Goal: Communication & Community: Answer question/provide support

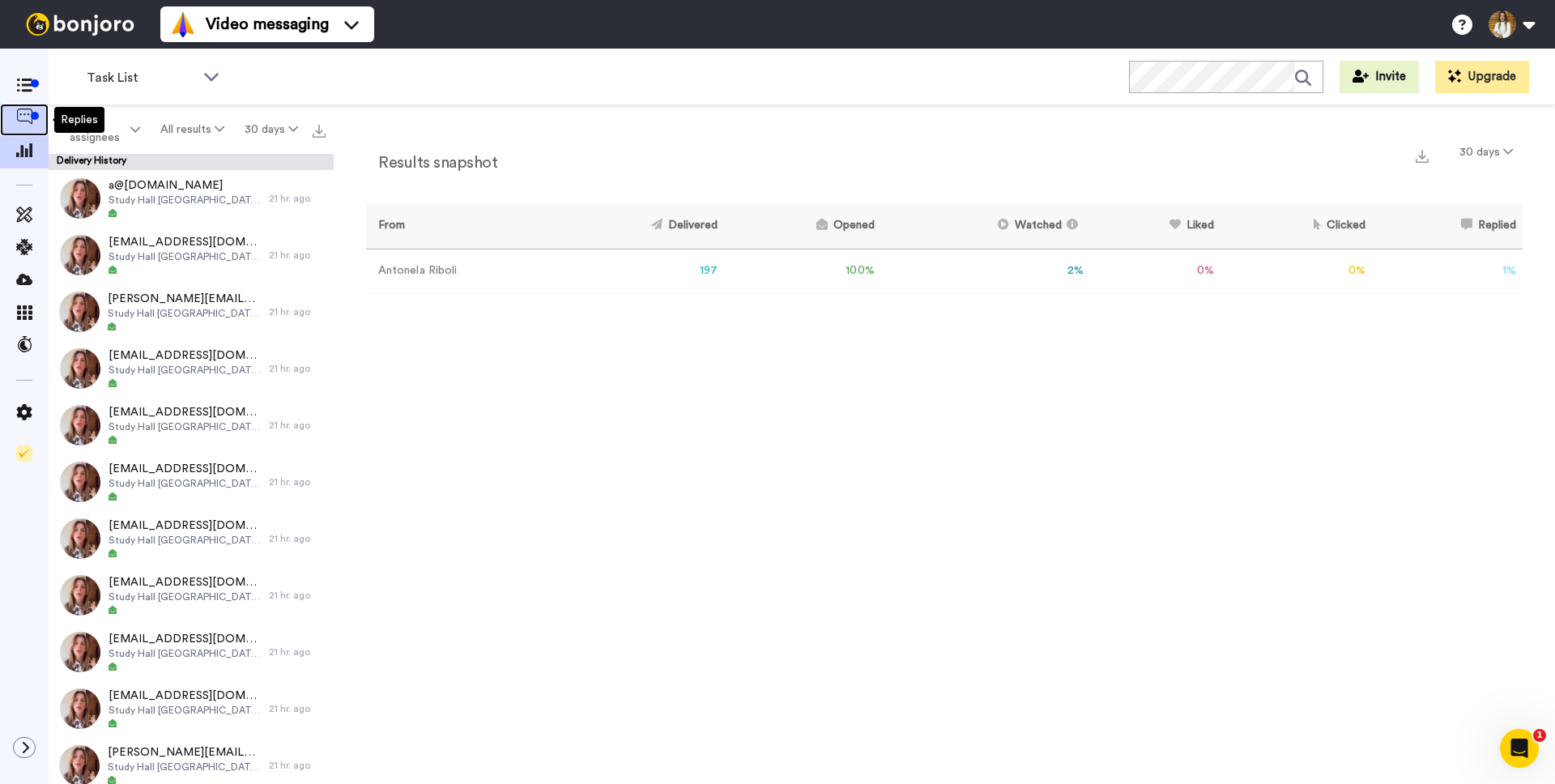
click at [20, 113] on icon at bounding box center [24, 116] width 16 height 16
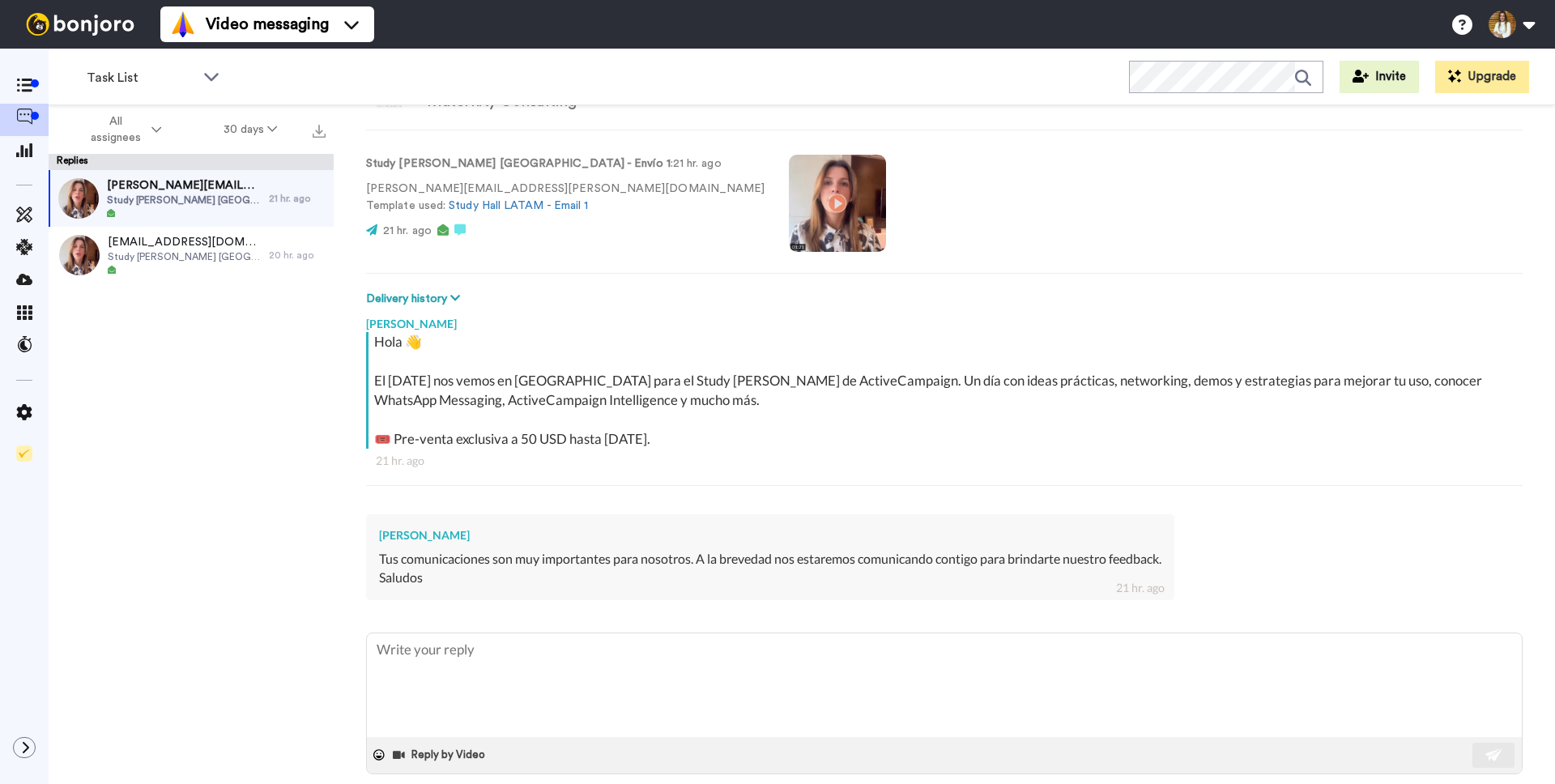
scroll to position [92, 0]
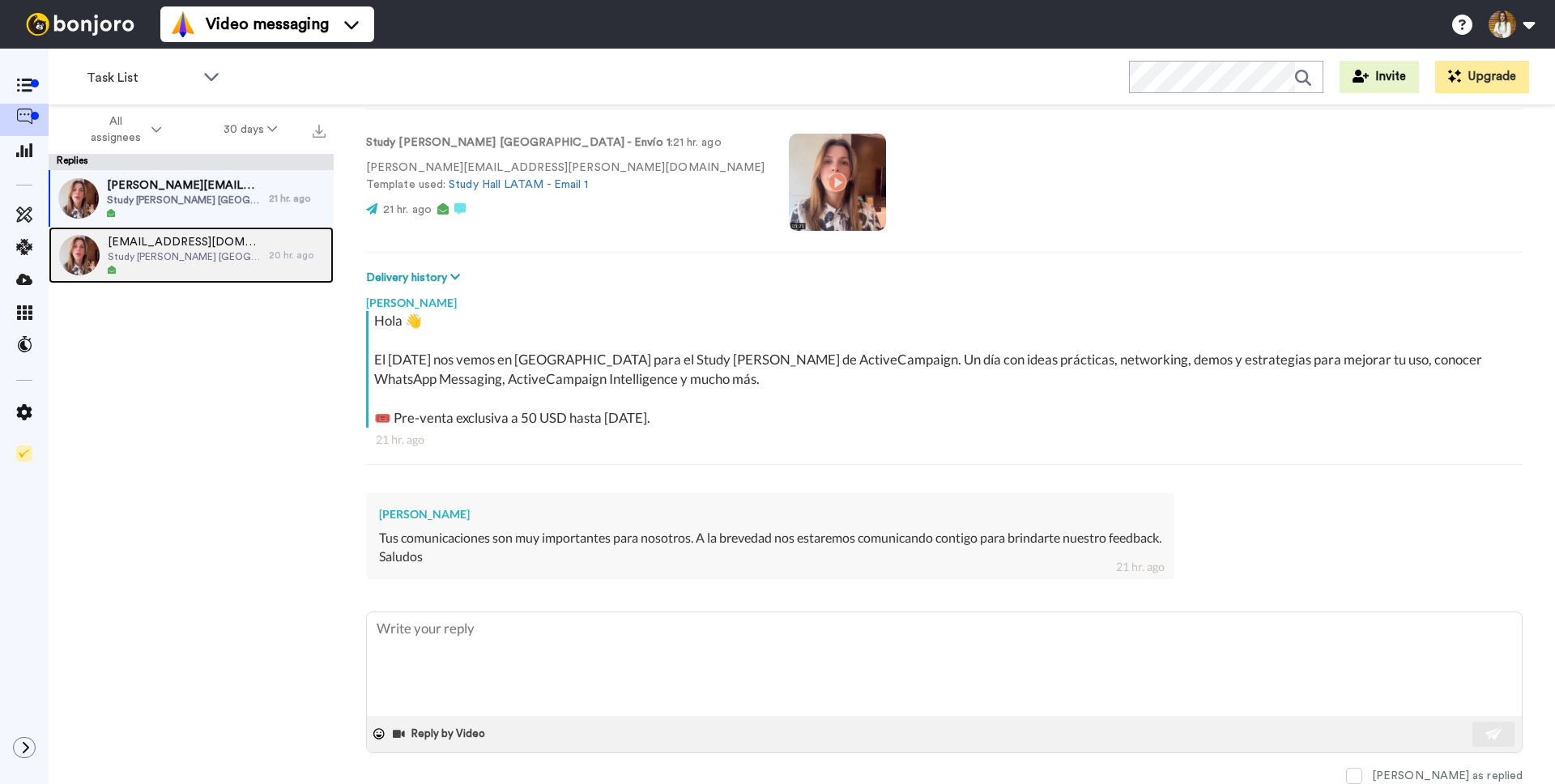
click at [204, 268] on div at bounding box center [184, 270] width 153 height 11
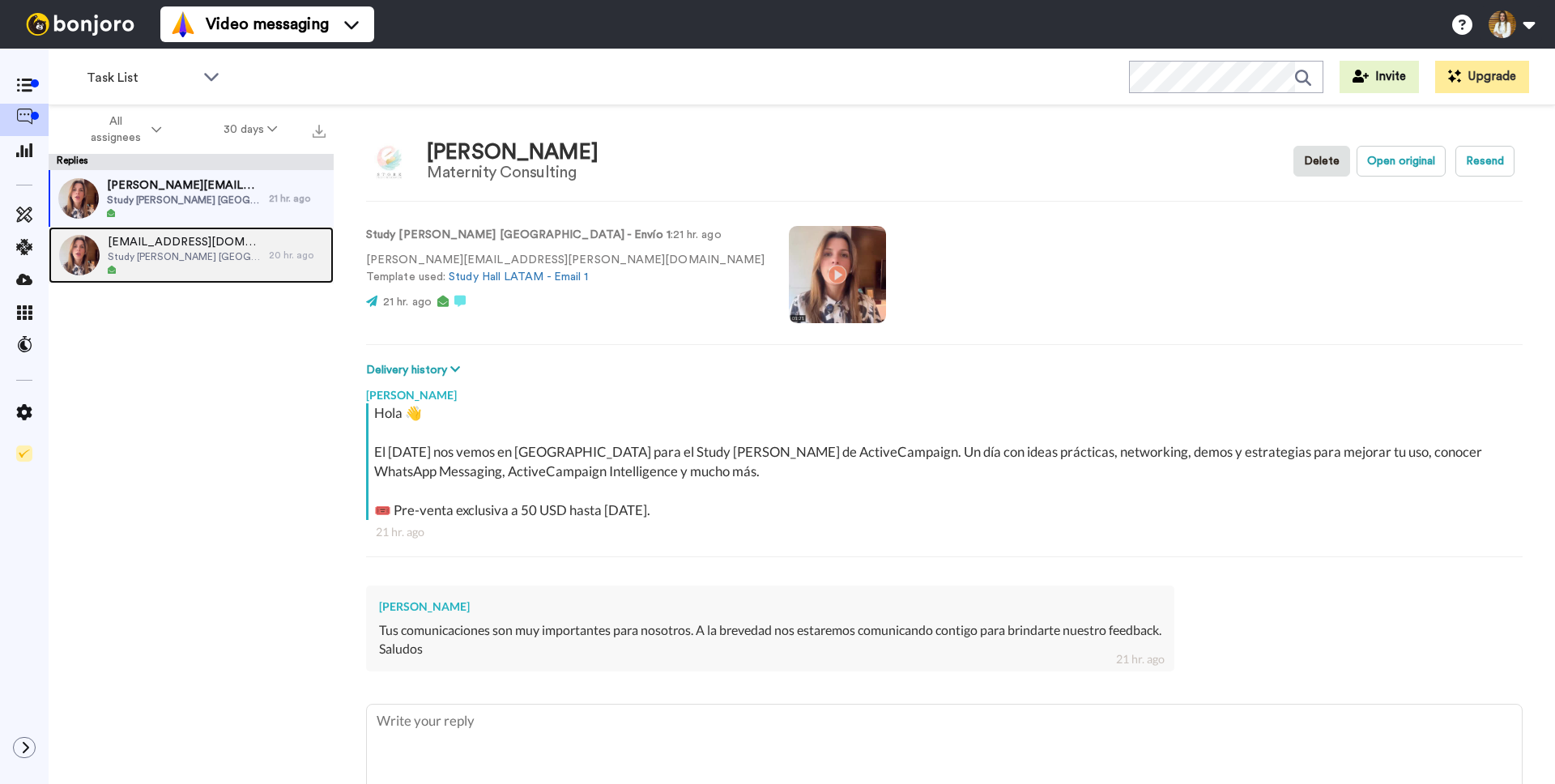
click at [146, 253] on span "Study Hall Argentina - Envío 1" at bounding box center [184, 256] width 153 height 13
type textarea "x"
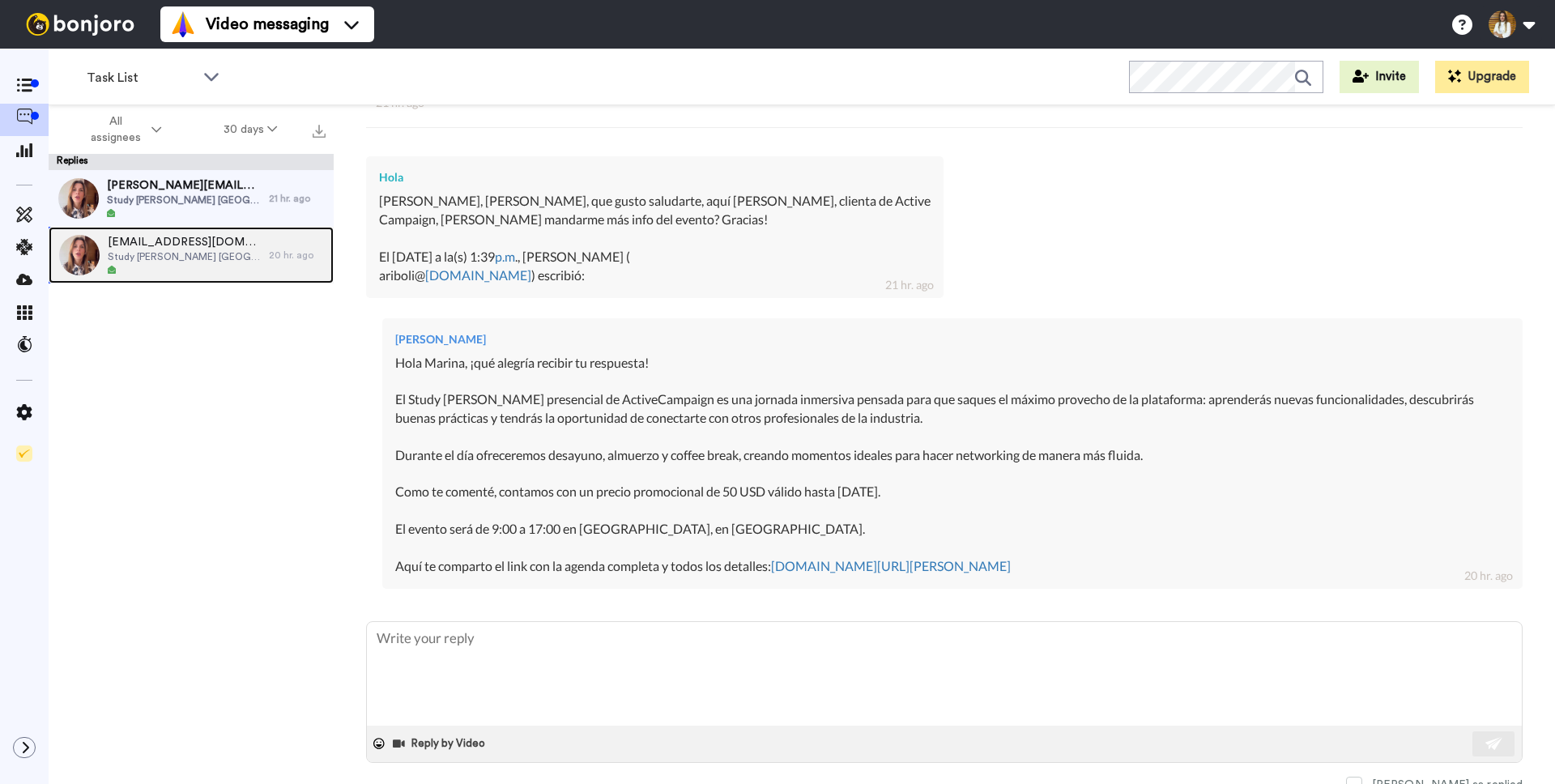
scroll to position [438, 0]
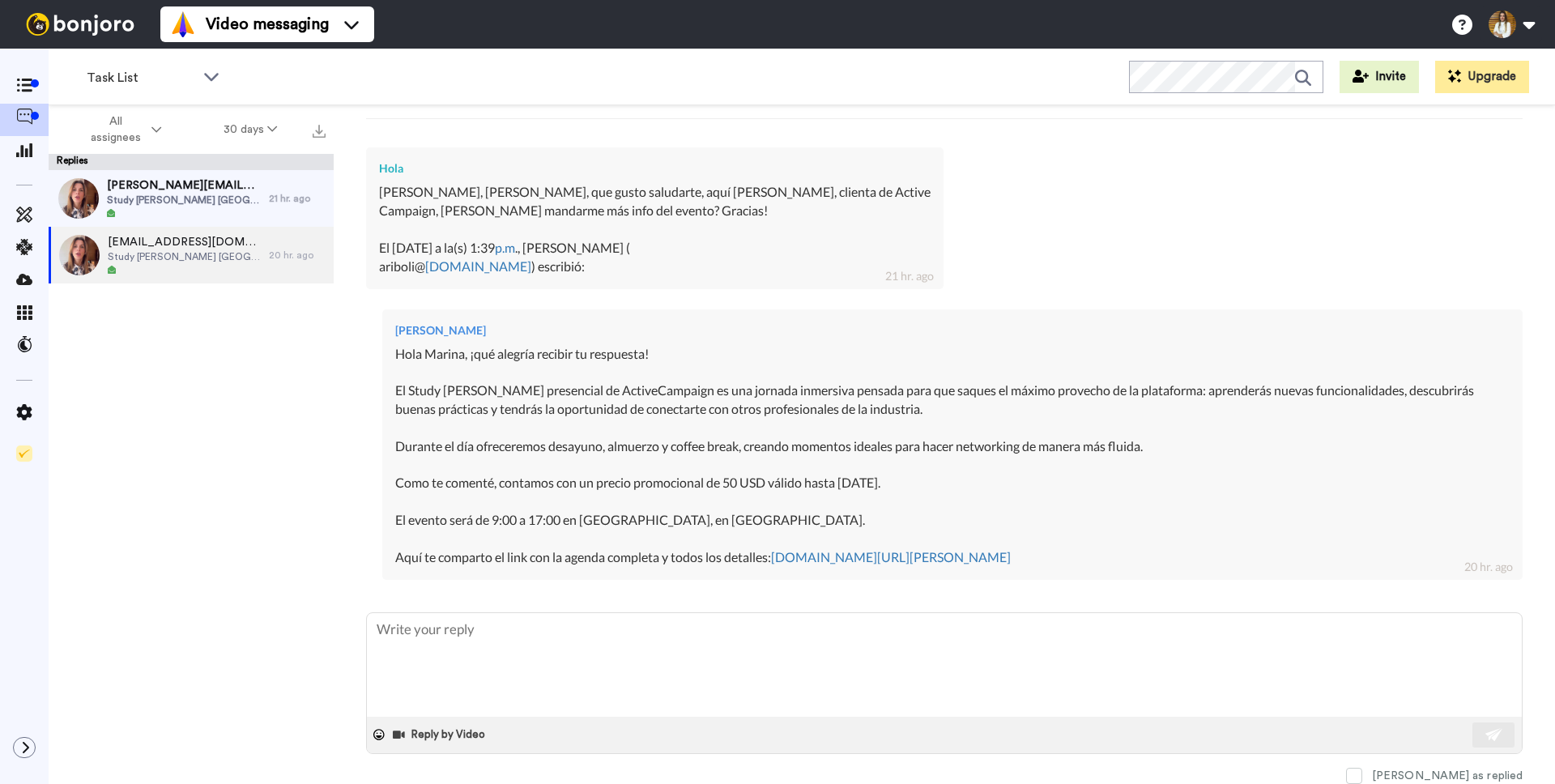
click at [535, 433] on div "Hola Marina, ¡qué alegría recibir tu respuesta! El Study Hall presencial de Act…" at bounding box center [952, 455] width 1115 height 221
drag, startPoint x: 400, startPoint y: 353, endPoint x: 677, endPoint y: 369, distance: 277.5
click at [677, 369] on div "Hola Marina, ¡qué alegría recibir tu respuesta! El Study Hall presencial de Act…" at bounding box center [952, 455] width 1115 height 221
click at [677, 369] on div "Hola Marina, ¡qué alegría recibir tu respuesta! El Study Hall presencial de Act…" at bounding box center [952, 455] width 1115 height 221
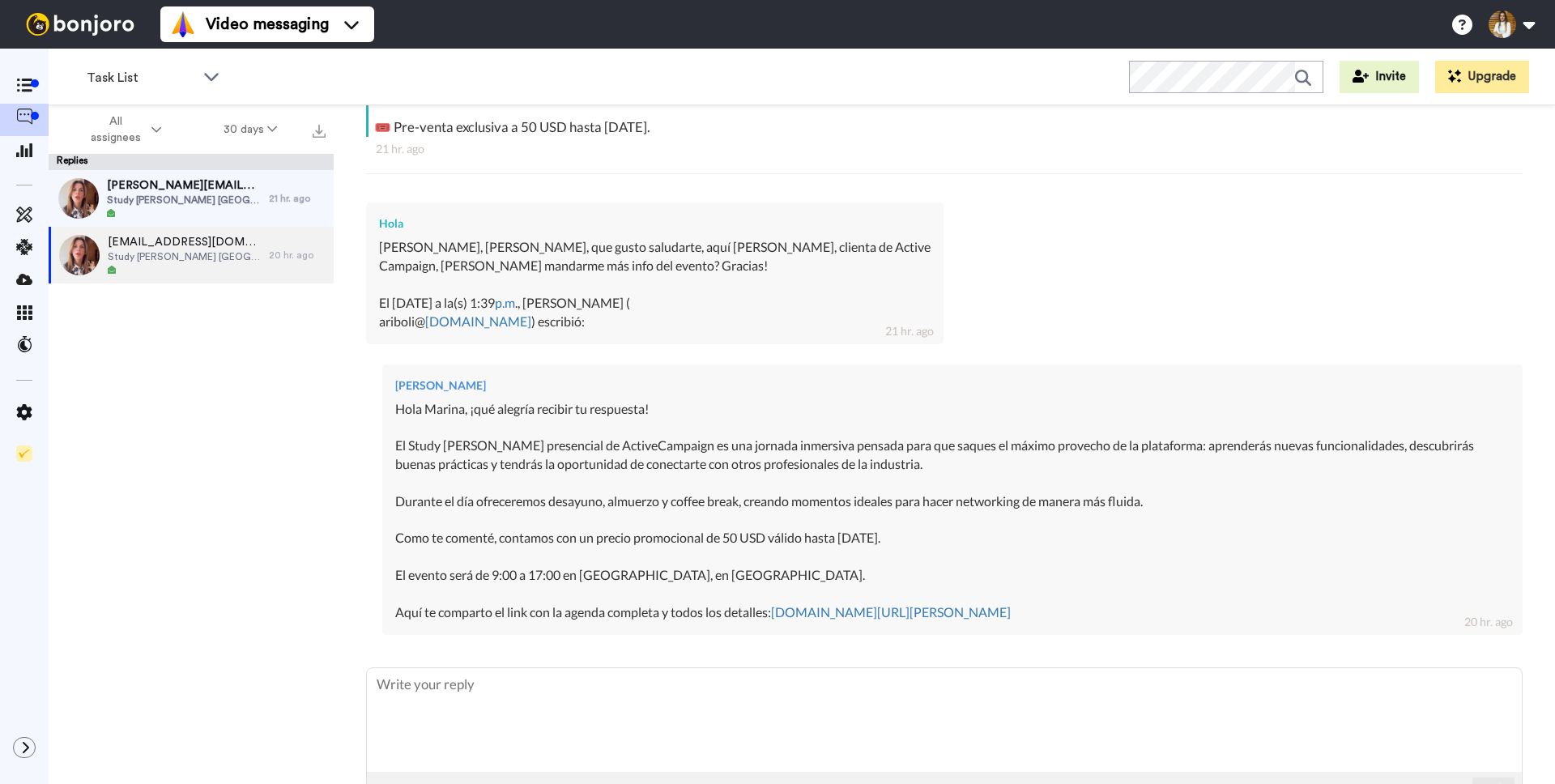
scroll to position [381, 0]
drag, startPoint x: 614, startPoint y: 247, endPoint x: 673, endPoint y: 245, distance: 59.0
click at [672, 245] on div "Hola, Antonela, que gusto saludarte, aquí Marina Condó, clienta de Active Campa…" at bounding box center [654, 286] width 552 height 92
click at [673, 245] on div "Hola, Antonela, que gusto saludarte, aquí Marina Condó, clienta de Active Campa…" at bounding box center [654, 286] width 552 height 92
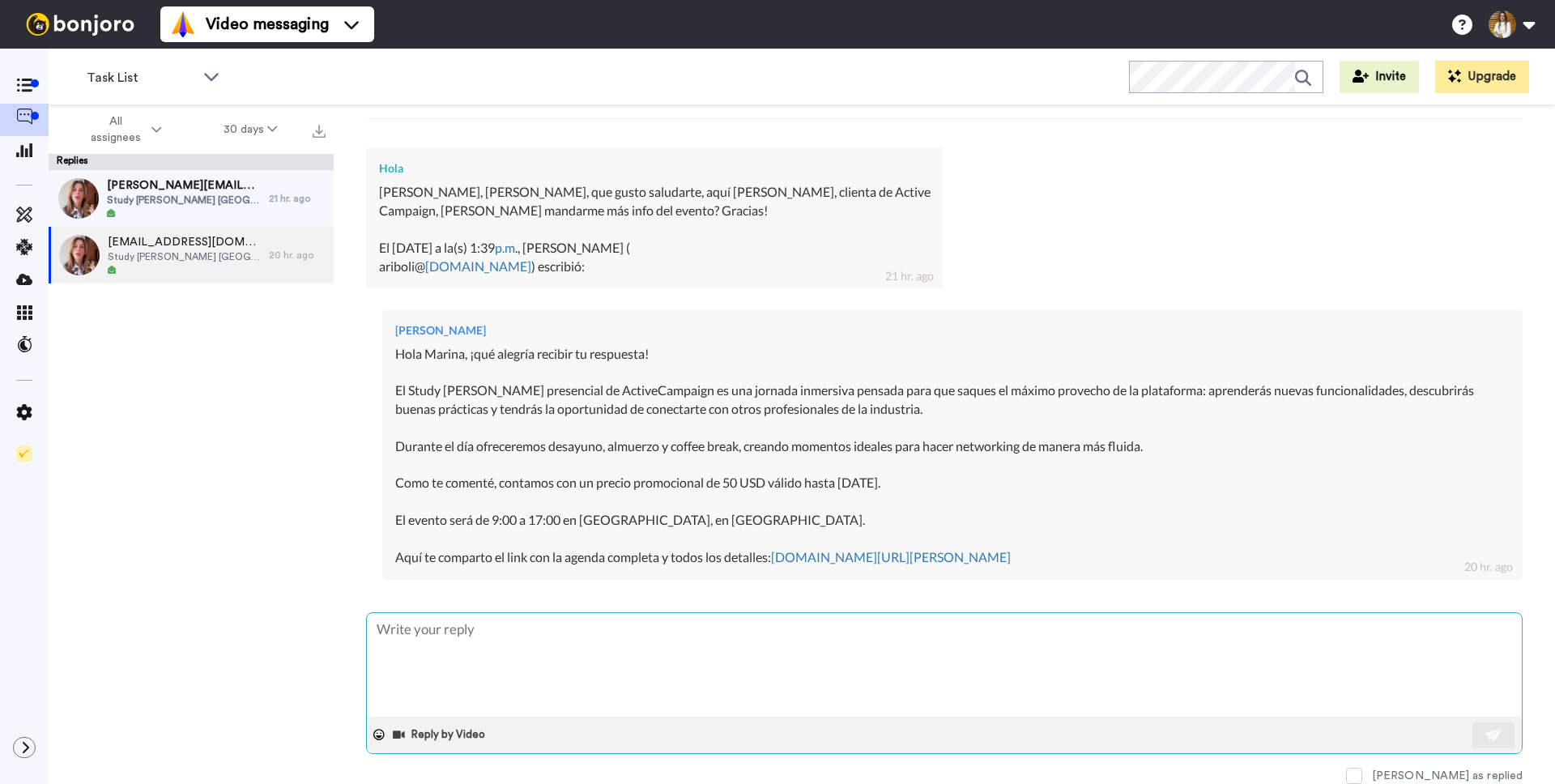
click at [679, 635] on textarea at bounding box center [944, 664] width 1155 height 103
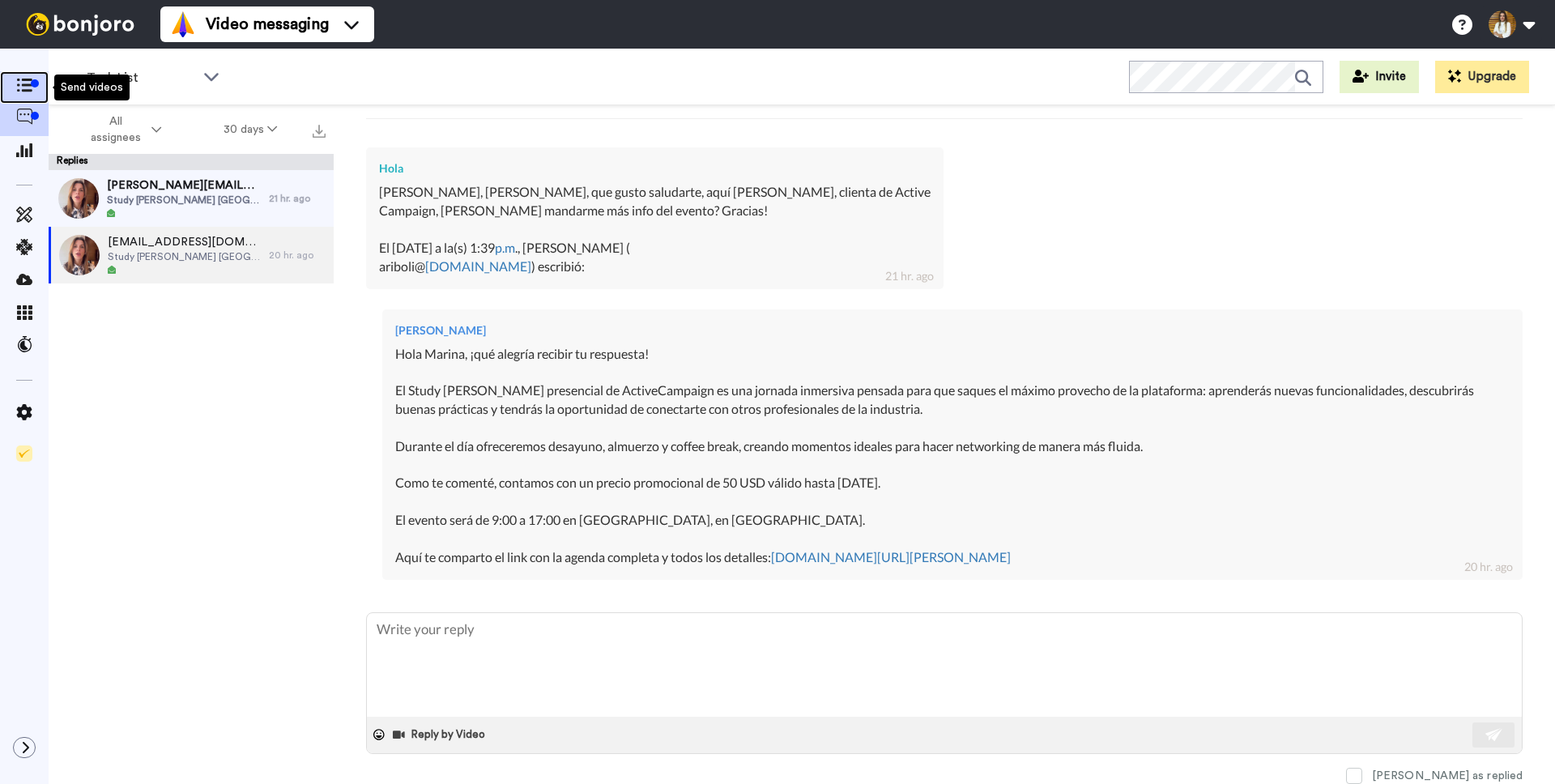
click at [33, 84] on div at bounding box center [34, 83] width 8 height 8
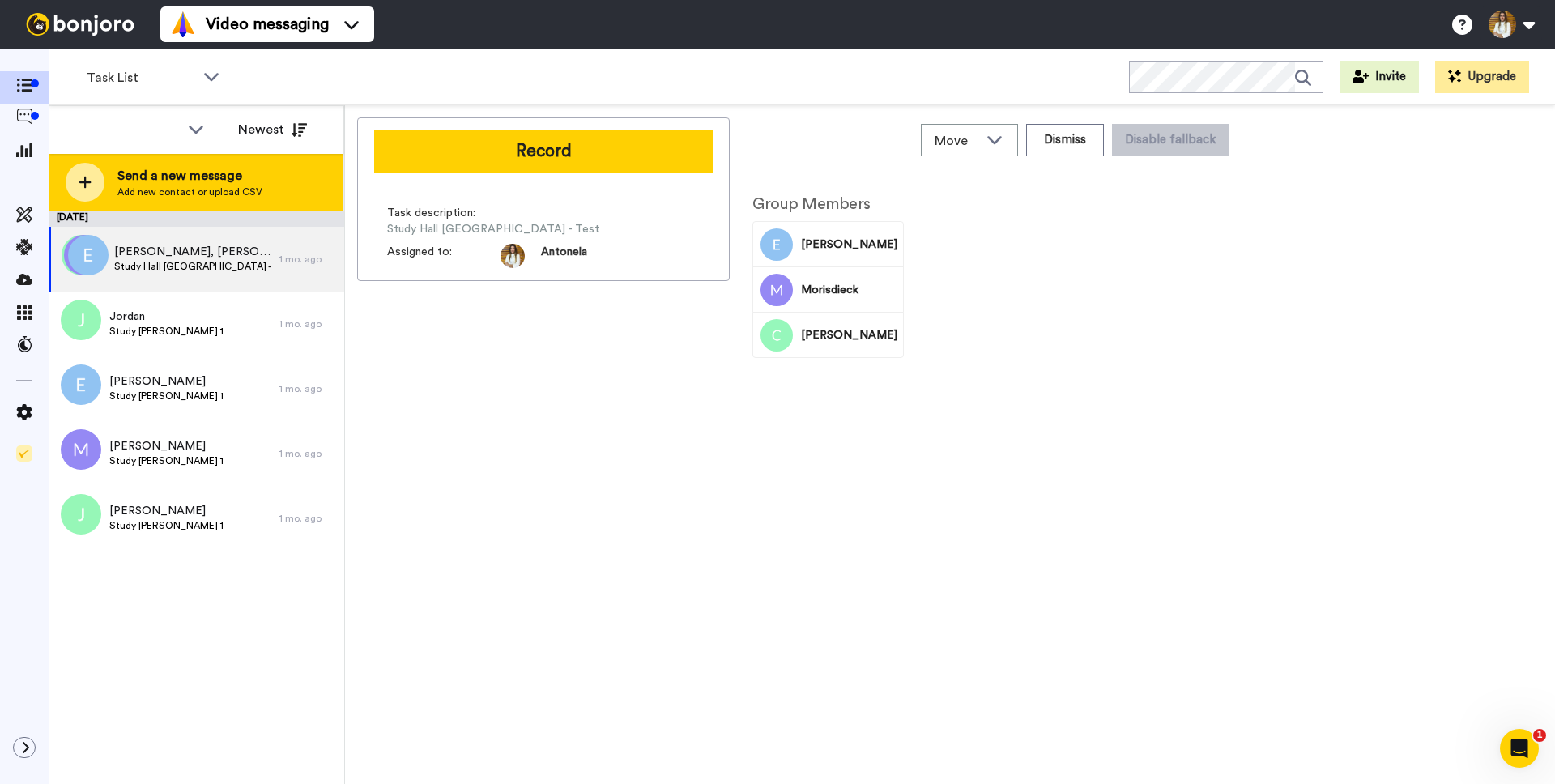
click at [196, 186] on span "Add new contact or upload CSV" at bounding box center [190, 192] width 145 height 13
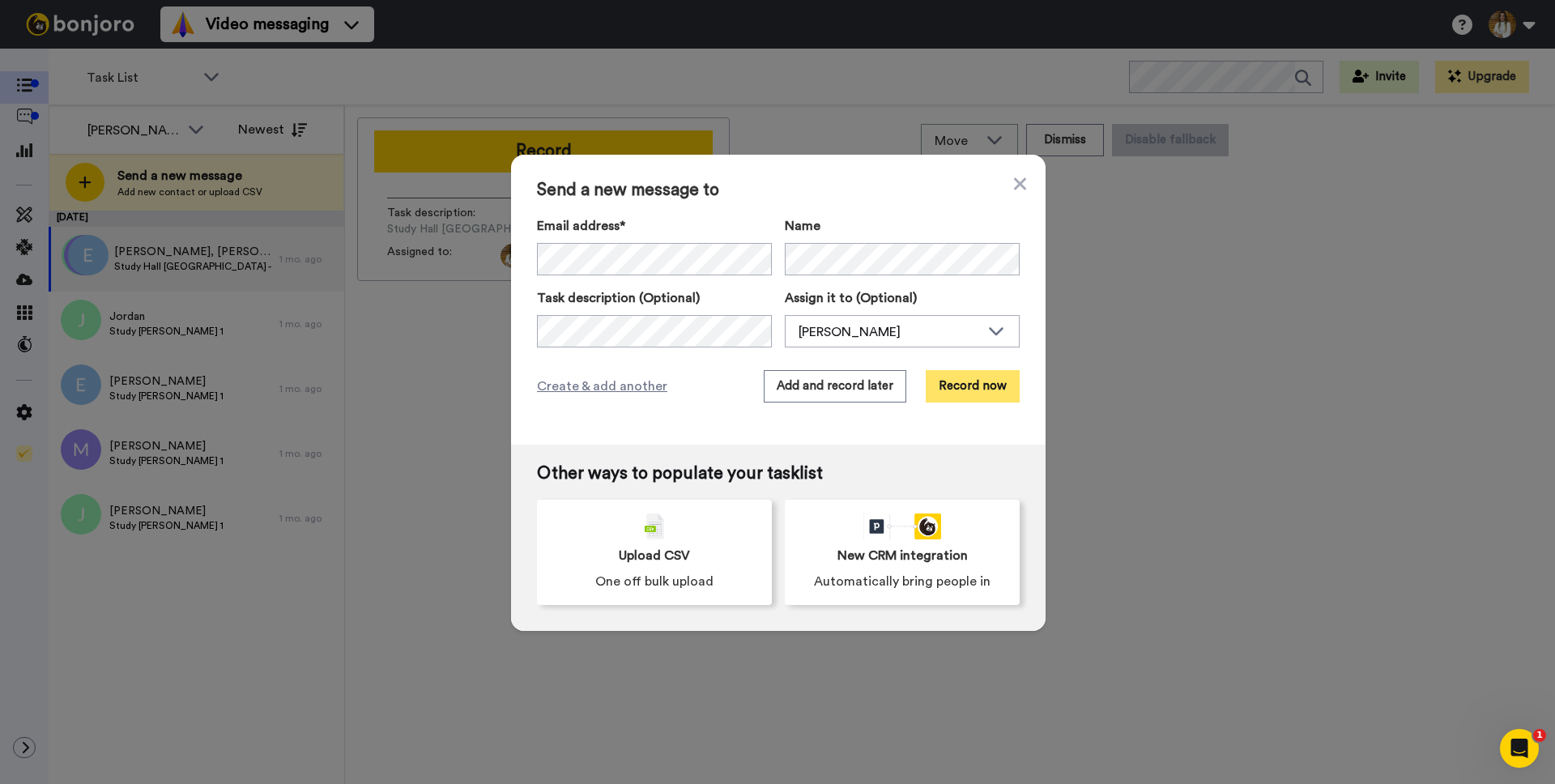
click at [972, 385] on button "Record now" at bounding box center [973, 386] width 94 height 32
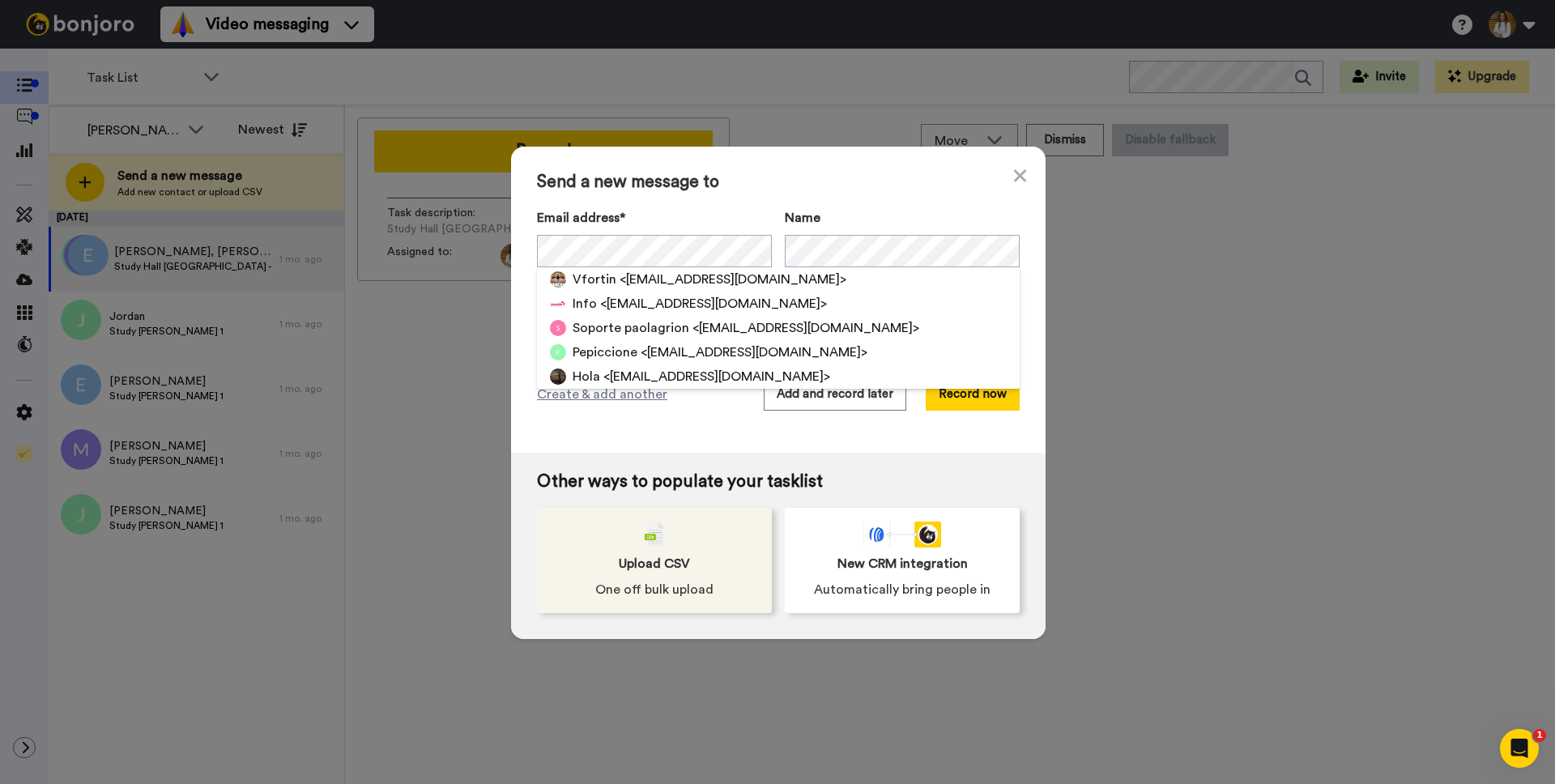
click at [623, 533] on div "Upload CSV One off bulk upload" at bounding box center [654, 560] width 235 height 105
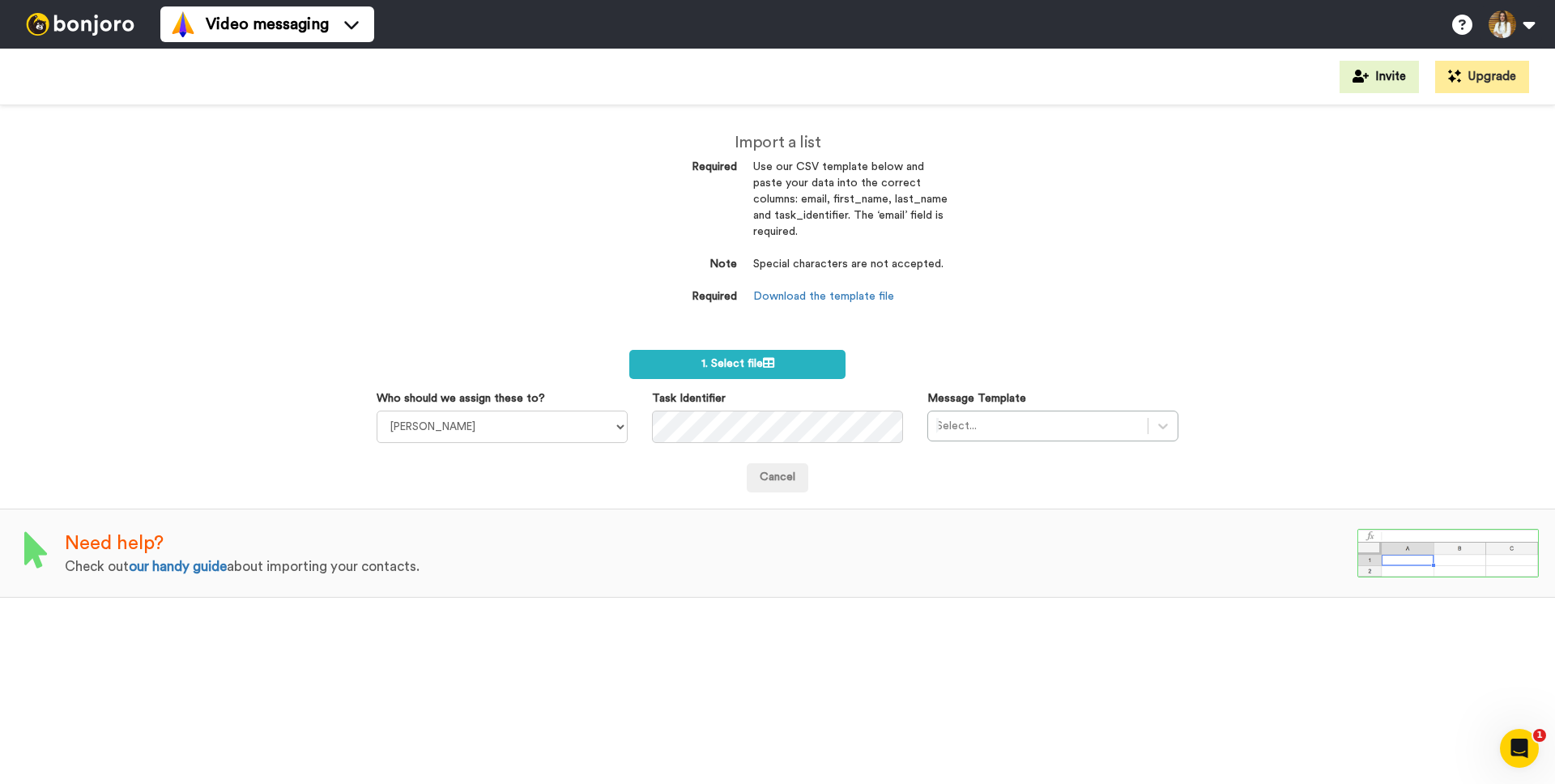
click at [51, 38] on div at bounding box center [80, 24] width 161 height 49
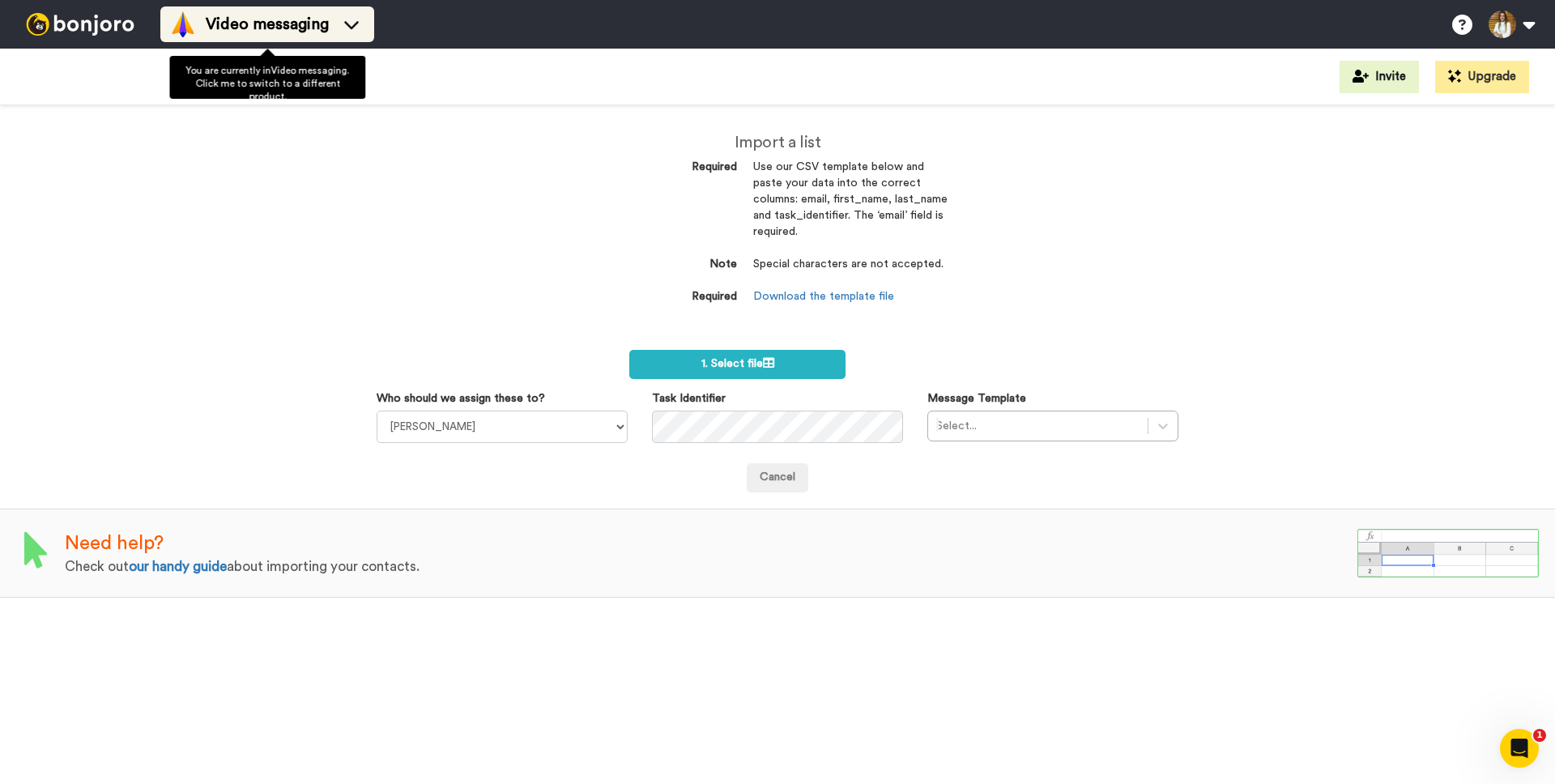
click at [200, 21] on div "Video messaging" at bounding box center [267, 24] width 194 height 26
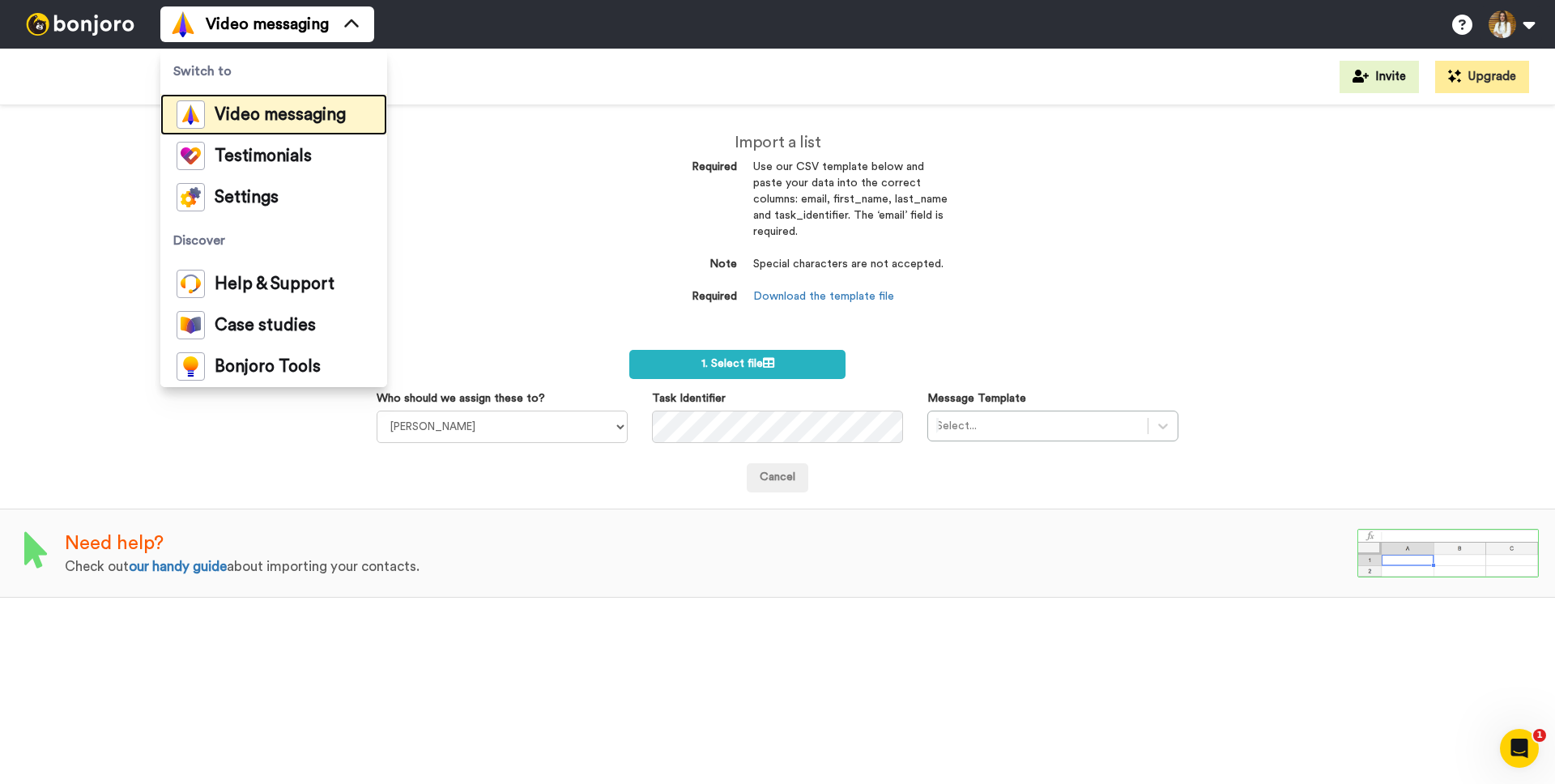
click at [242, 116] on span "Video messaging" at bounding box center [280, 115] width 131 height 16
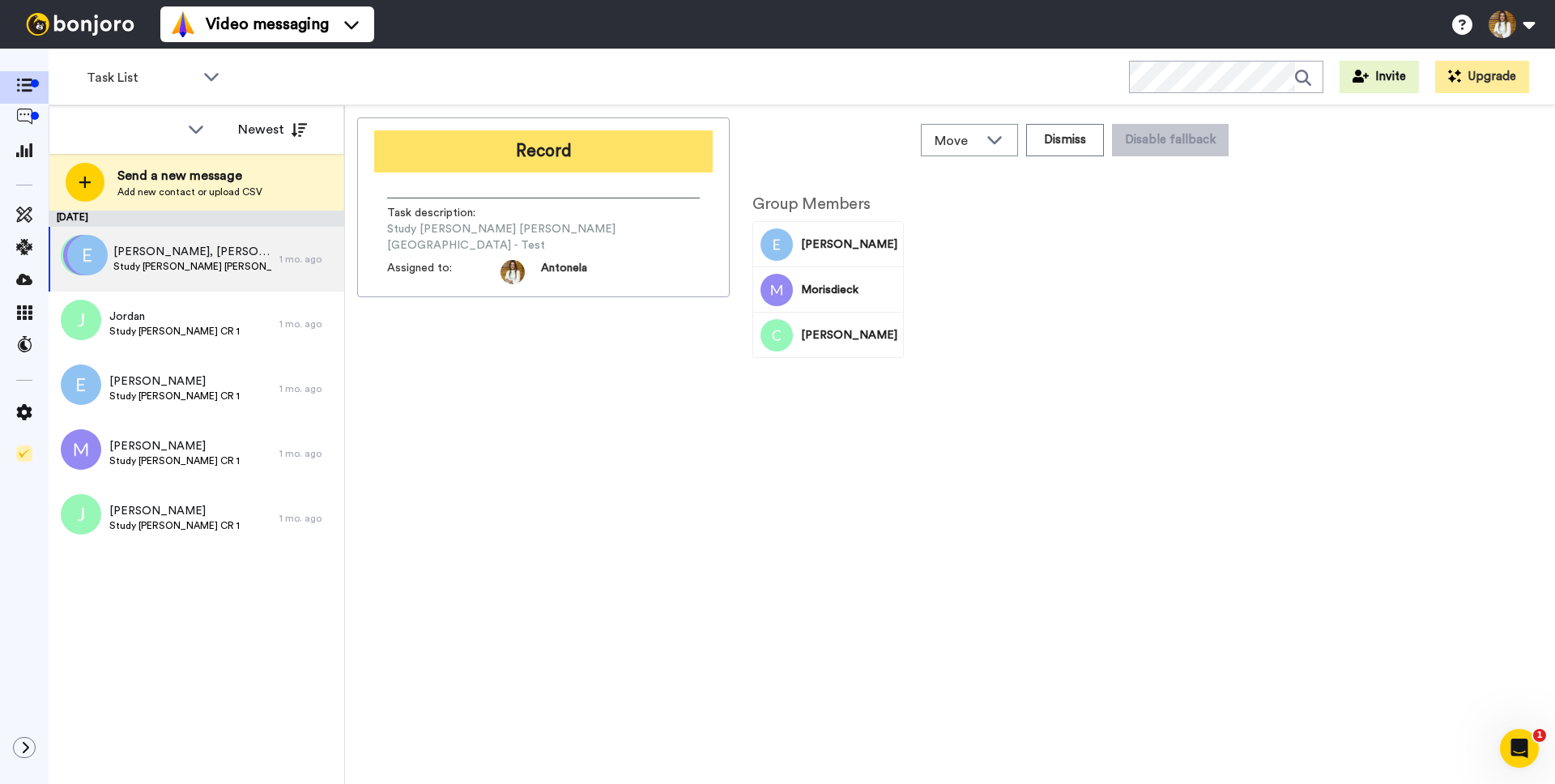
click at [614, 150] on button "Record" at bounding box center [544, 150] width 339 height 42
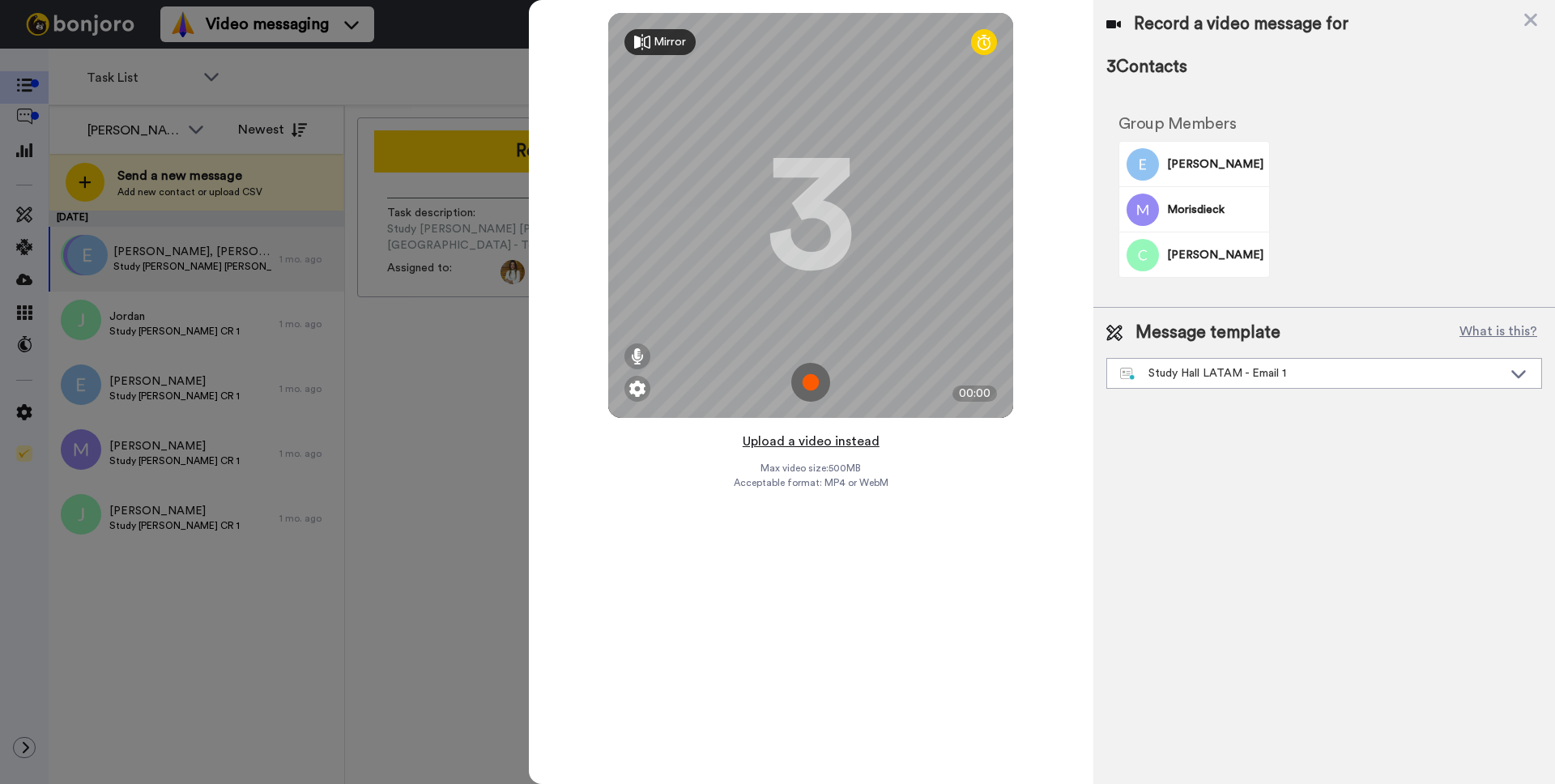
click at [832, 444] on button "Upload a video instead" at bounding box center [811, 441] width 146 height 21
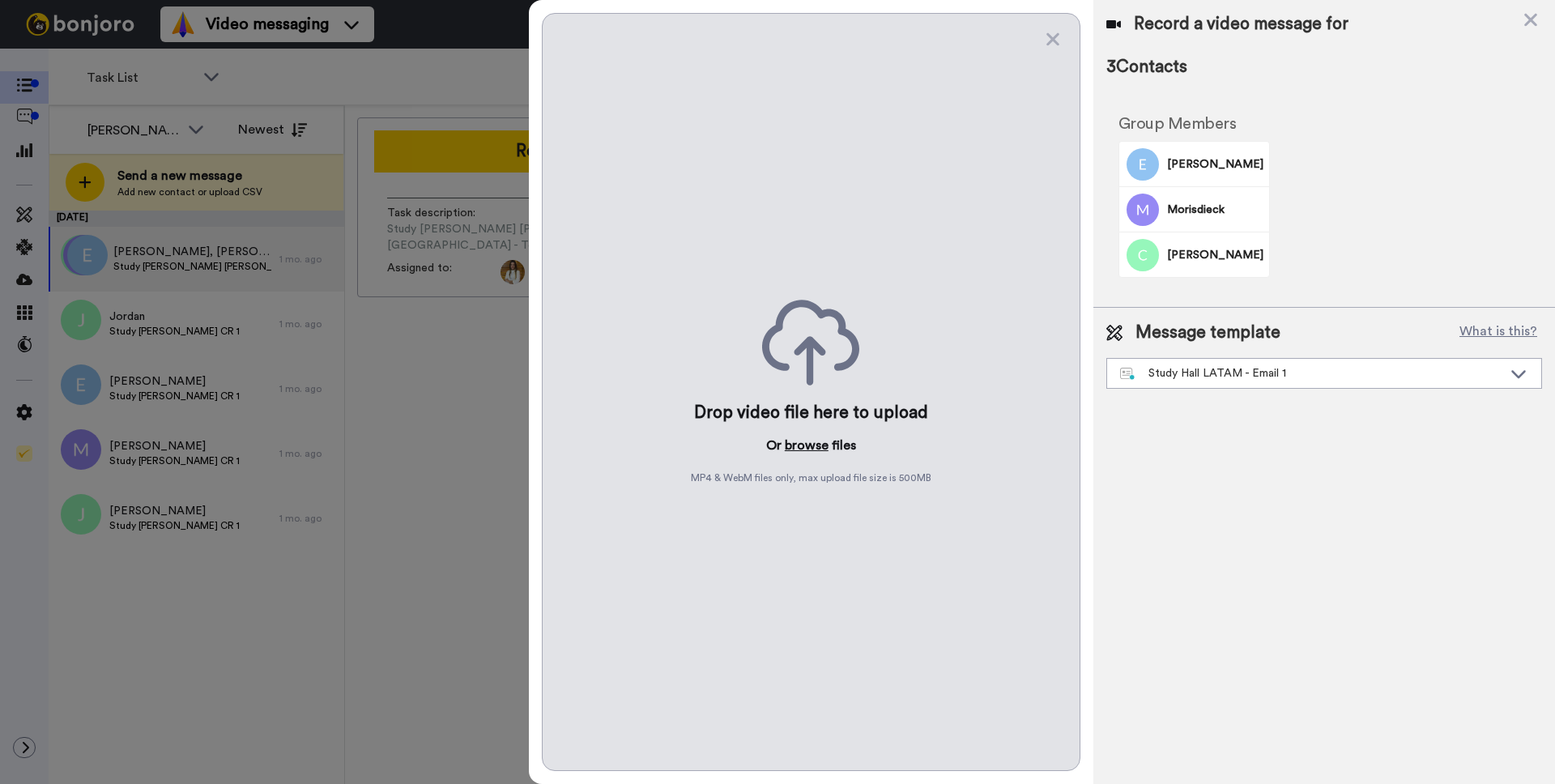
click at [807, 454] on button "browse" at bounding box center [807, 445] width 44 height 20
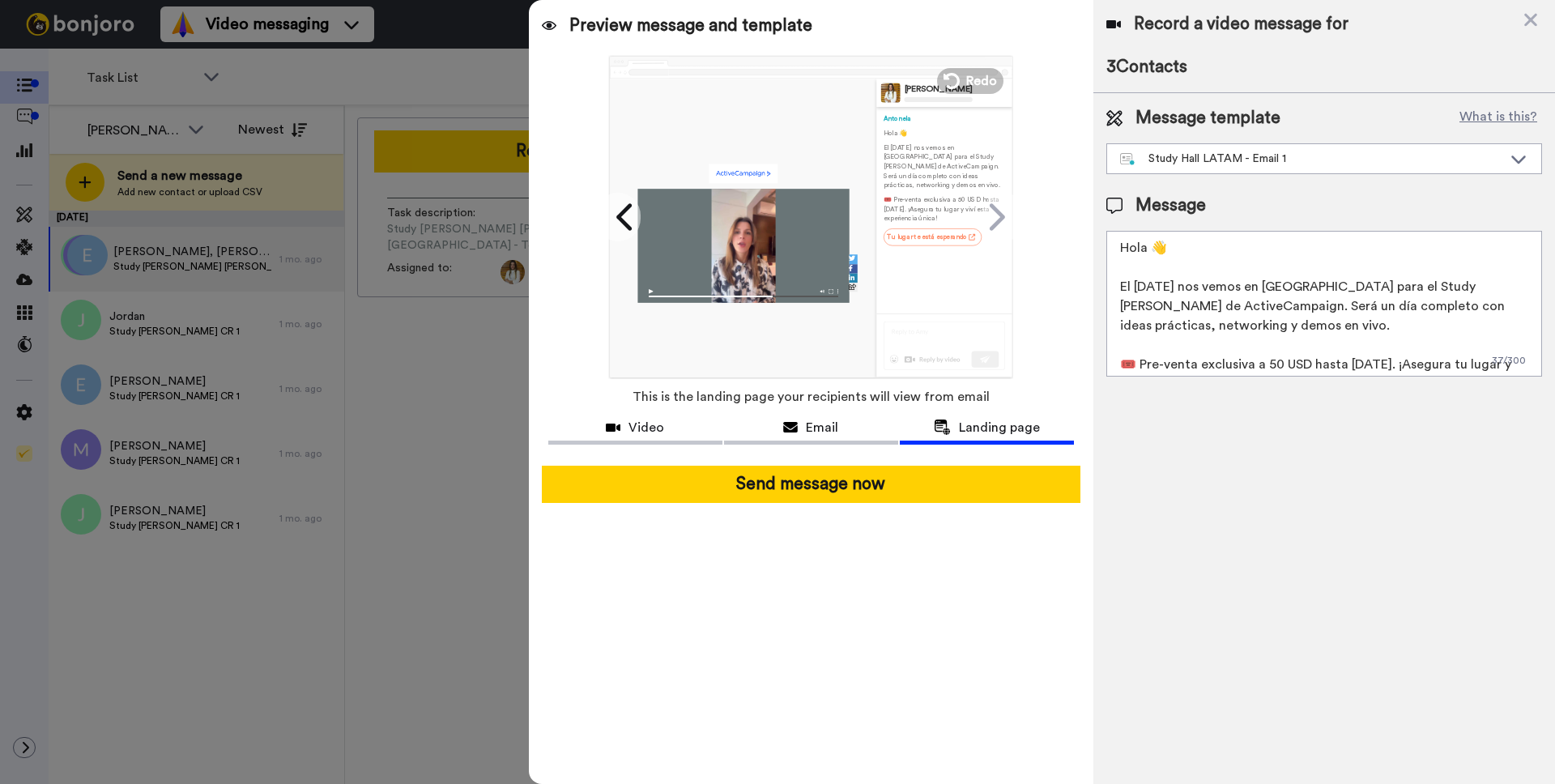
click at [1286, 332] on textarea "Hola 👋 El [DATE] nos vemos en [GEOGRAPHIC_DATA] para el Study [PERSON_NAME] de …" at bounding box center [1324, 304] width 435 height 145
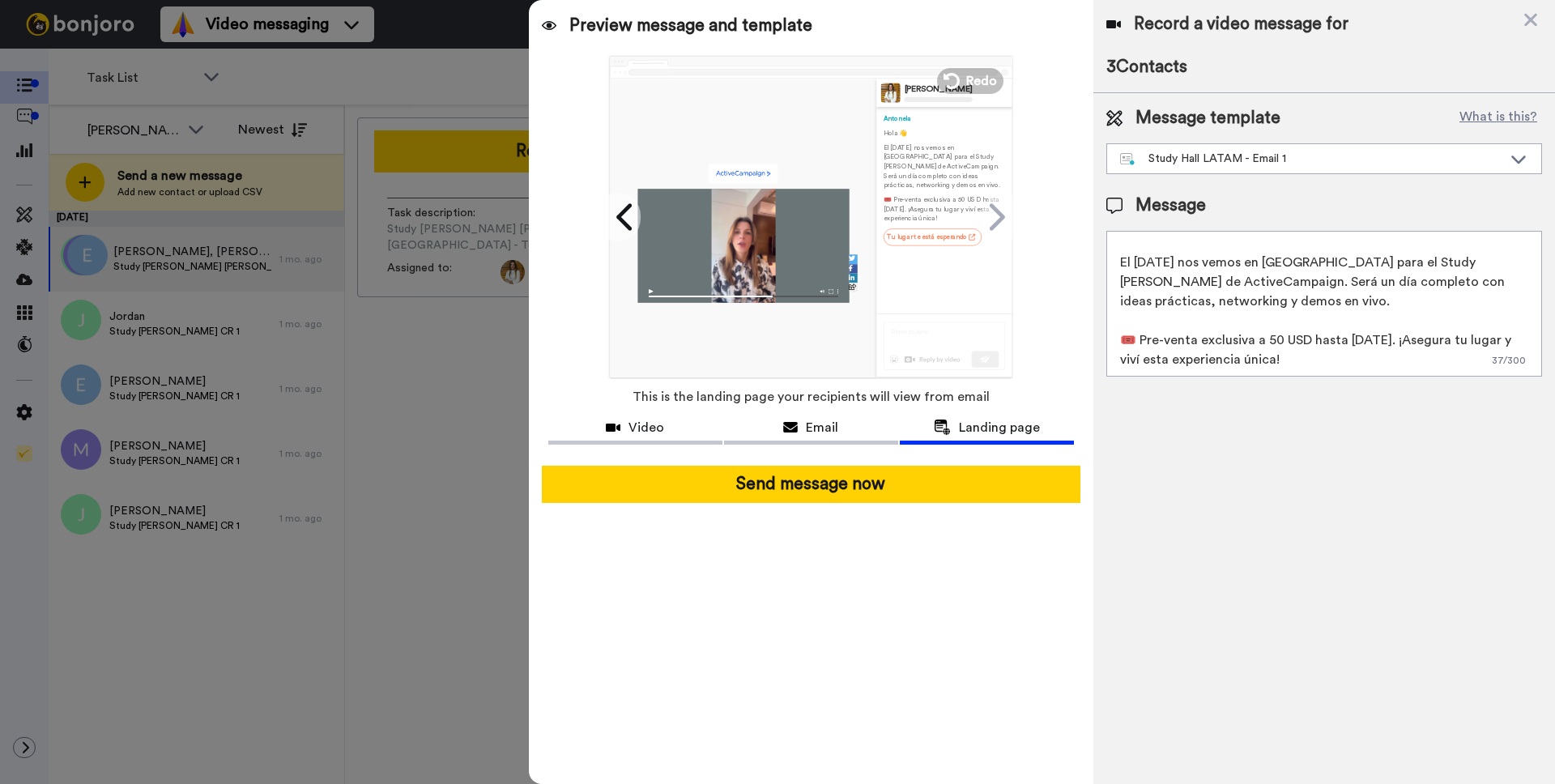
click at [1314, 357] on textarea "Hola 👋 El [DATE] nos vemos en [GEOGRAPHIC_DATA] para el Study [PERSON_NAME] de …" at bounding box center [1324, 304] width 435 height 145
click at [1224, 161] on div "Study Hall LATAM - Email 1" at bounding box center [1311, 158] width 382 height 16
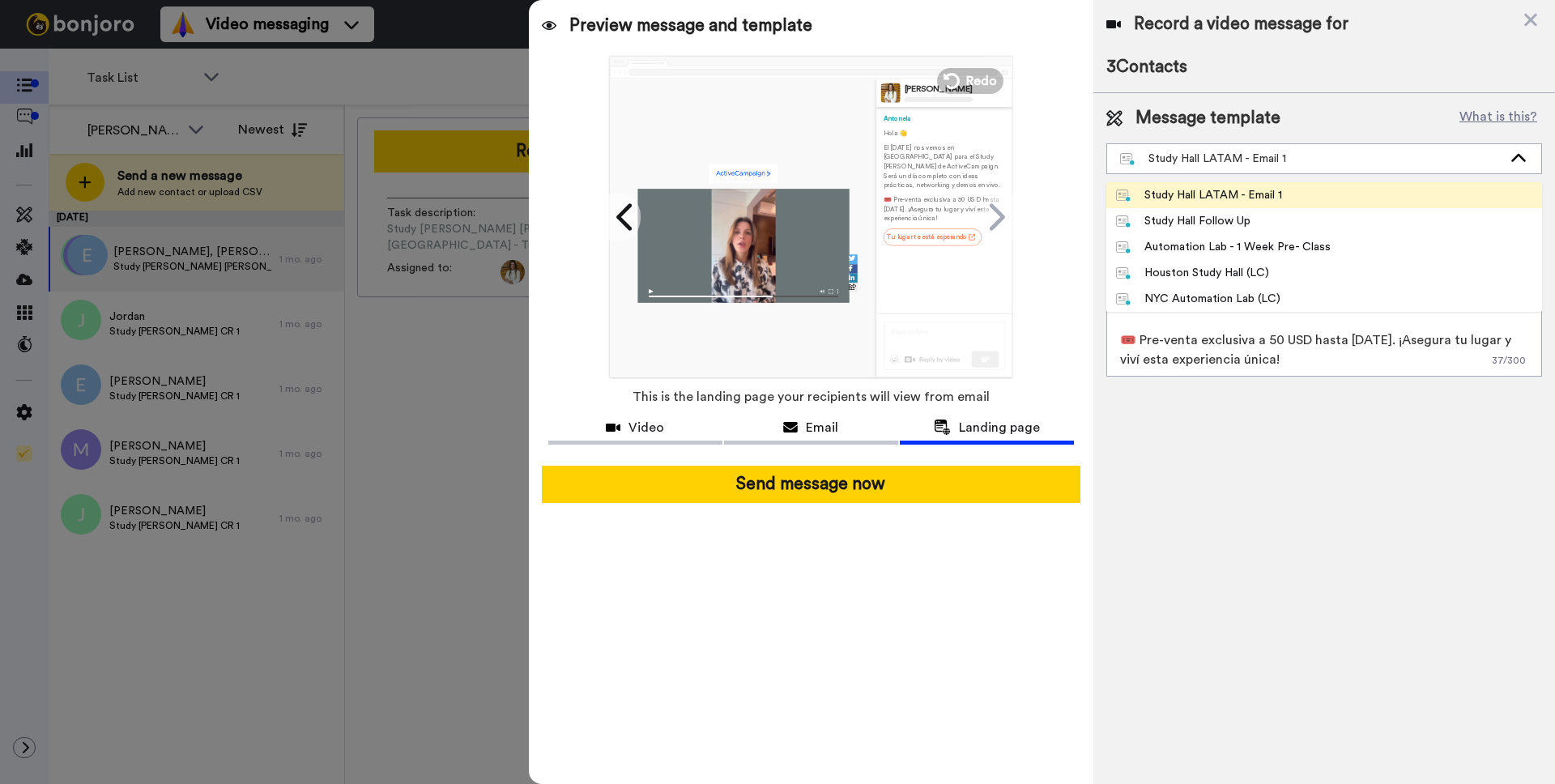
click at [1219, 197] on div "Study Hall LATAM - Email 1" at bounding box center [1199, 195] width 166 height 16
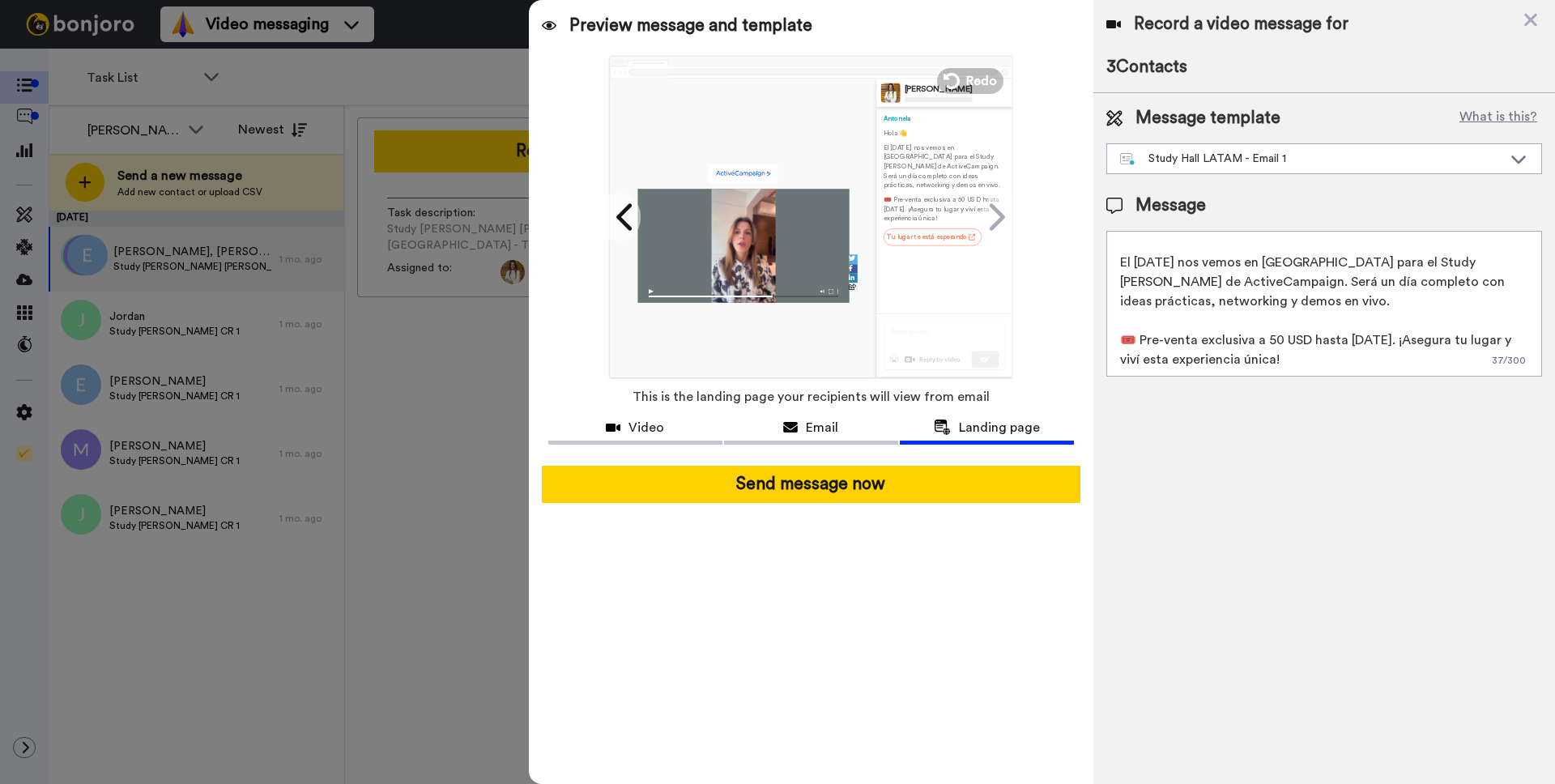
click at [1130, 53] on div "Record a video message for 3 Contacts" at bounding box center [1324, 46] width 435 height 67
click at [1525, 20] on icon at bounding box center [1530, 20] width 16 height 21
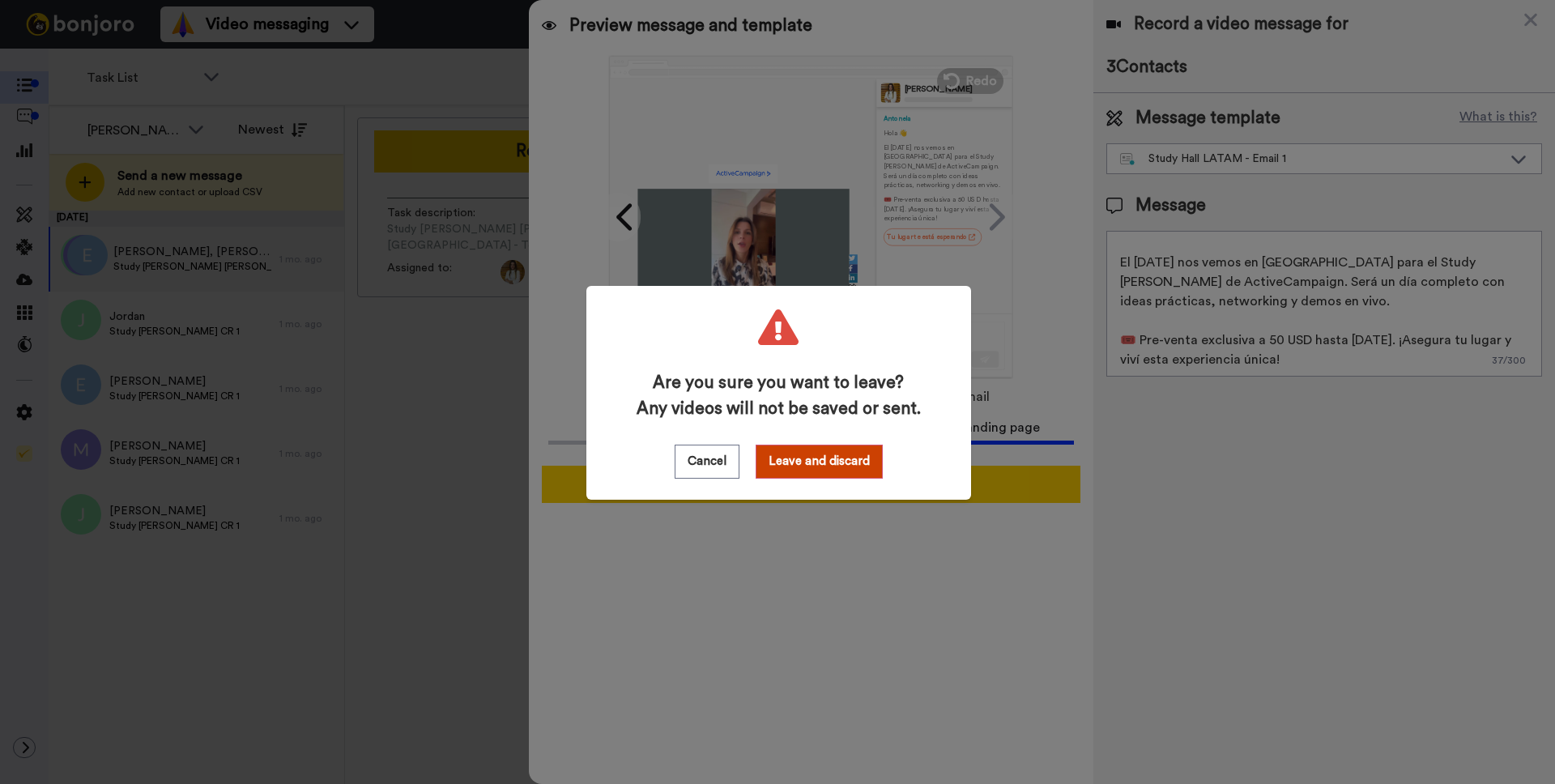
click at [1519, 21] on div "Are you sure you want to leave? Any videos will not be saved or sent. Cancel Le…" at bounding box center [778, 392] width 1555 height 784
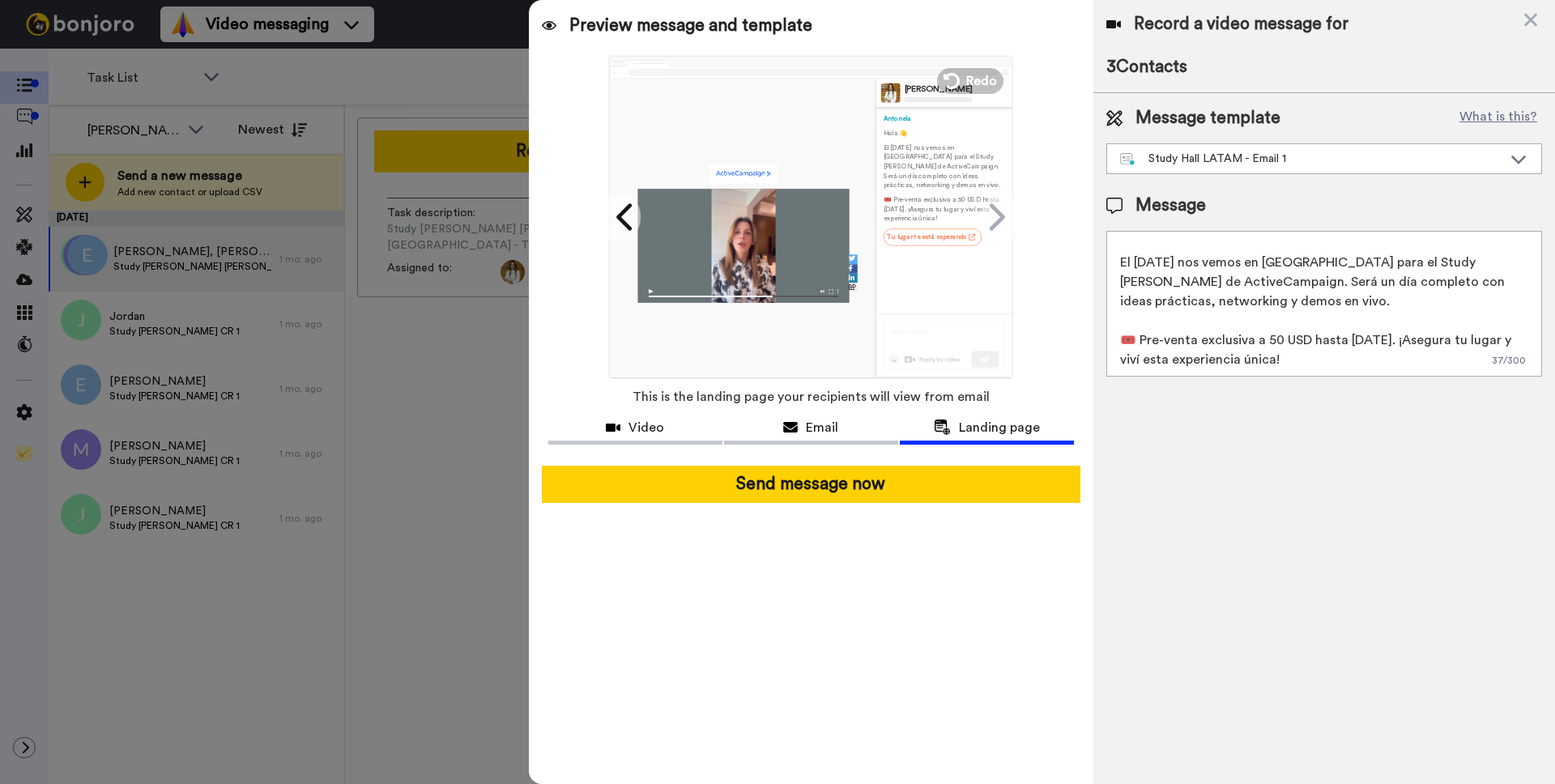
click at [1525, 19] on icon at bounding box center [1530, 20] width 16 height 21
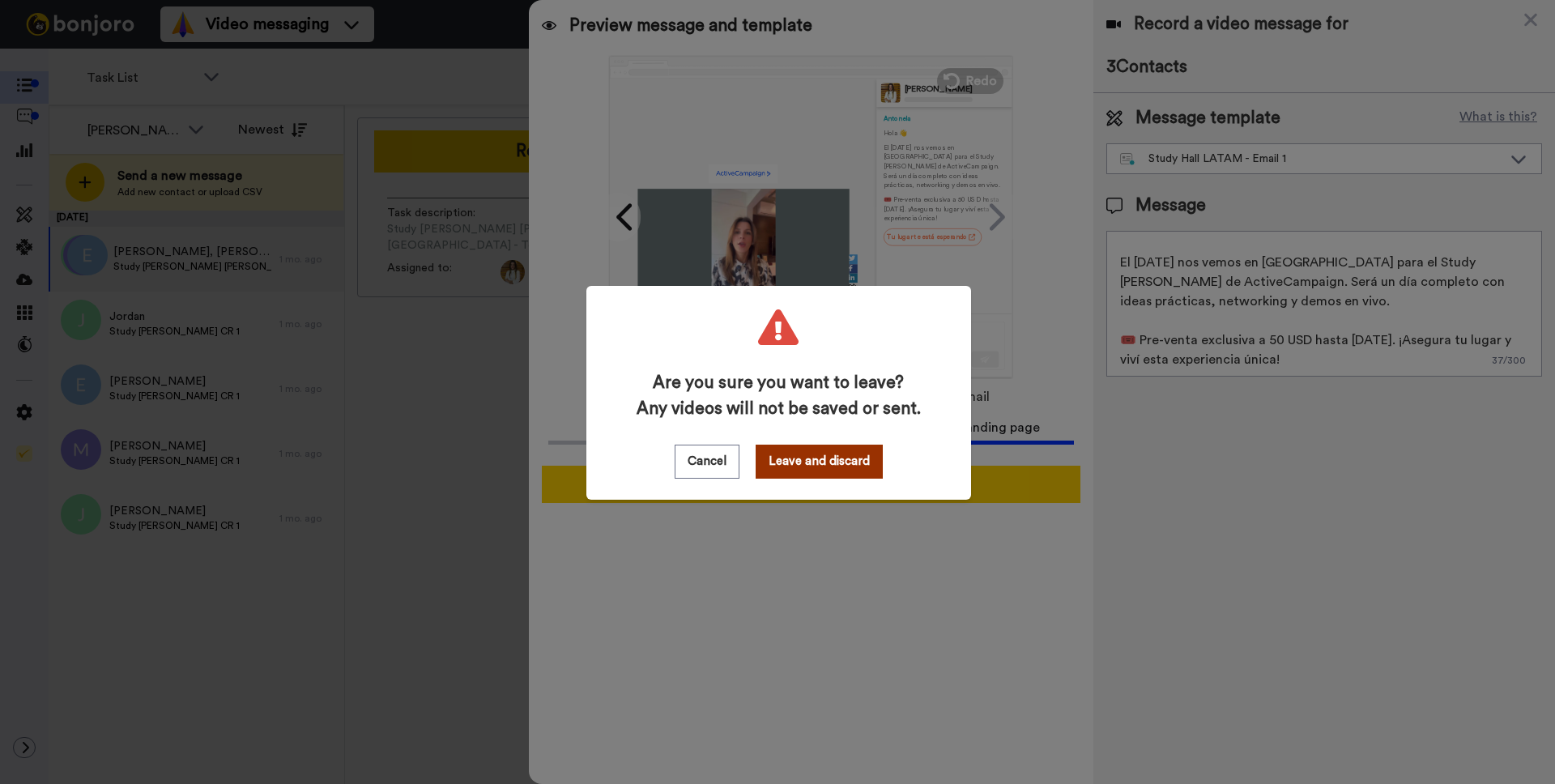
drag, startPoint x: 818, startPoint y: 463, endPoint x: 808, endPoint y: 466, distance: 10.4
click at [818, 464] on button "Leave and discard" at bounding box center [819, 462] width 127 height 34
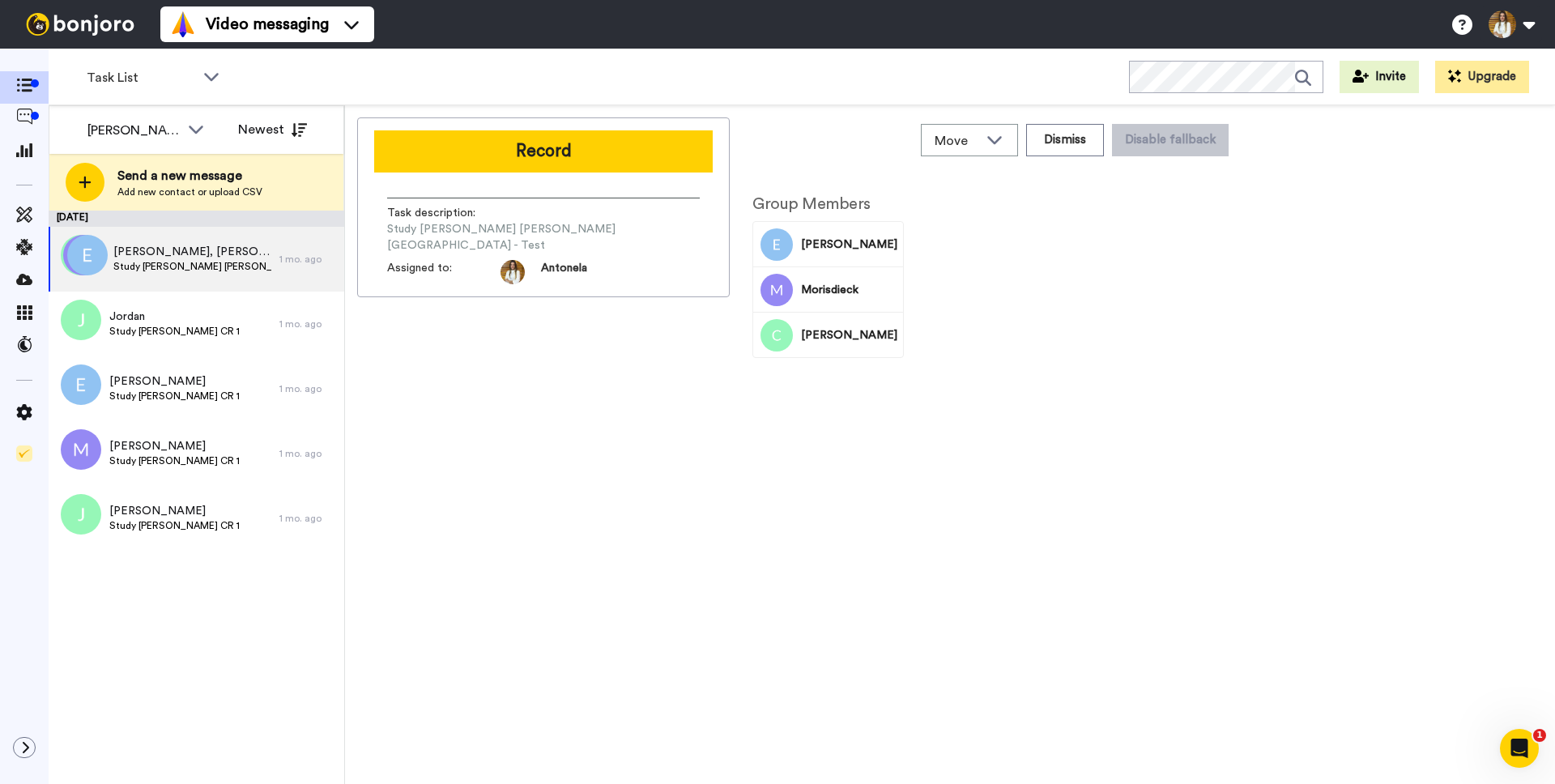
scroll to position [0, 0]
click at [182, 263] on span "Study Hall [GEOGRAPHIC_DATA] - Test" at bounding box center [192, 266] width 158 height 13
click at [26, 119] on icon at bounding box center [24, 116] width 16 height 16
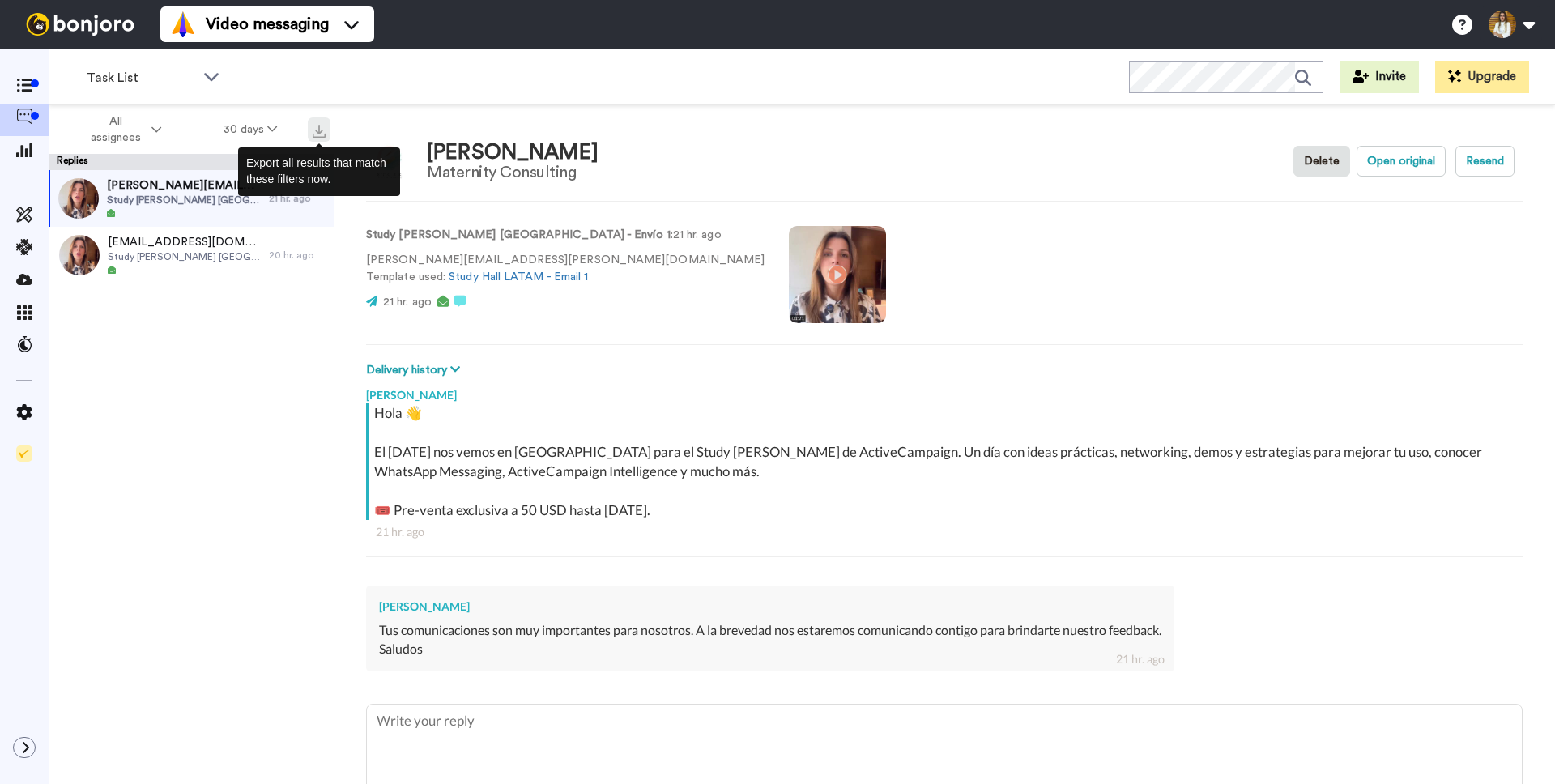
click at [323, 134] on img at bounding box center [319, 131] width 13 height 13
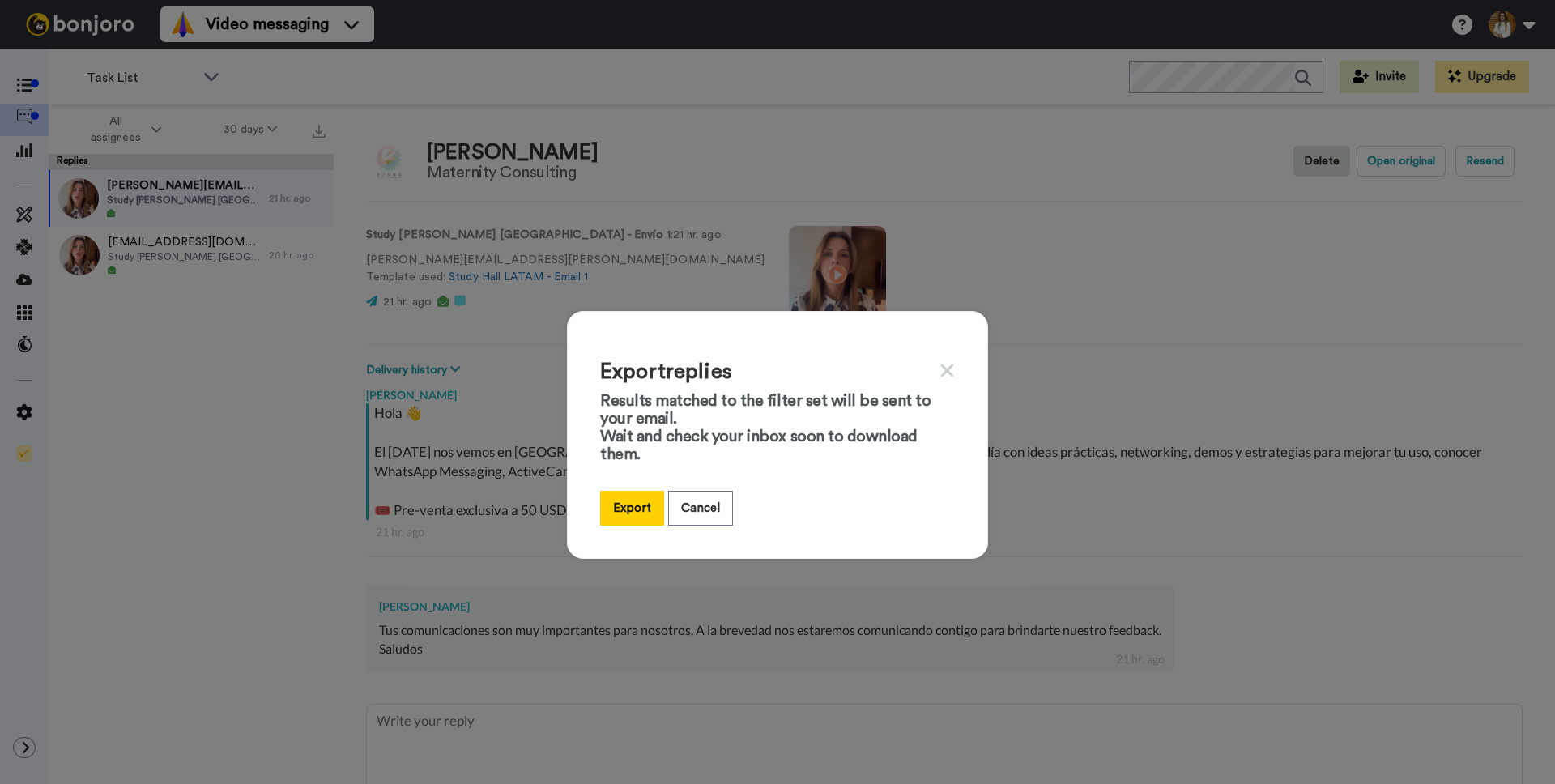
click at [947, 377] on icon at bounding box center [948, 370] width 15 height 21
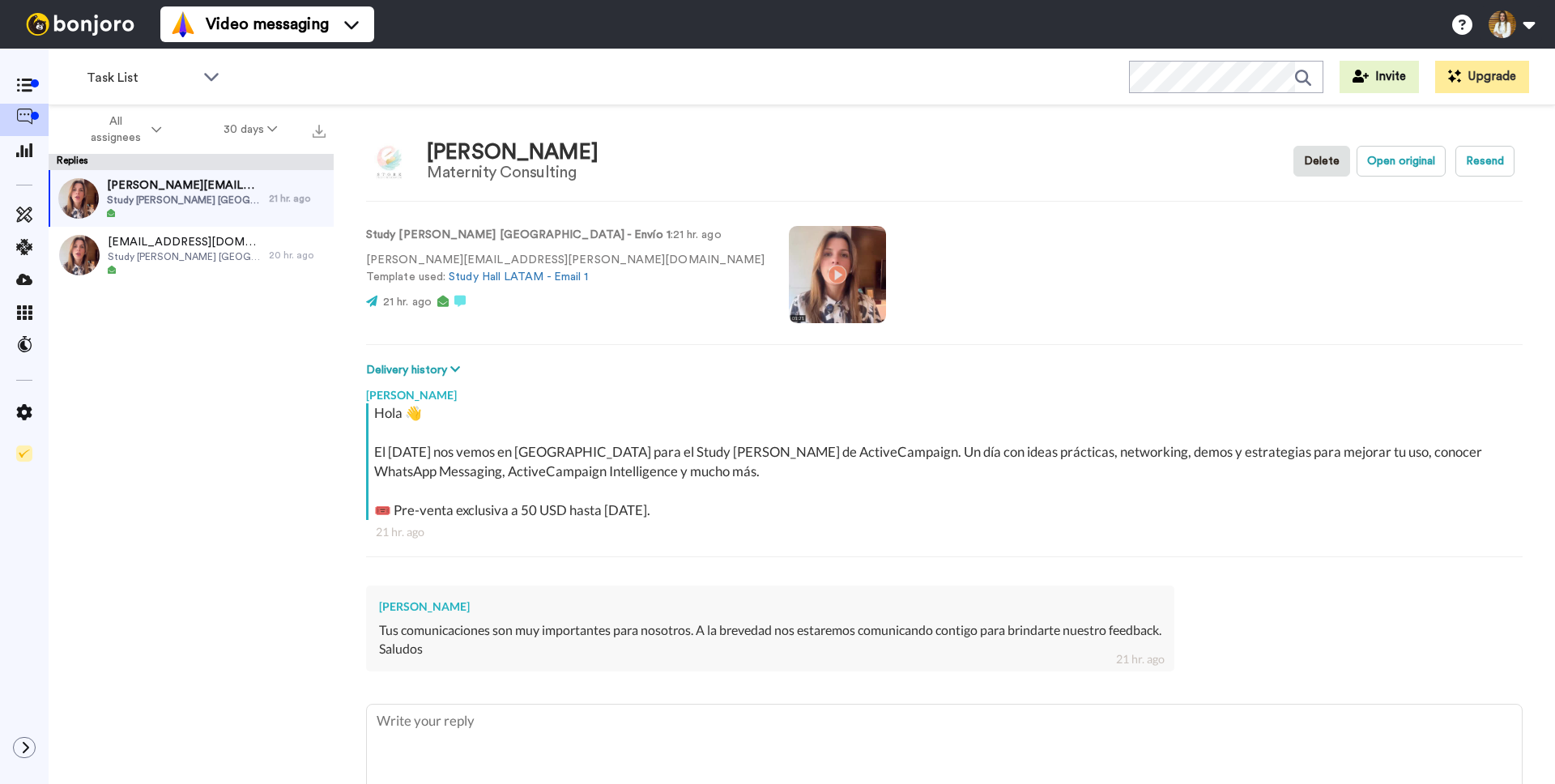
scroll to position [92, 0]
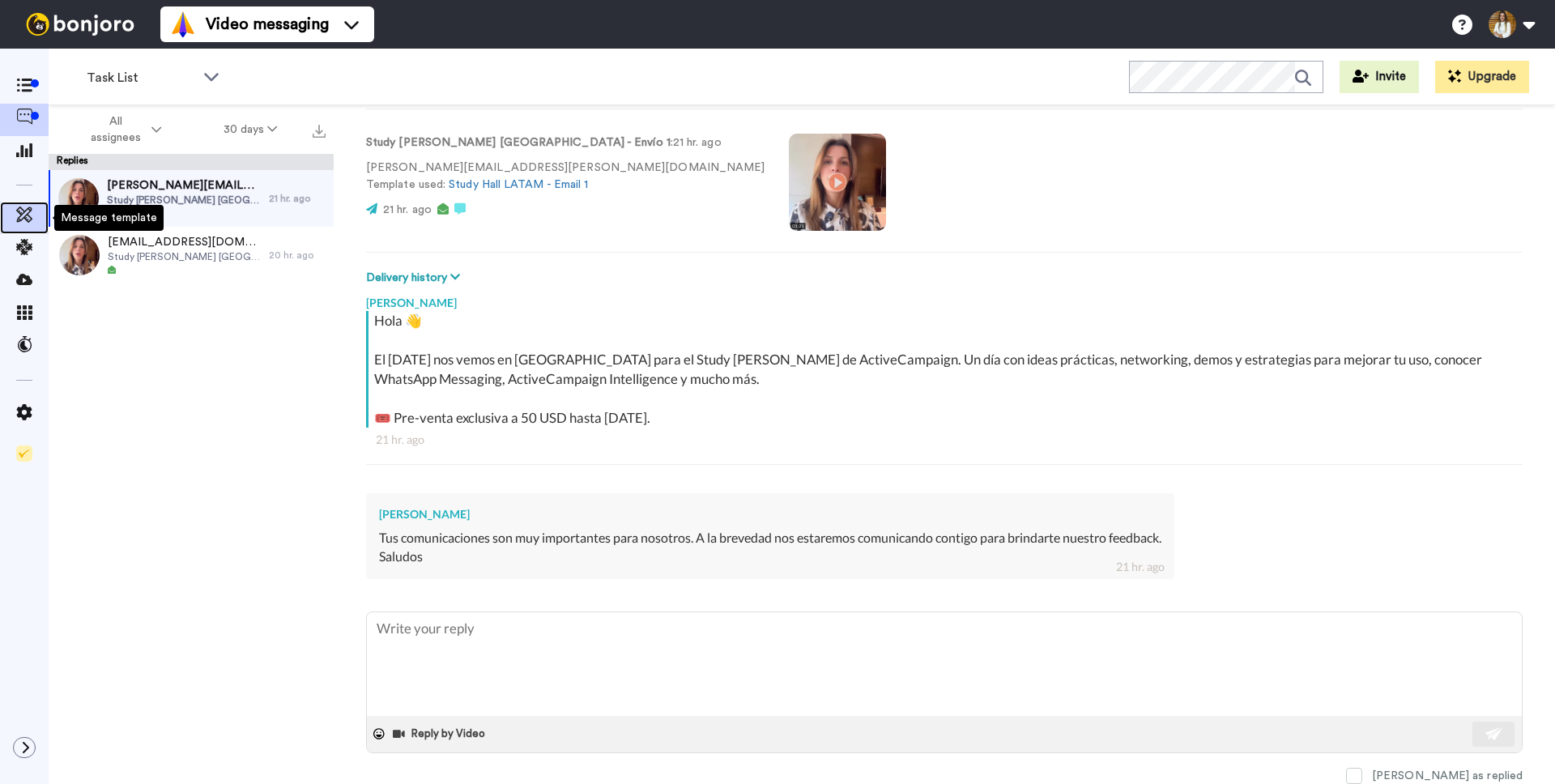
click at [32, 218] on icon at bounding box center [24, 214] width 16 height 16
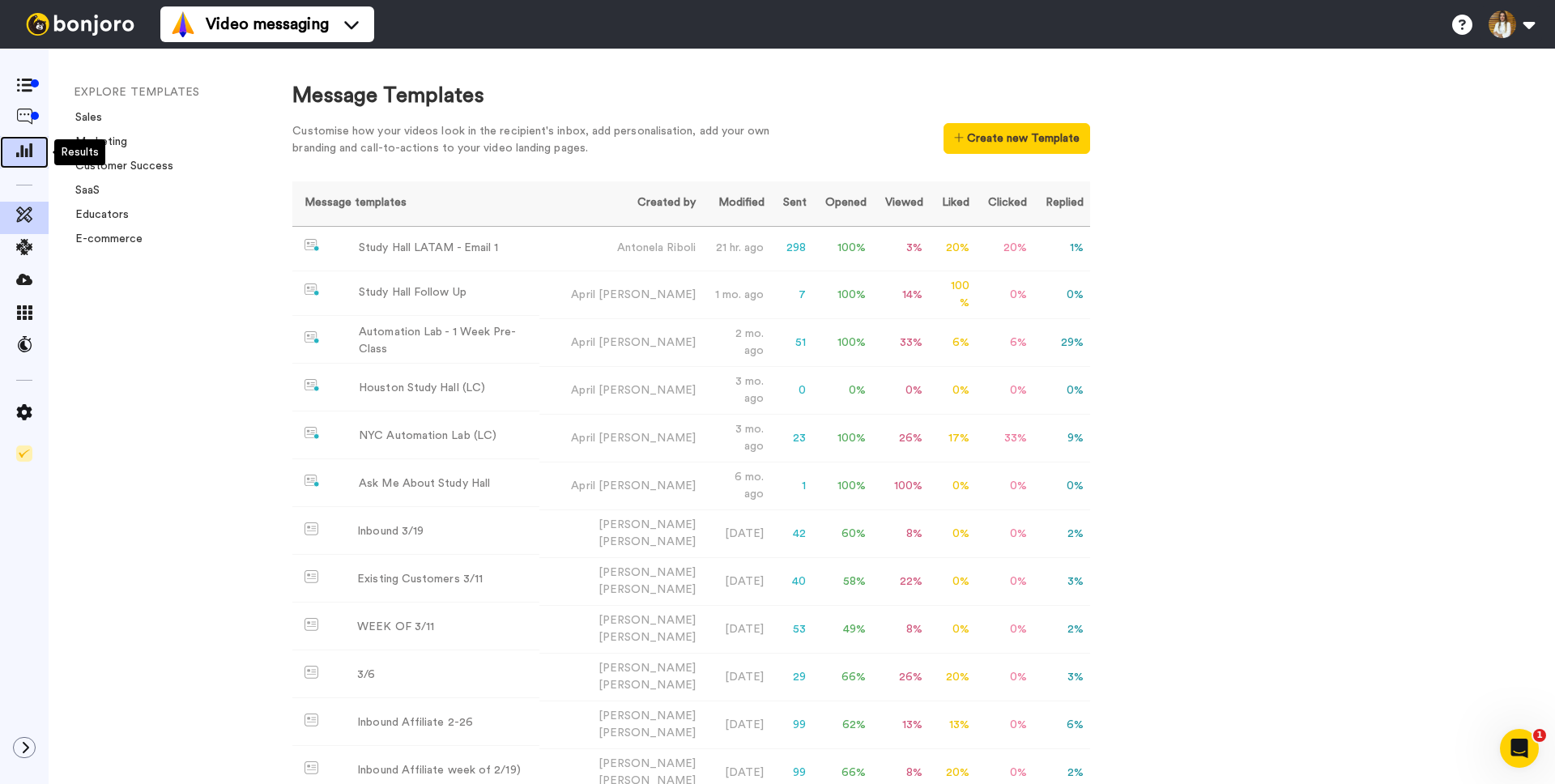
click at [20, 146] on icon at bounding box center [24, 150] width 16 height 15
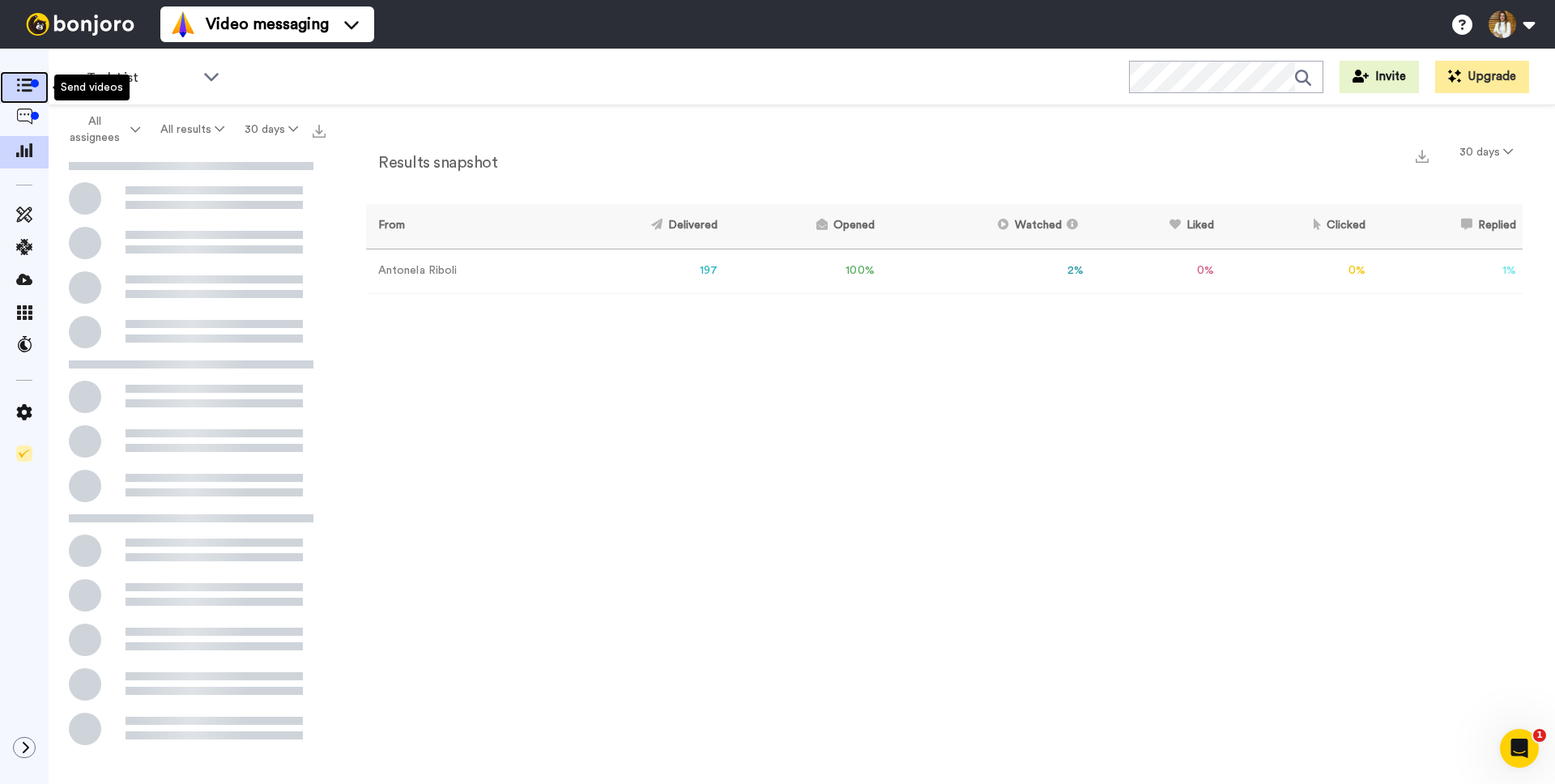
click at [16, 79] on icon at bounding box center [24, 85] width 16 height 14
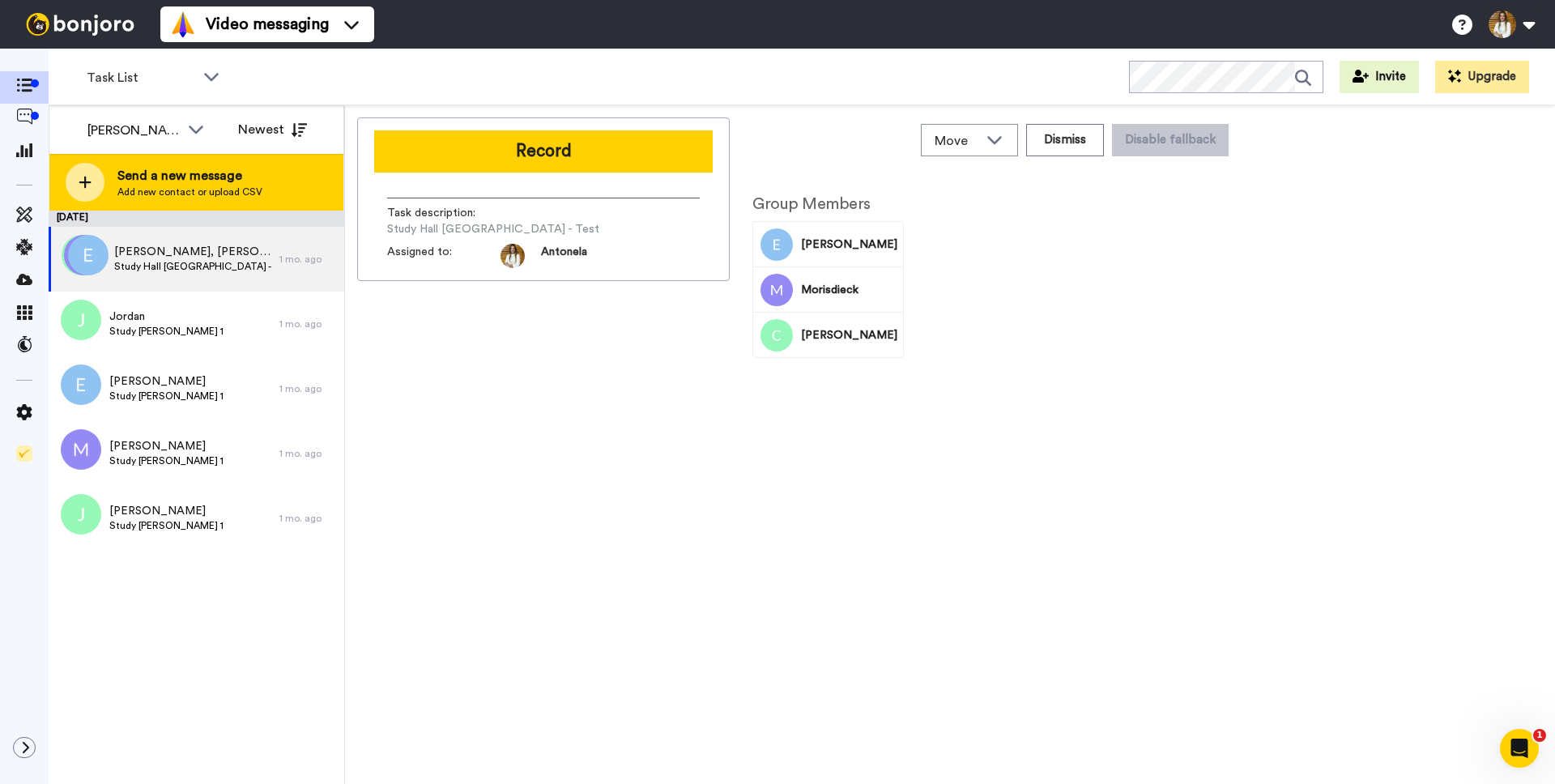
click at [242, 178] on span "Send a new message" at bounding box center [190, 175] width 145 height 20
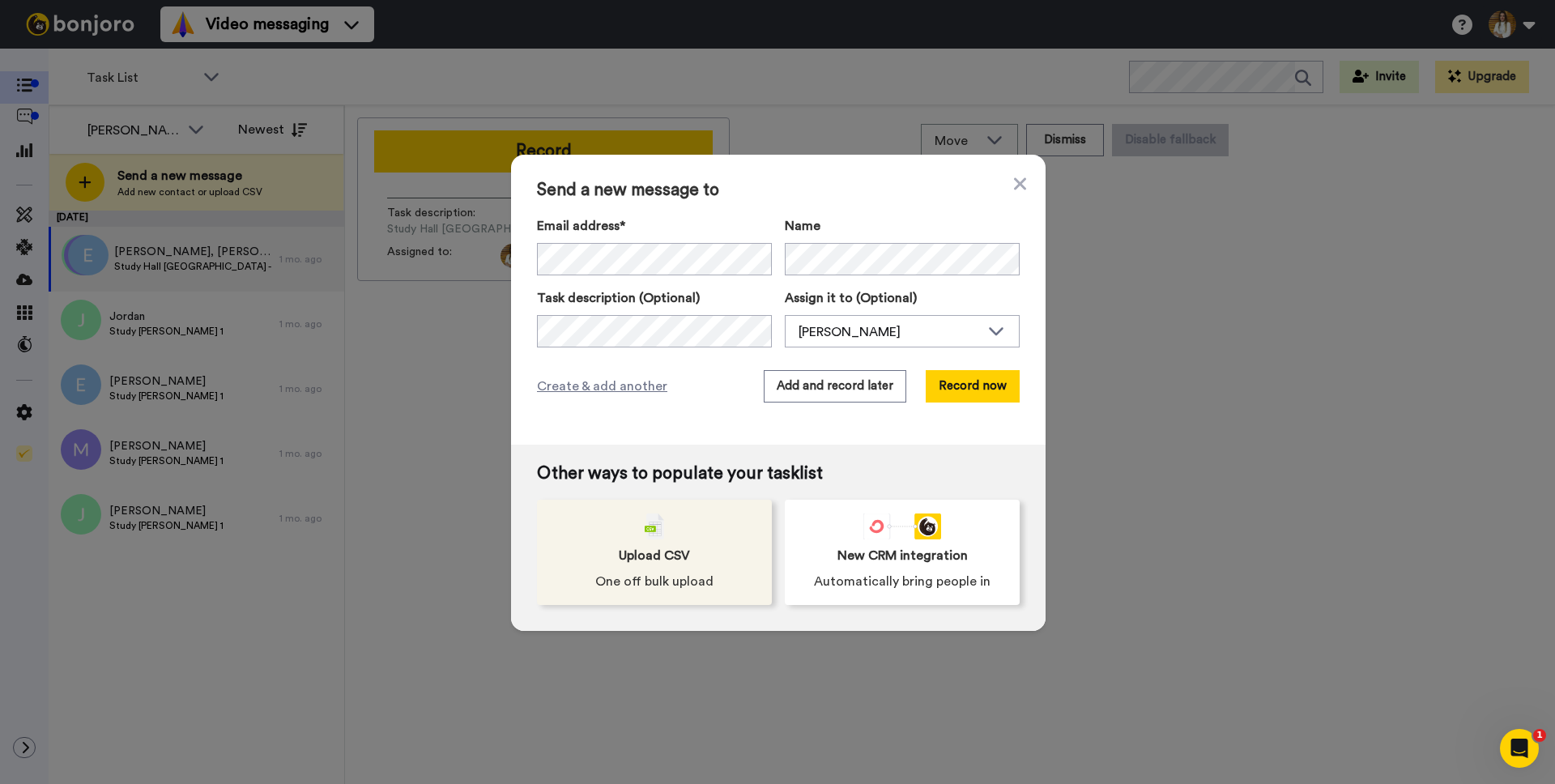
click at [655, 548] on span "Upload CSV" at bounding box center [653, 555] width 71 height 20
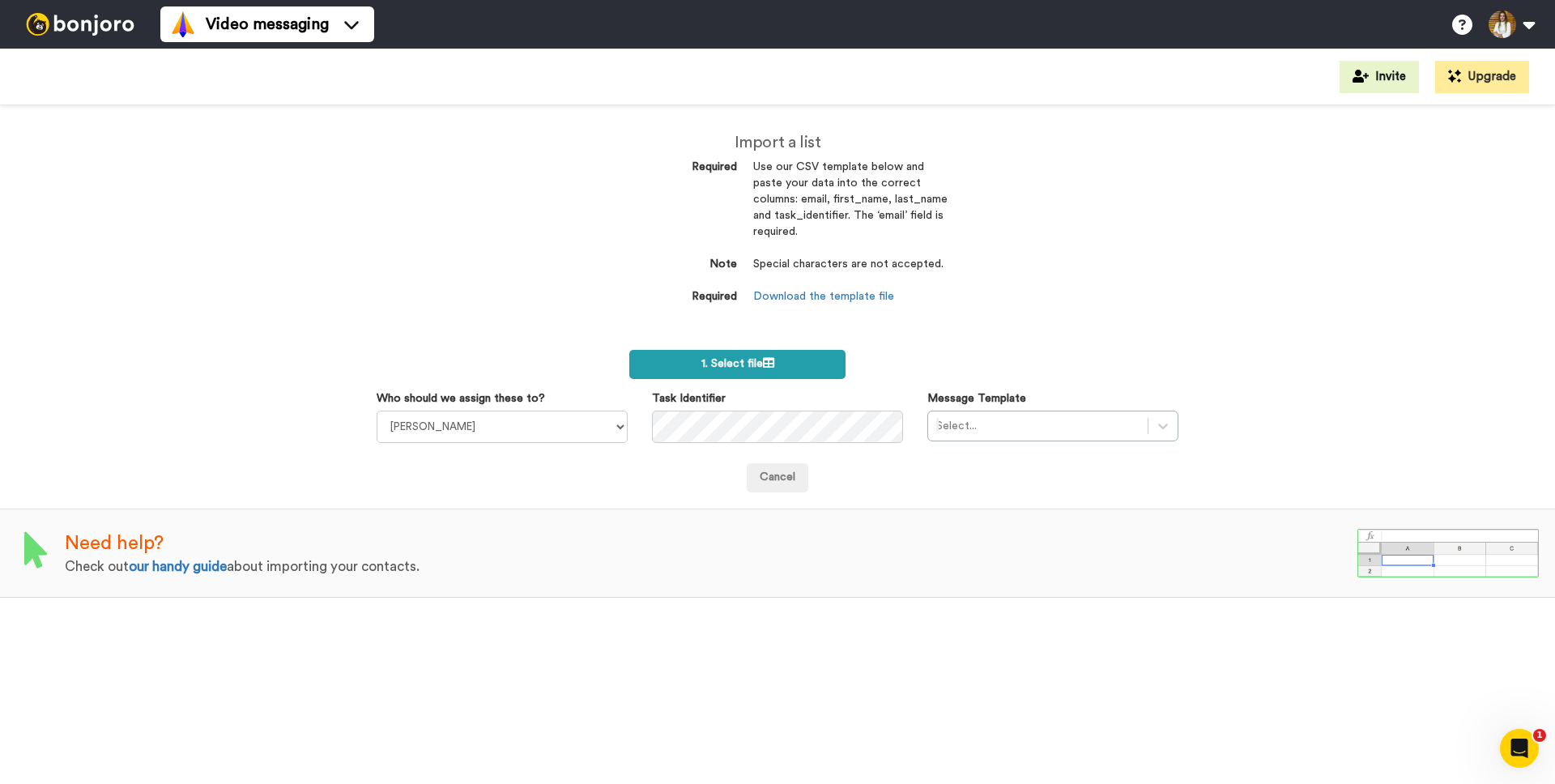
click at [774, 365] on icon at bounding box center [768, 363] width 11 height 11
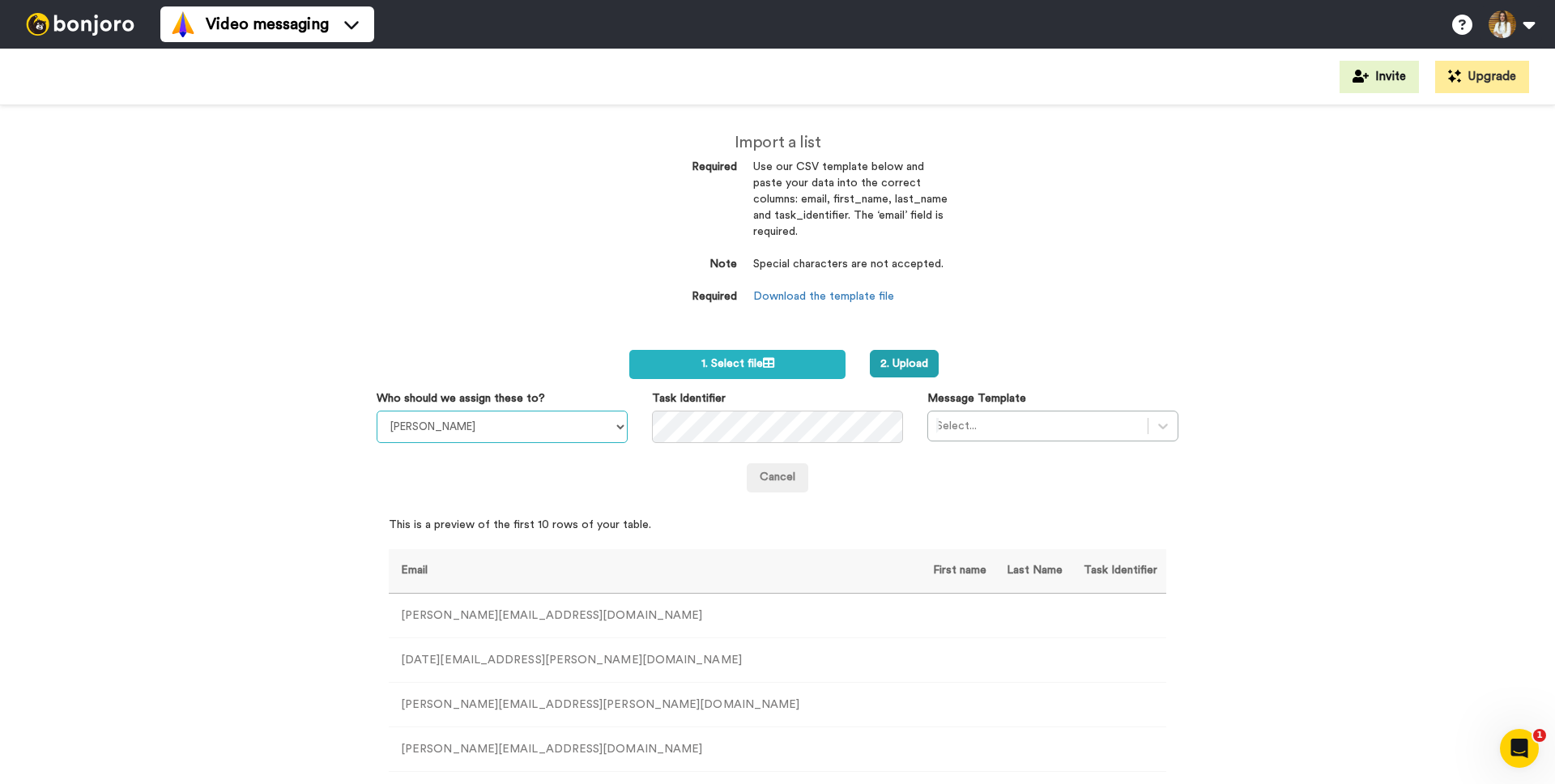
click at [519, 432] on select "April Terry Julia Von Linsingen do Amaral Danny McCarthy Antonela Riboli Liz Co…" at bounding box center [502, 427] width 251 height 32
select select "23a41b68-c661-4df6-ab56-fad57e98d198"
click at [376, 410] on select "April Terry Julia Von Linsingen do Amaral Danny McCarthy Antonela Riboli Liz Co…" at bounding box center [502, 427] width 251 height 32
click at [1021, 422] on div at bounding box center [1038, 426] width 204 height 20
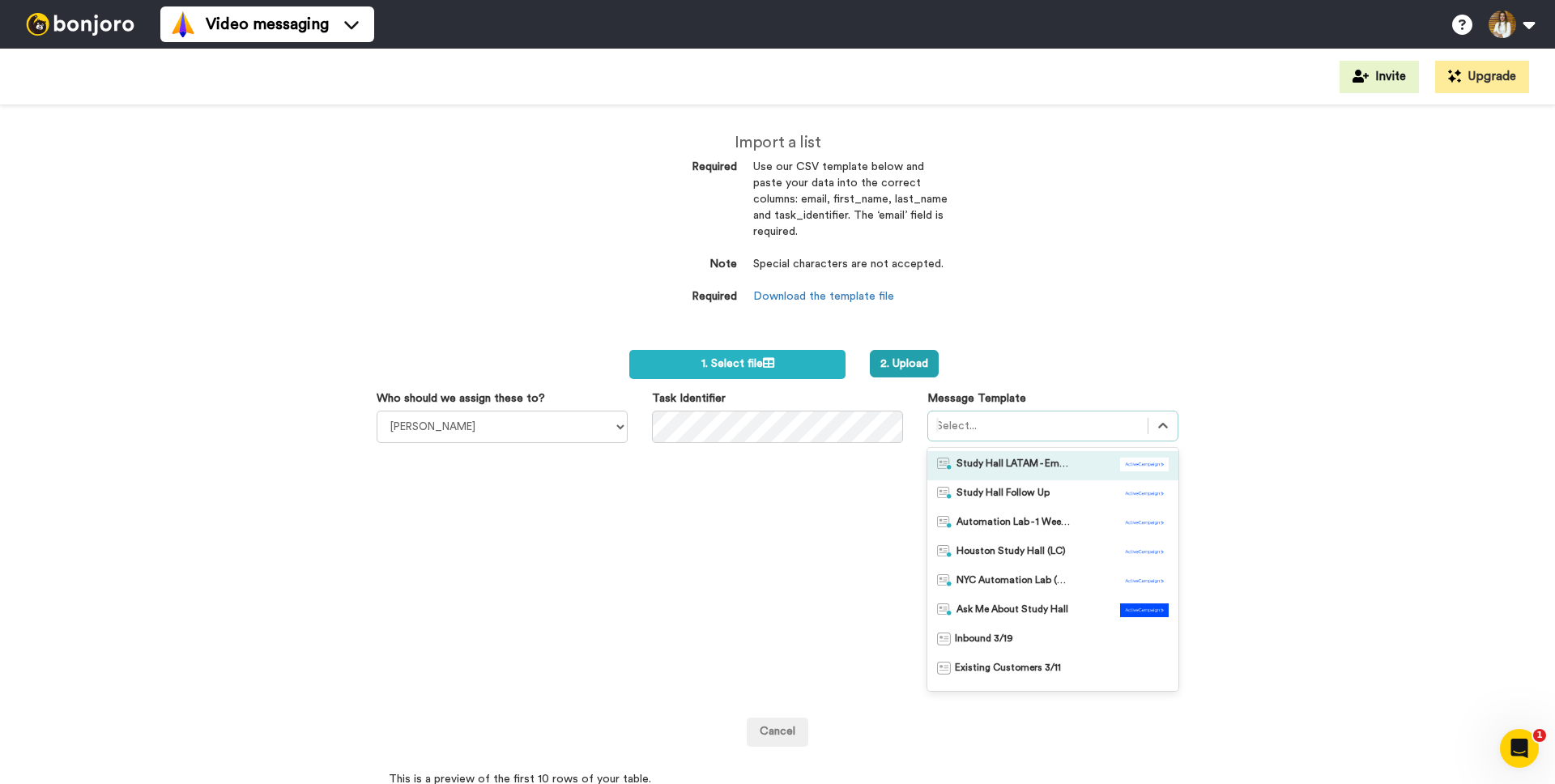
drag, startPoint x: 1020, startPoint y: 468, endPoint x: 1010, endPoint y: 469, distance: 10.0
click at [1020, 468] on span "Study Hall LATAM - Email 1" at bounding box center [1013, 465] width 114 height 16
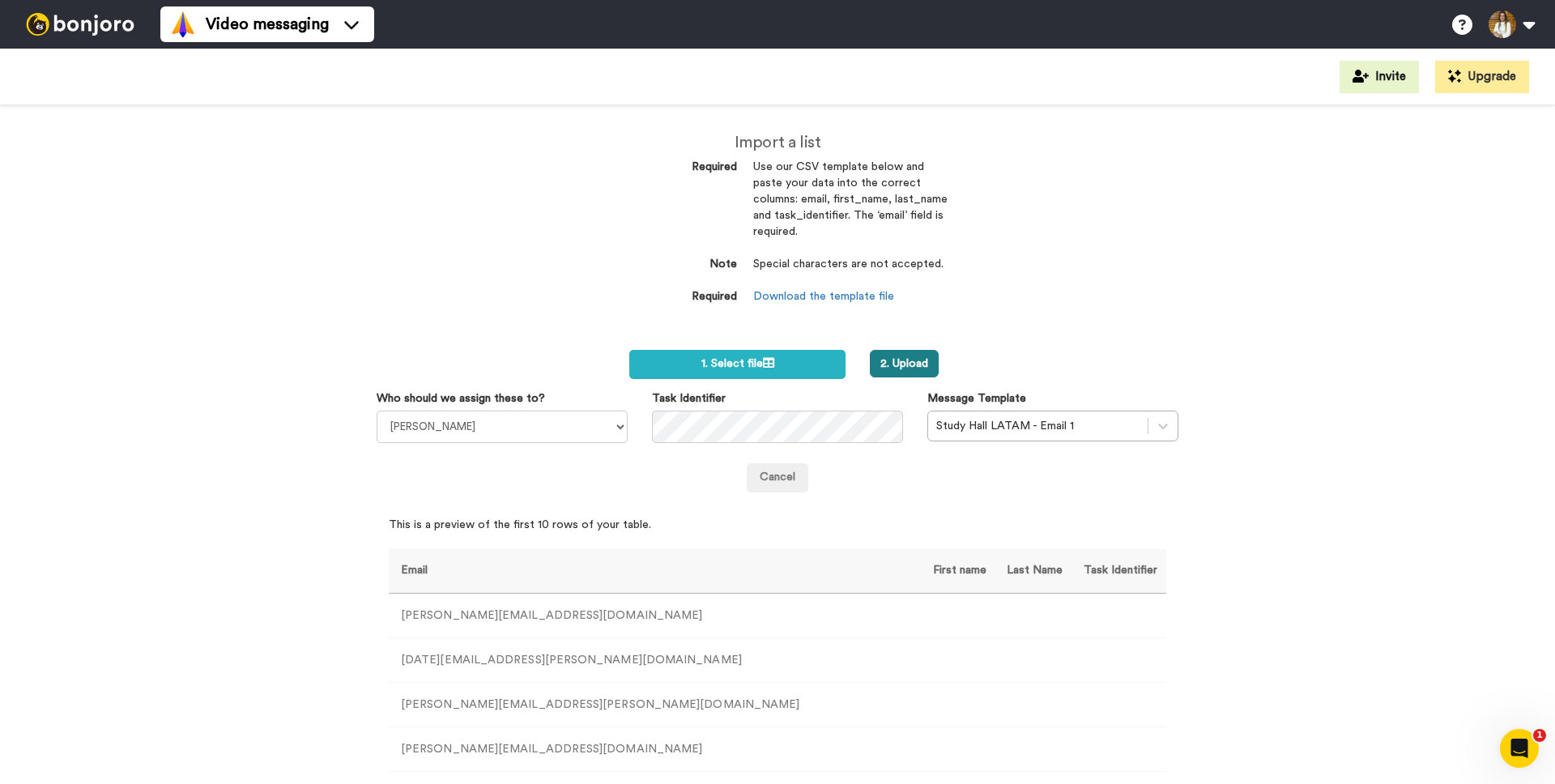
click at [914, 368] on button "2. Upload" at bounding box center [904, 363] width 68 height 27
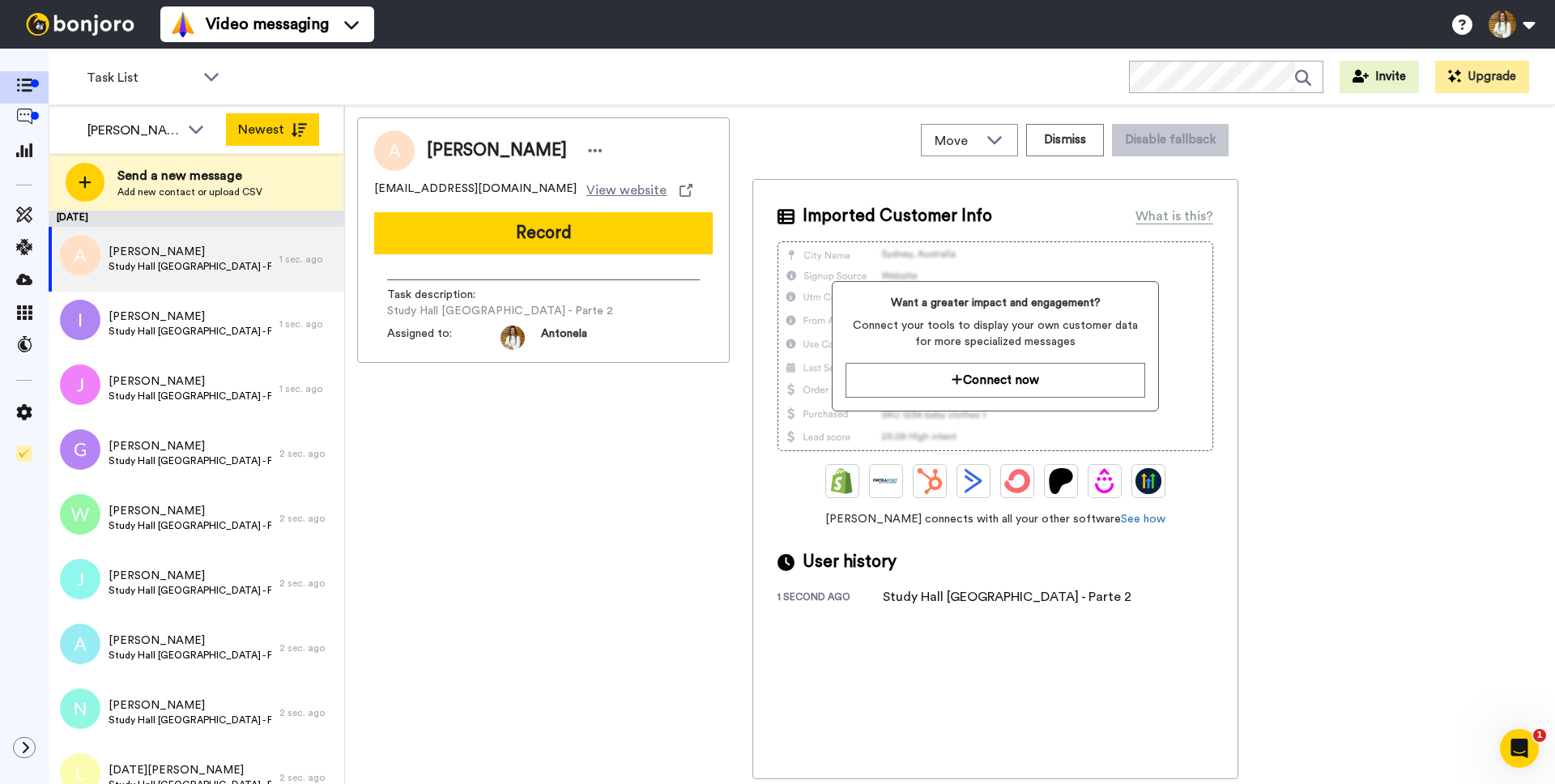
click at [275, 130] on button "Newest" at bounding box center [272, 130] width 93 height 32
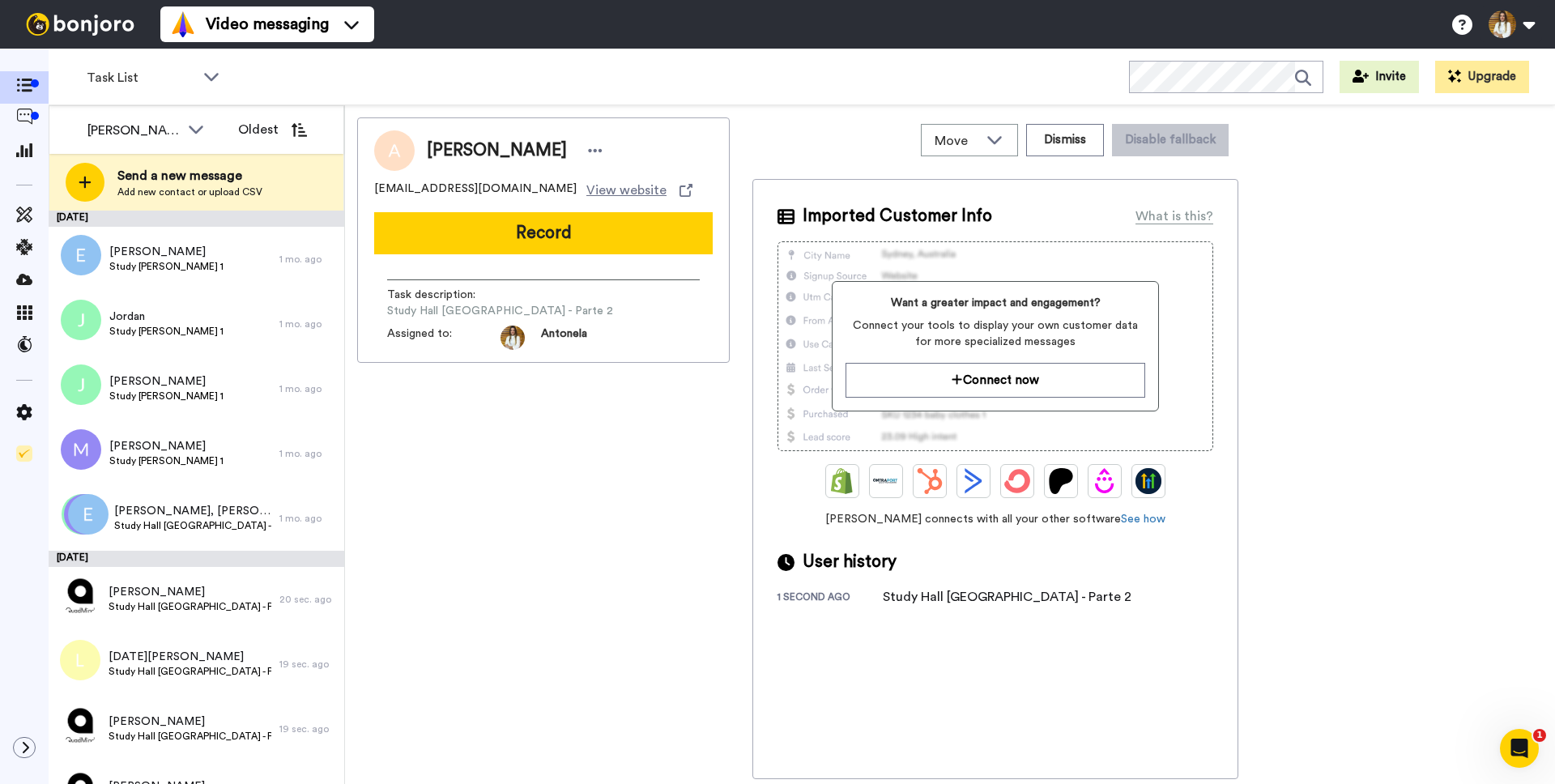
click at [275, 130] on button "Oldest" at bounding box center [272, 130] width 93 height 32
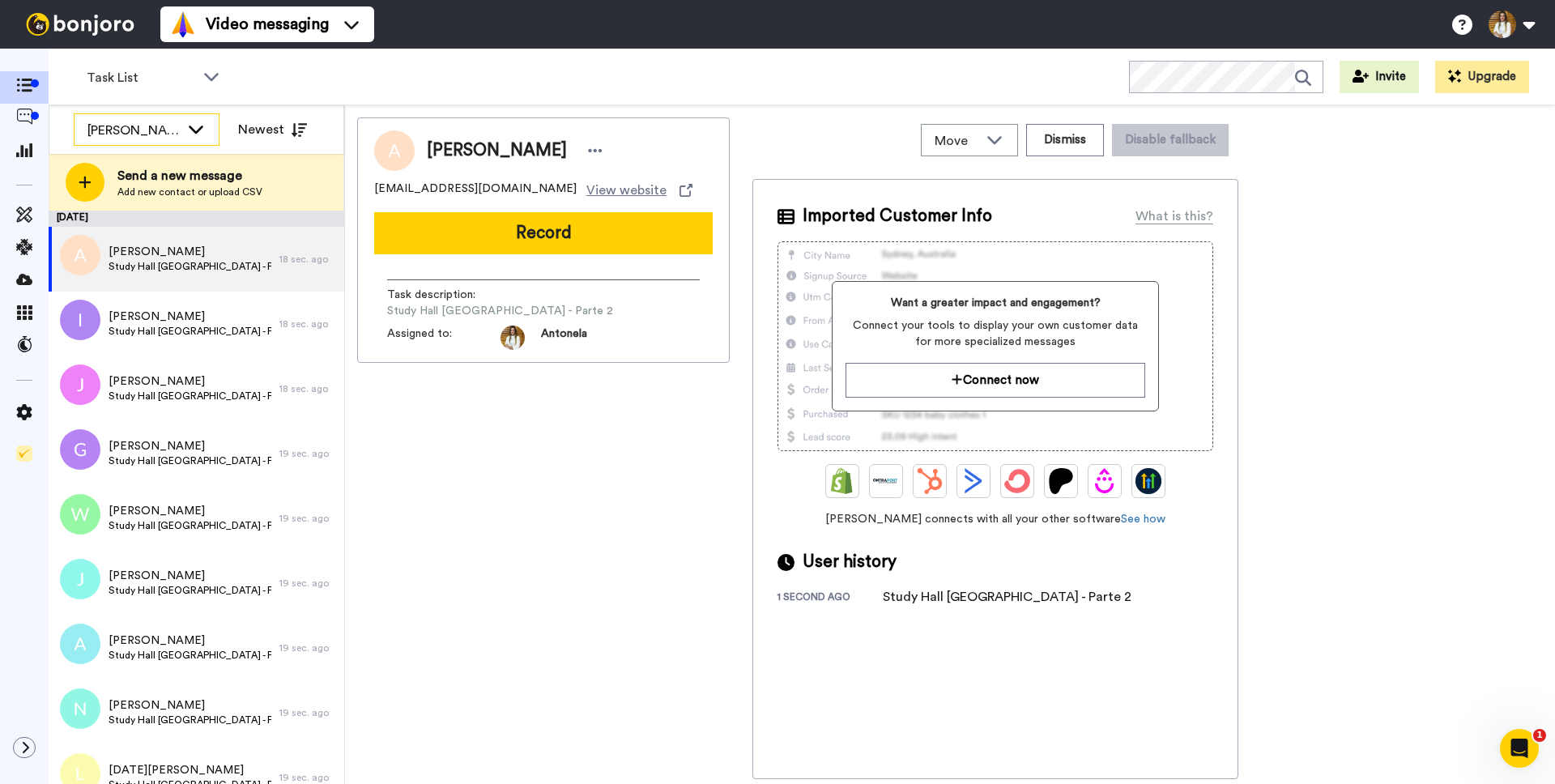
click at [157, 133] on div "[PERSON_NAME]" at bounding box center [133, 130] width 92 height 20
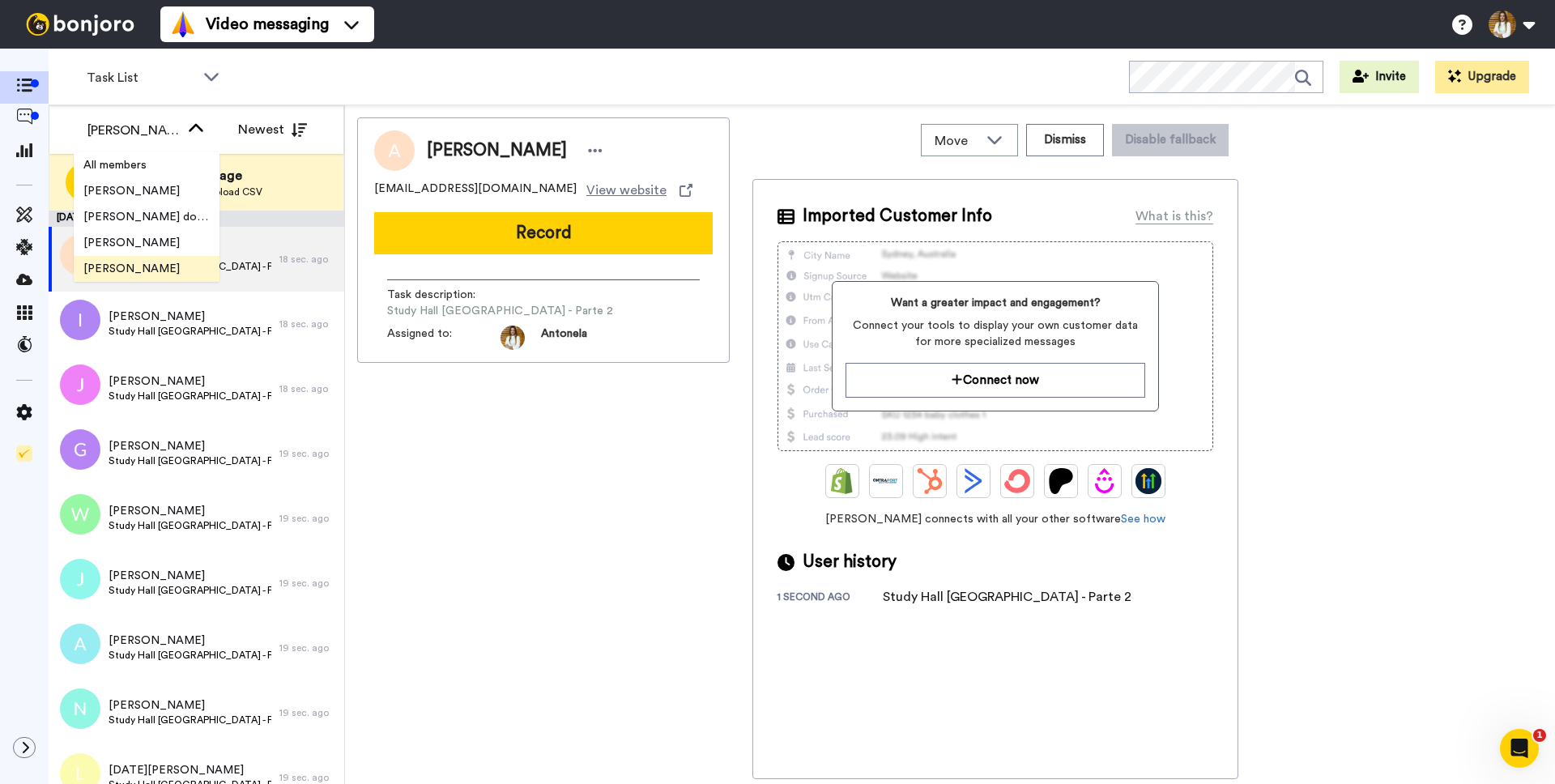
click at [131, 268] on span "[PERSON_NAME]" at bounding box center [131, 268] width 115 height 16
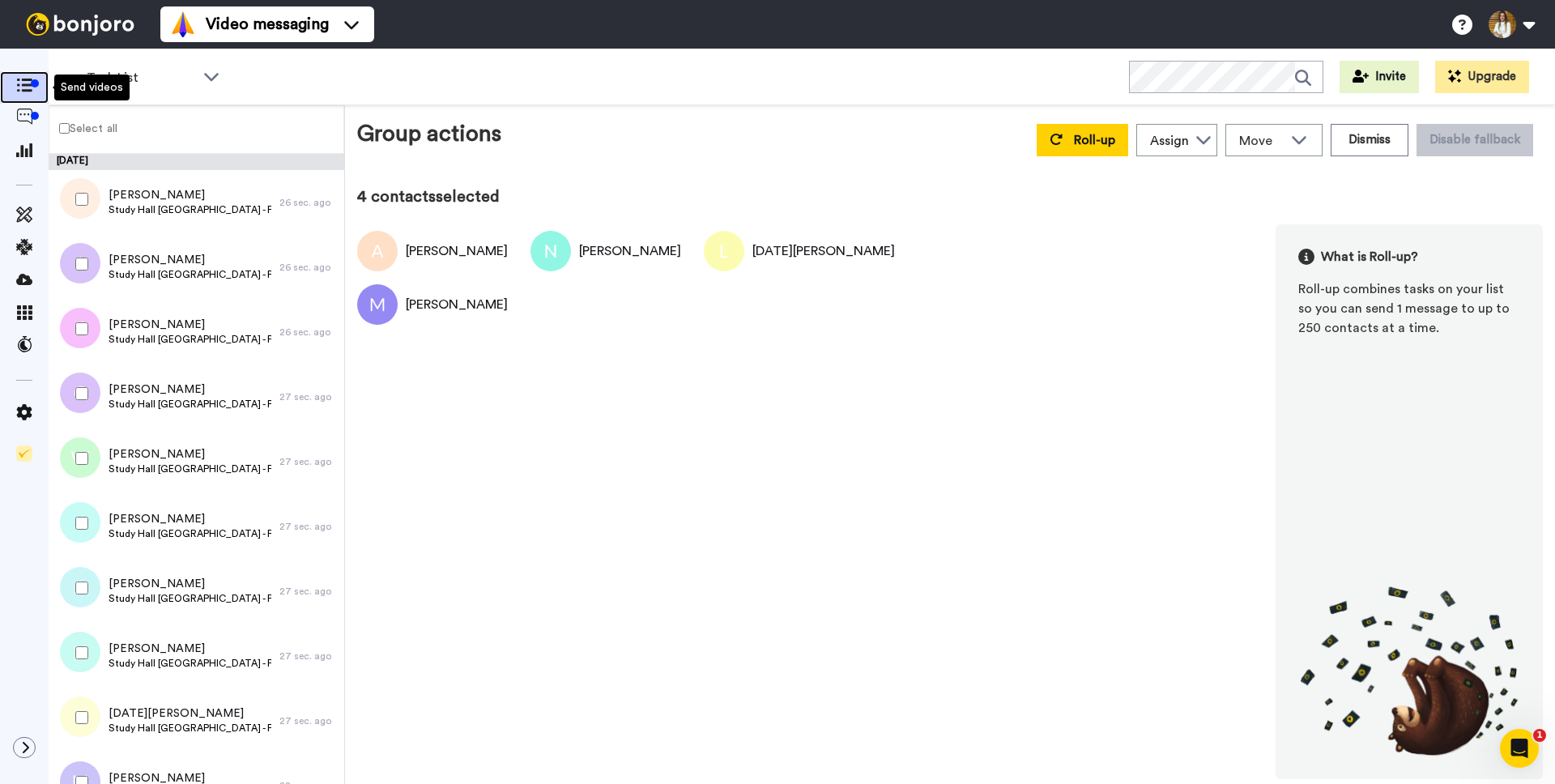
click at [33, 88] on span at bounding box center [24, 87] width 49 height 16
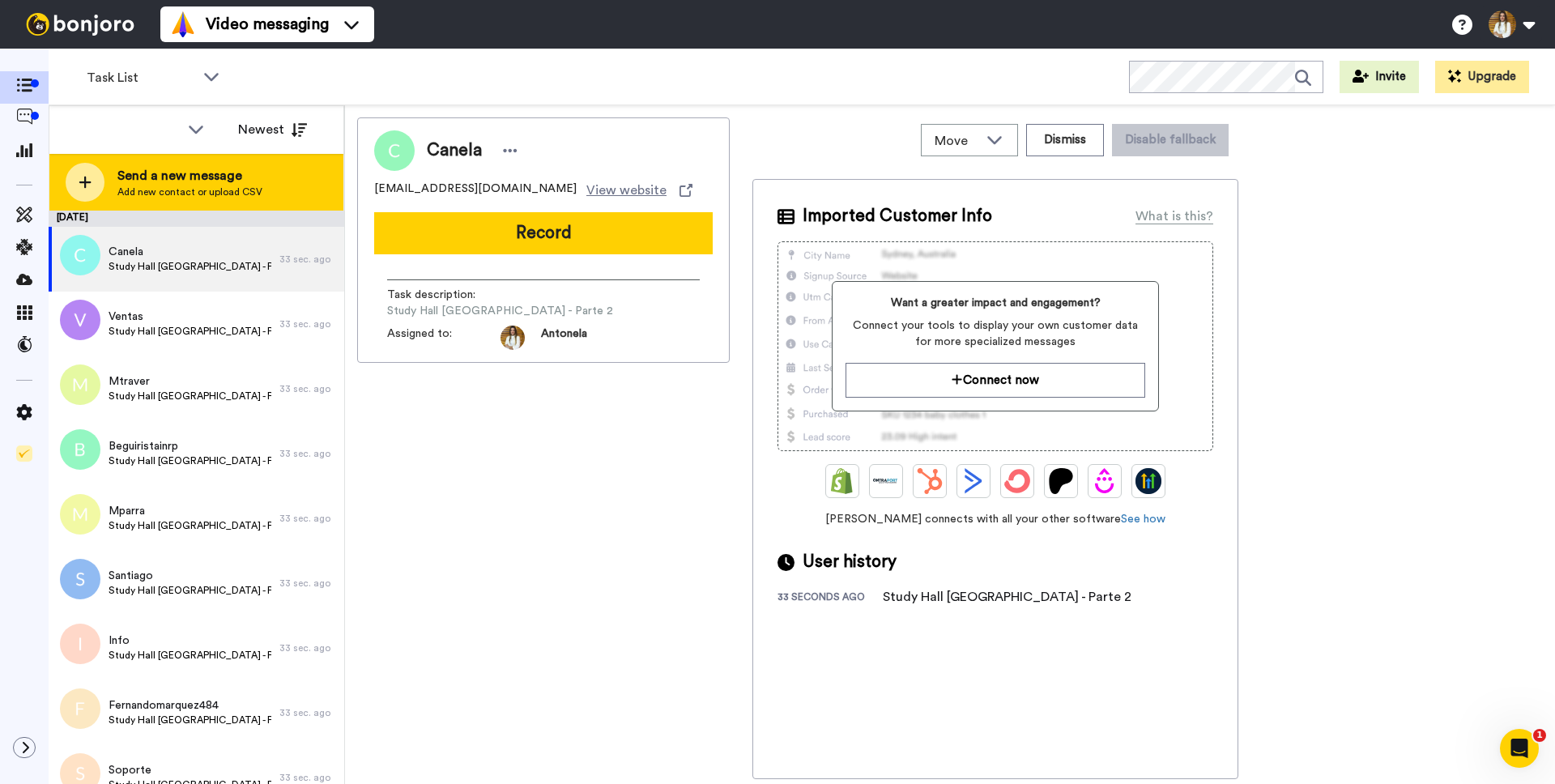
click at [298, 189] on div "Send a new message Add new contact or upload CSV" at bounding box center [197, 182] width 294 height 56
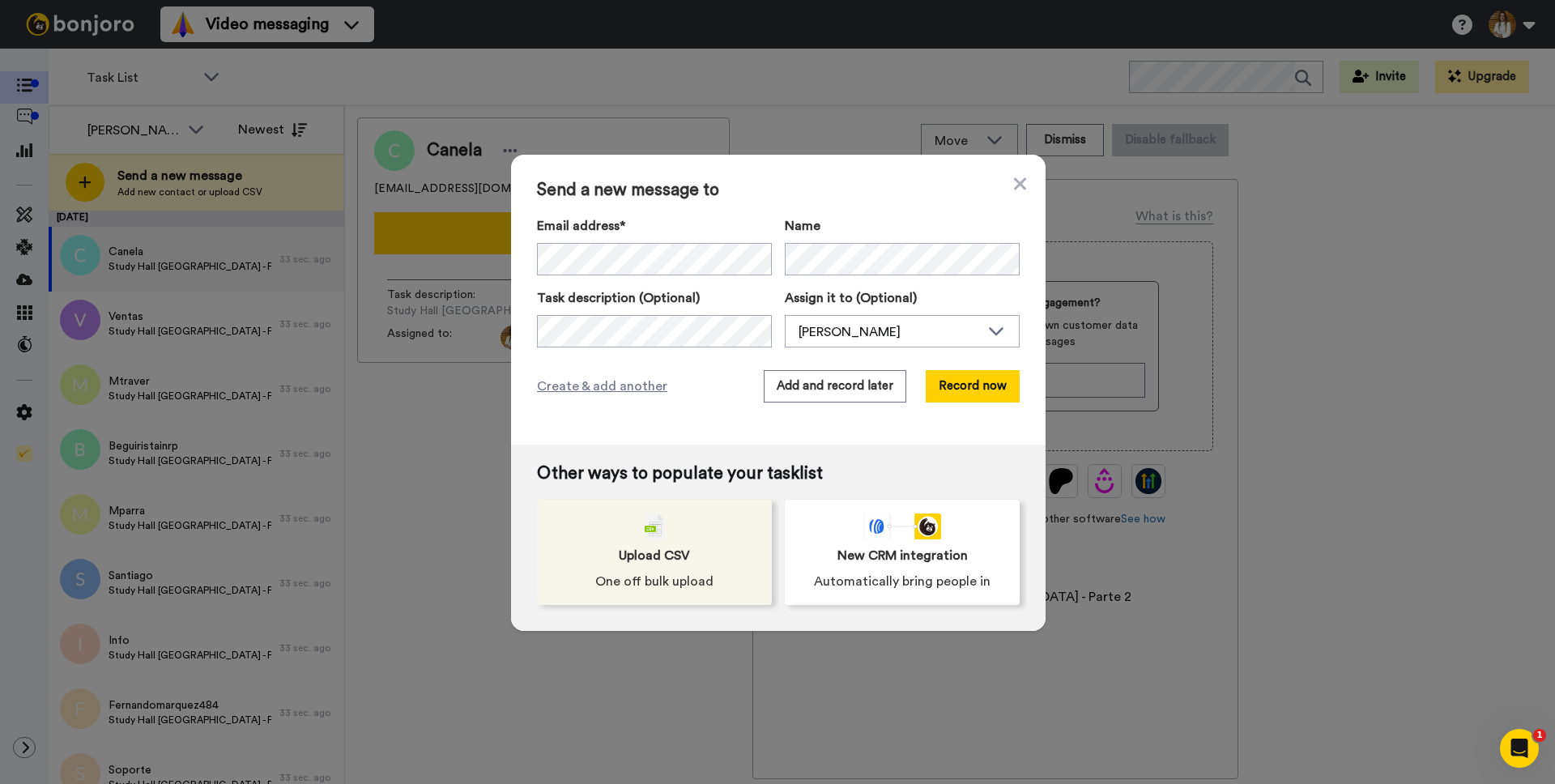
click at [711, 589] on span "One off bulk upload" at bounding box center [654, 581] width 118 height 20
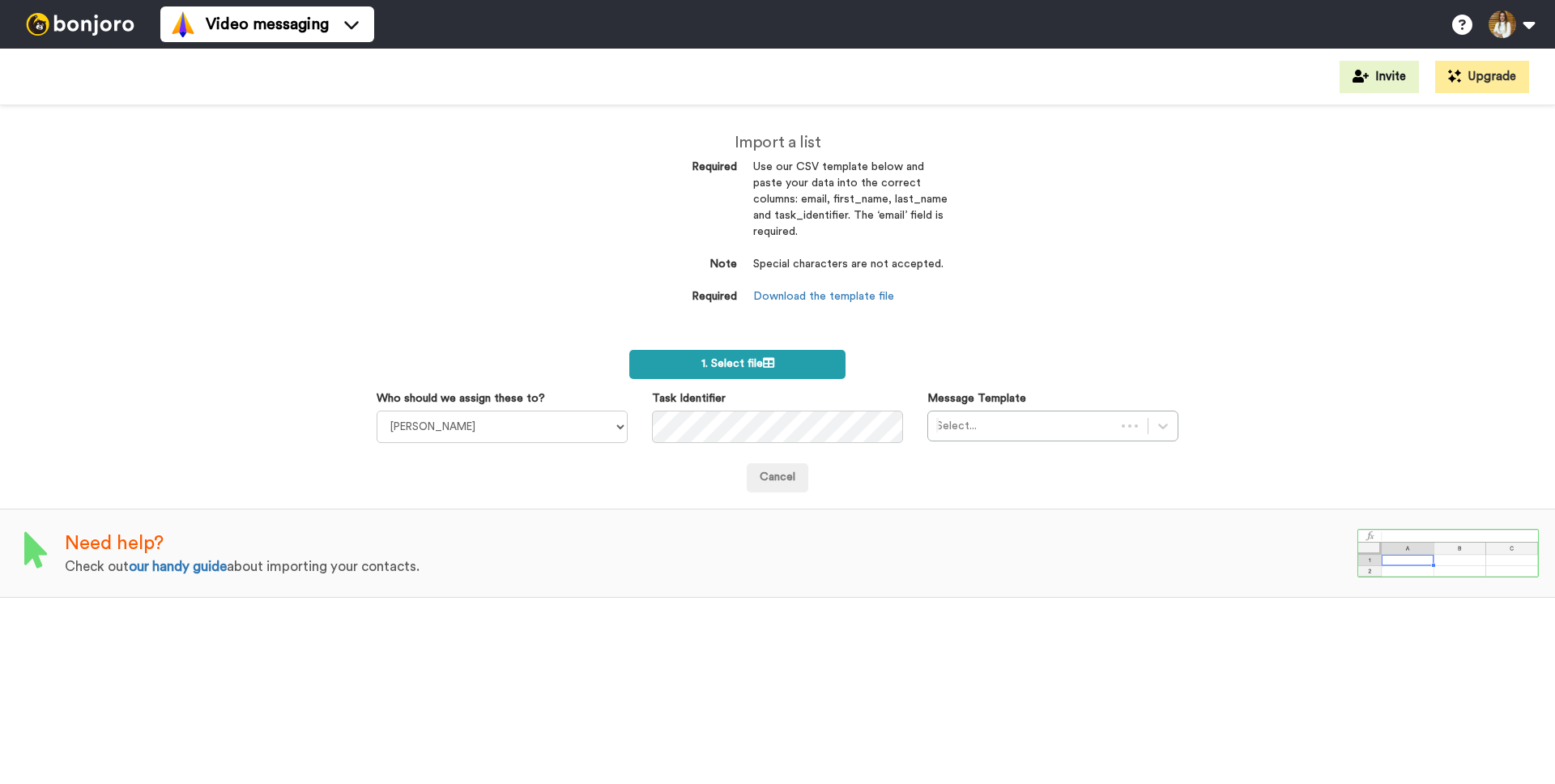
click at [713, 363] on span "1. Select file" at bounding box center [737, 363] width 73 height 11
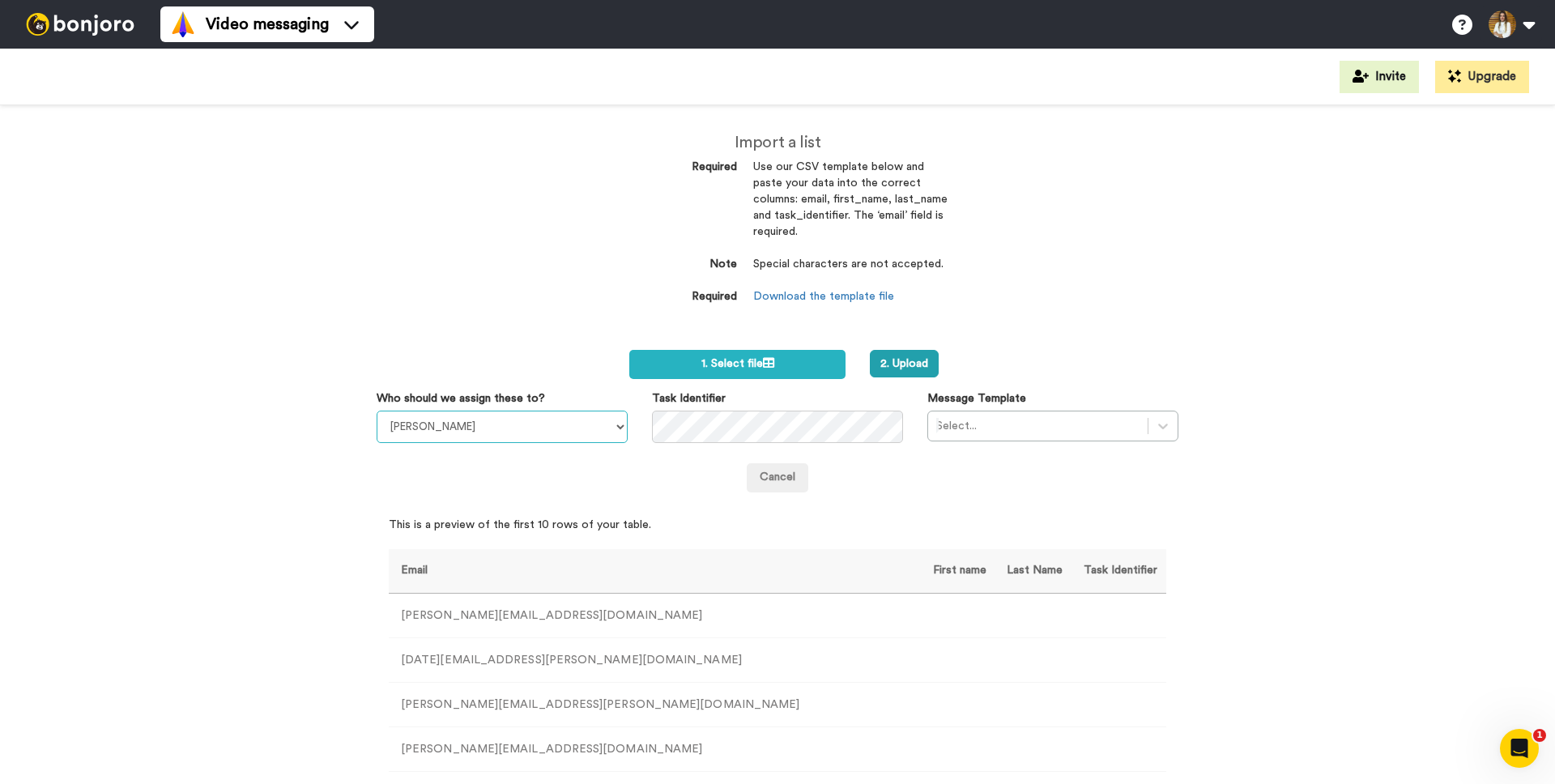
click at [554, 427] on select "April Terry Julia Von Linsingen do Amaral Danny McCarthy Antonela Riboli Liz Co…" at bounding box center [502, 427] width 251 height 32
select select "23a41b68-c661-4df6-ab56-fad57e98d198"
click at [376, 410] on select "April Terry Julia Von Linsingen do Amaral Danny McCarthy Antonela Riboli Liz Co…" at bounding box center [502, 427] width 251 height 32
click at [997, 424] on div at bounding box center [1038, 426] width 204 height 20
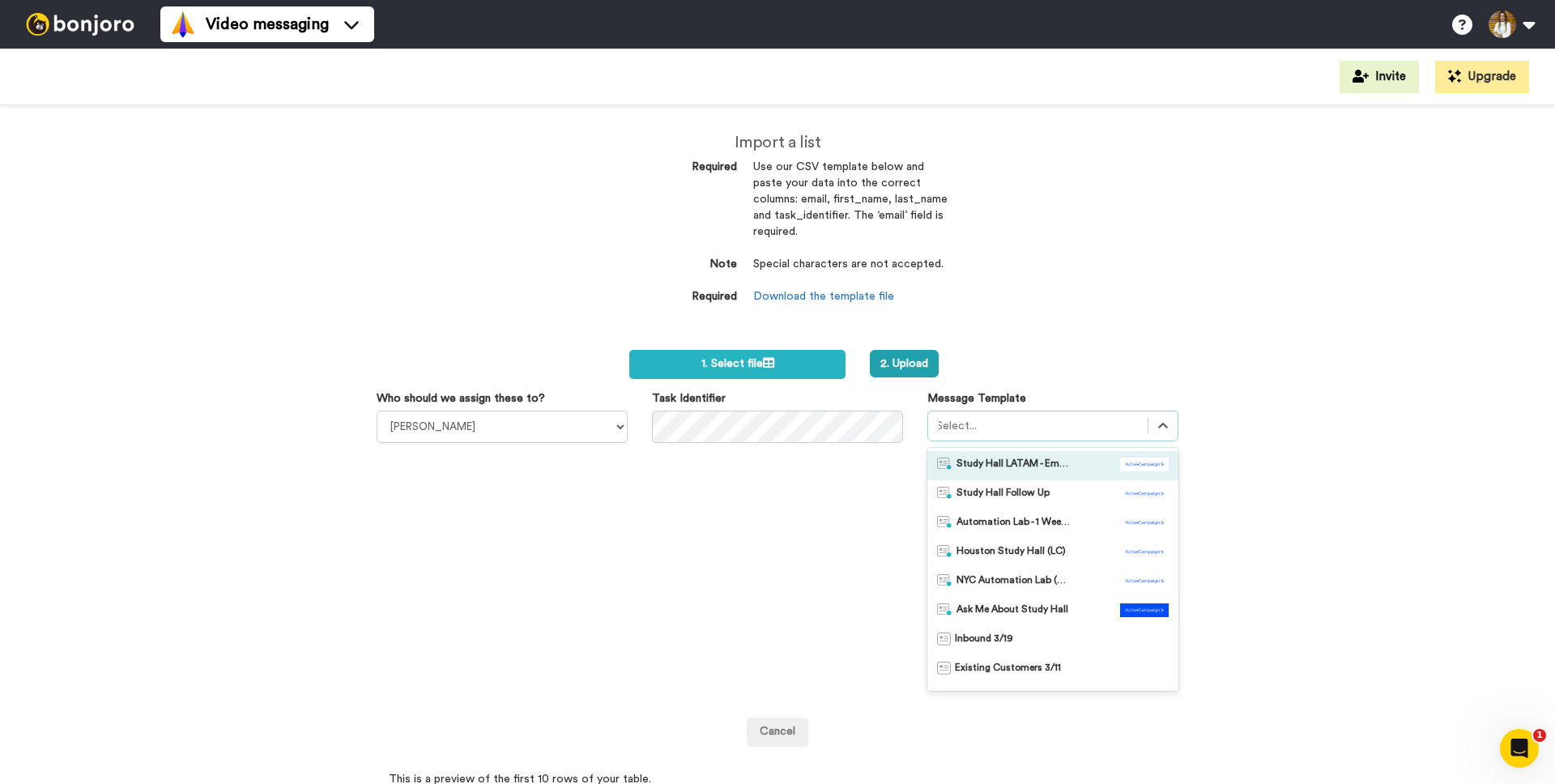
click at [1004, 465] on span "Study Hall LATAM - Email 1" at bounding box center [1013, 465] width 114 height 16
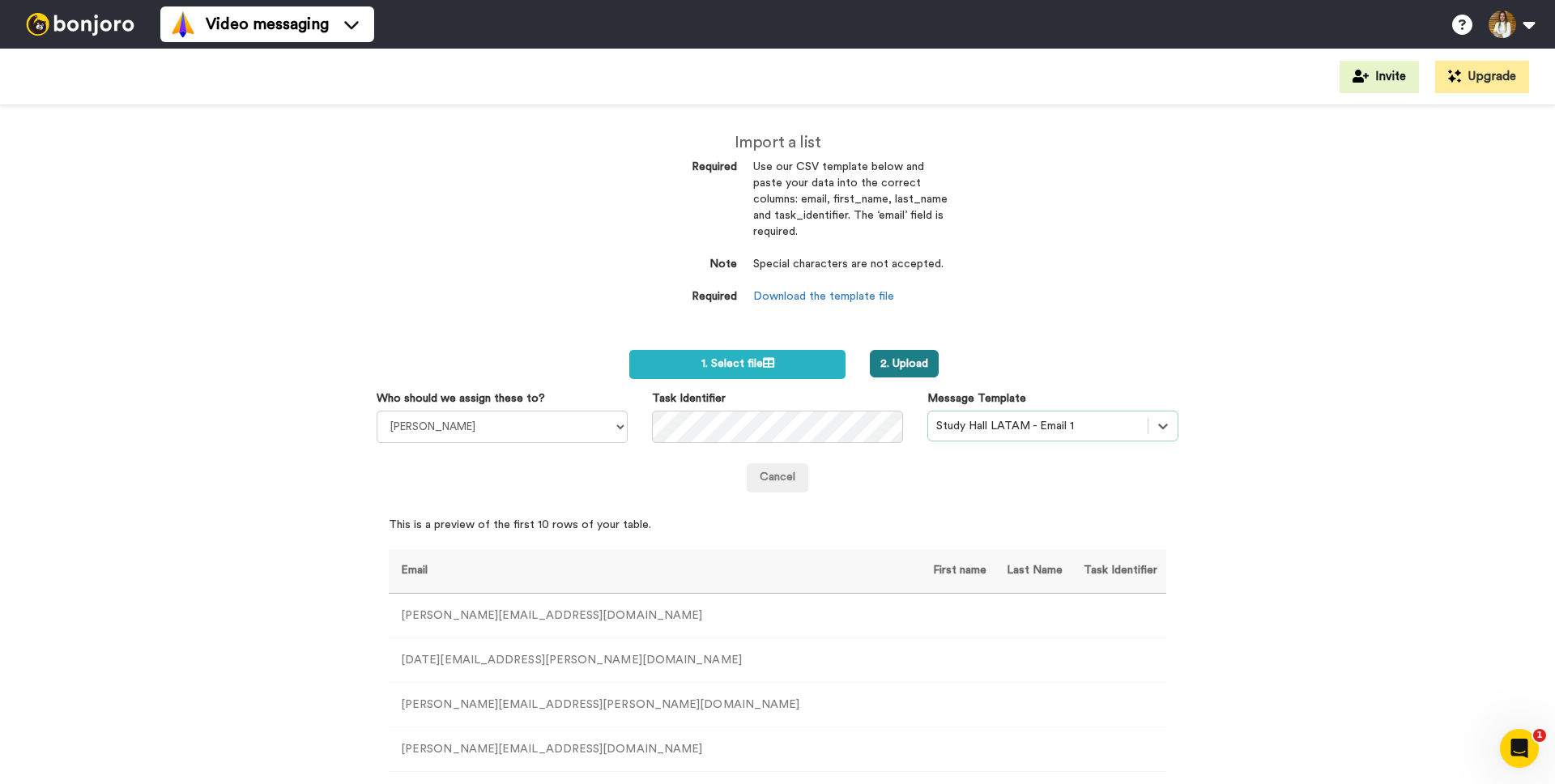
click at [906, 359] on button "2. Upload" at bounding box center [904, 363] width 68 height 27
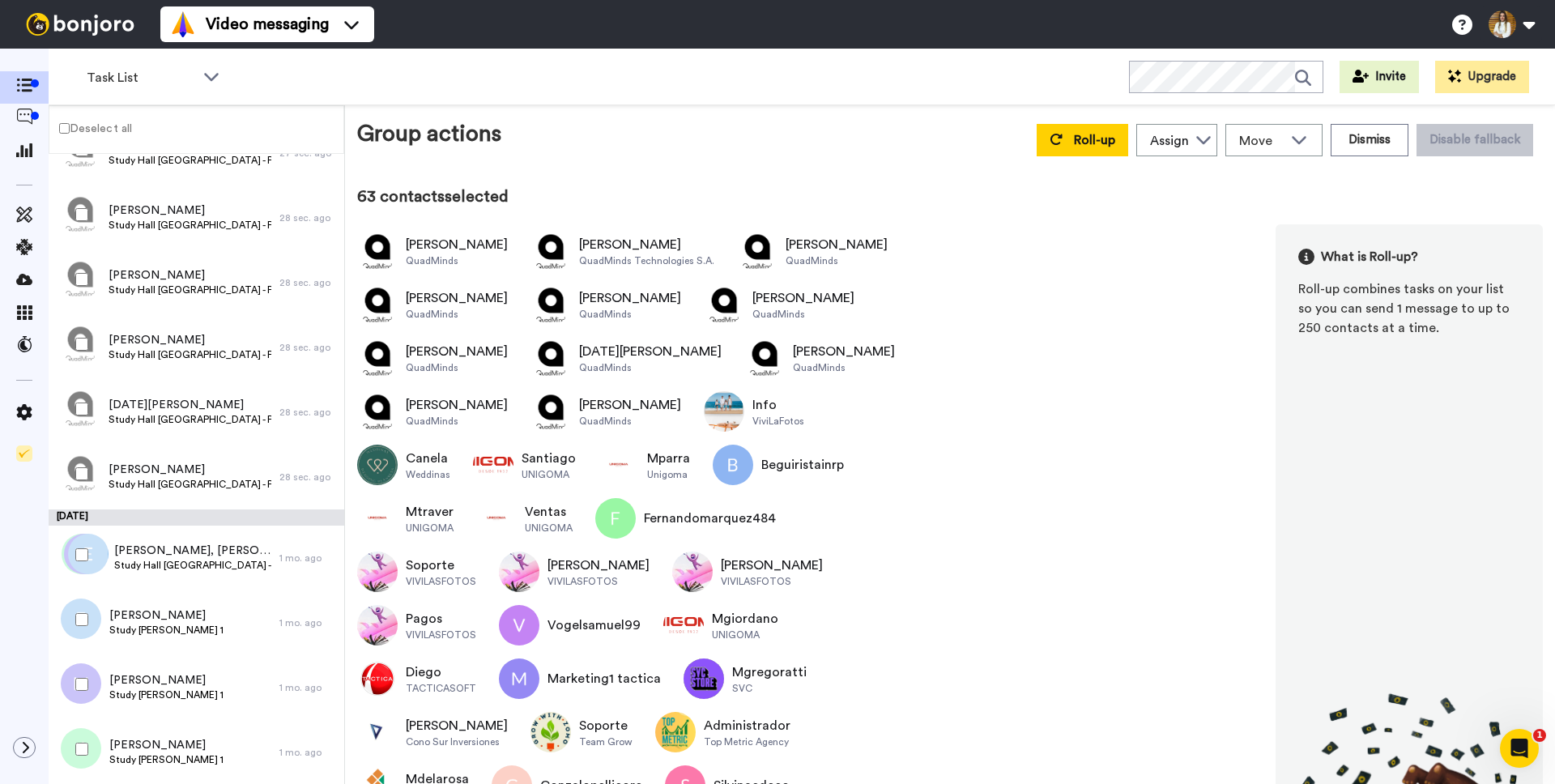
scroll to position [4972, 0]
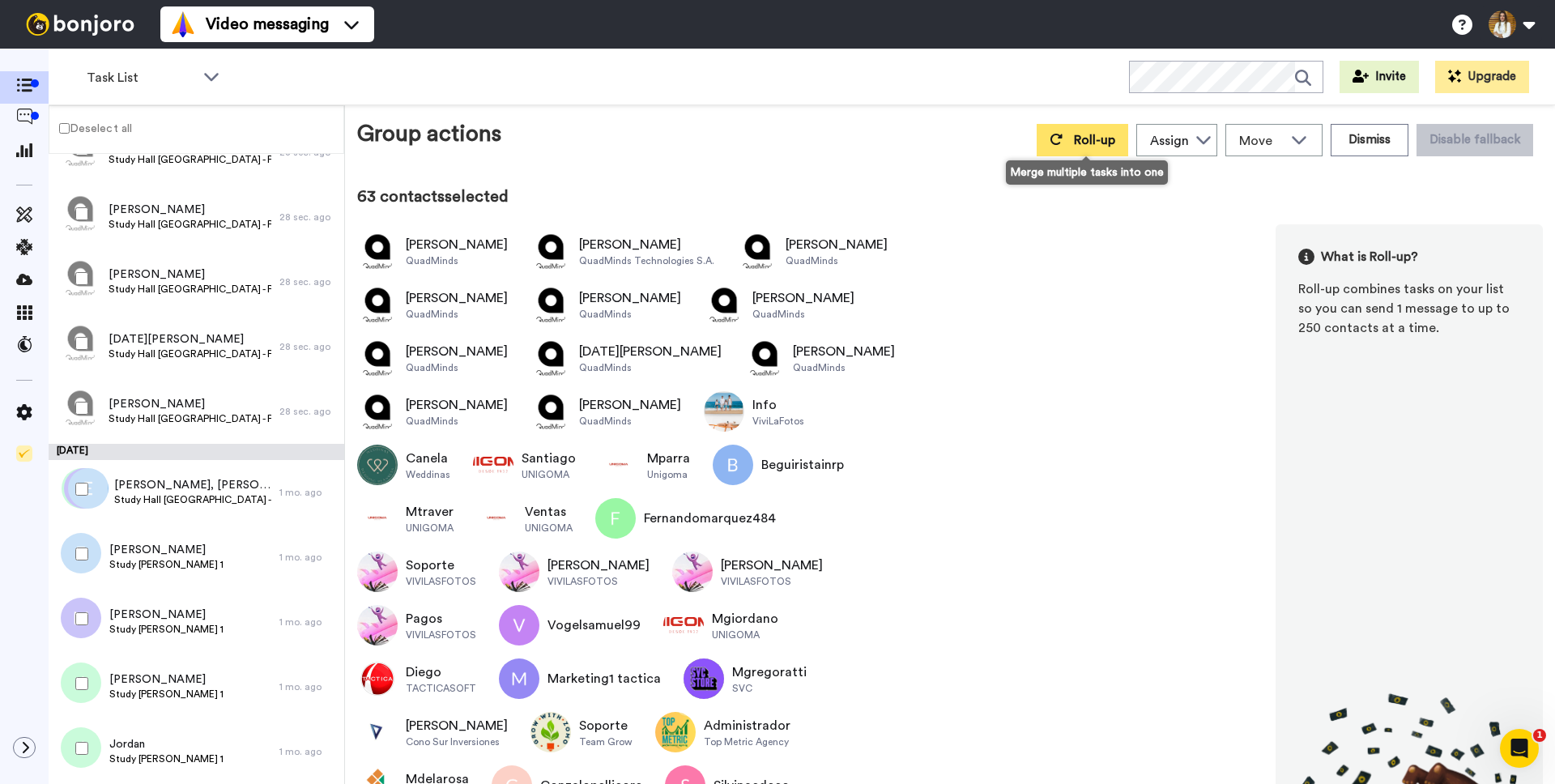
click at [1073, 147] on button "Roll-up" at bounding box center [1082, 140] width 92 height 32
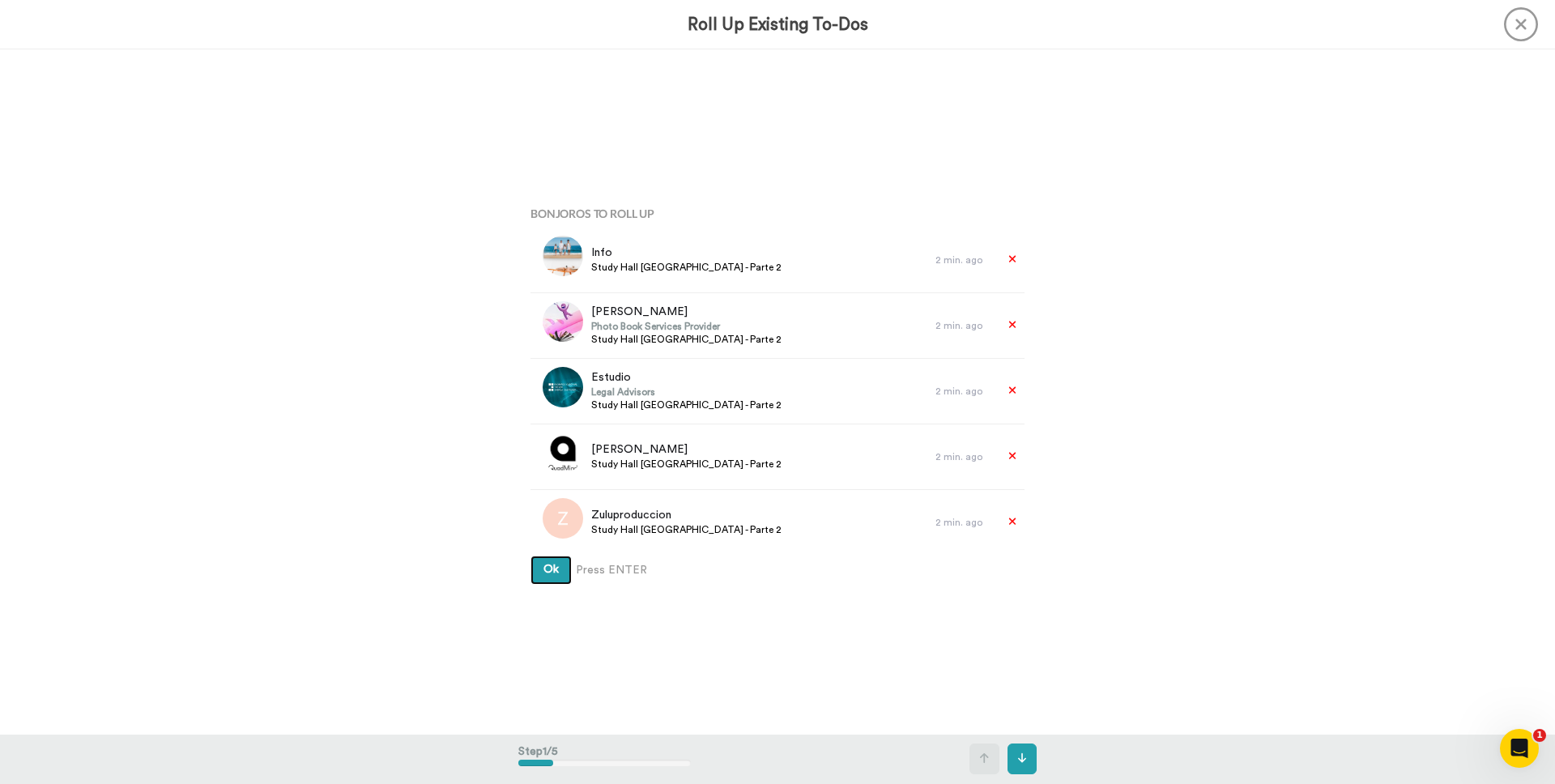
click at [554, 578] on button "Ok" at bounding box center [551, 570] width 41 height 29
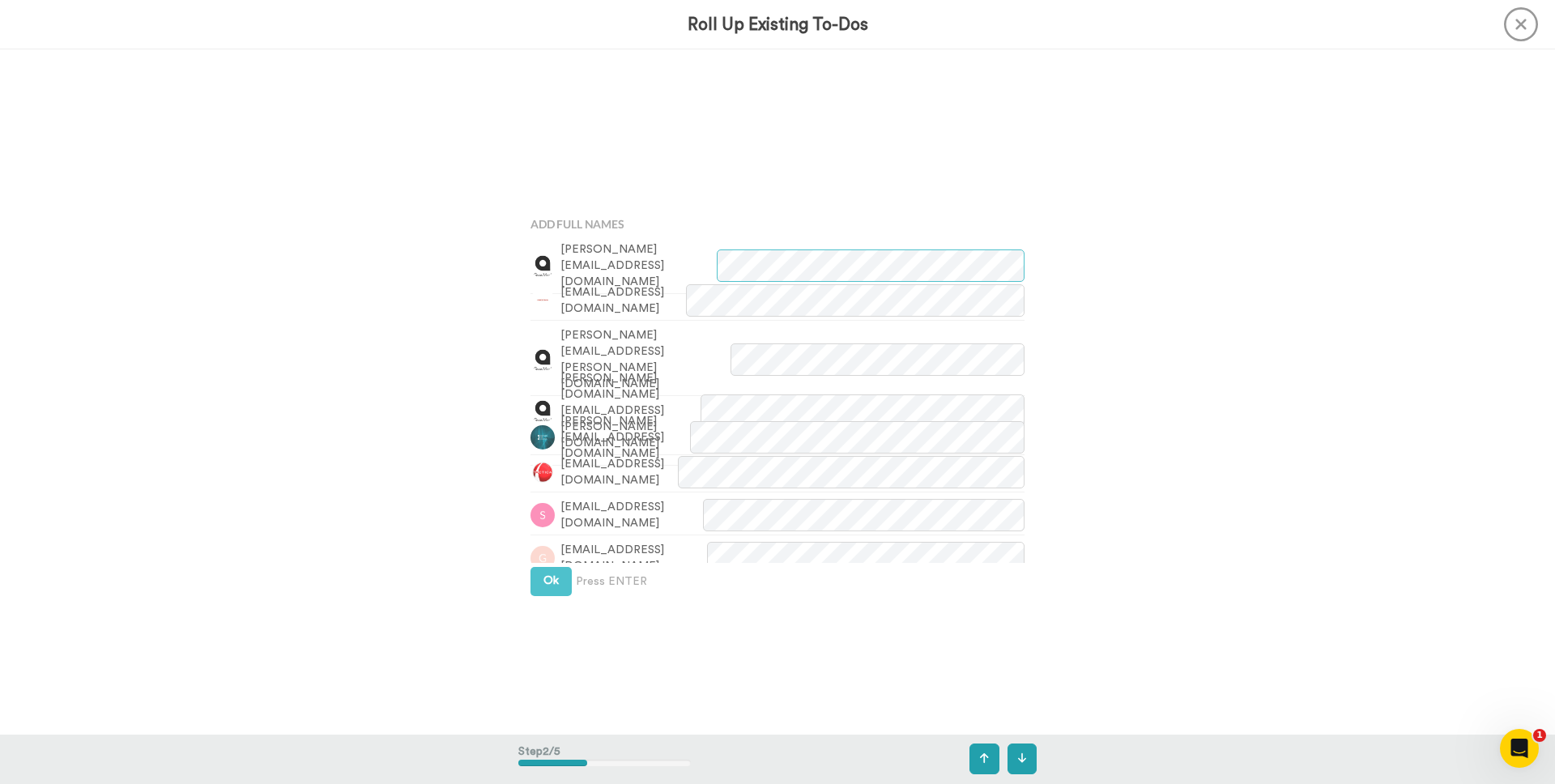
scroll to position [685, 0]
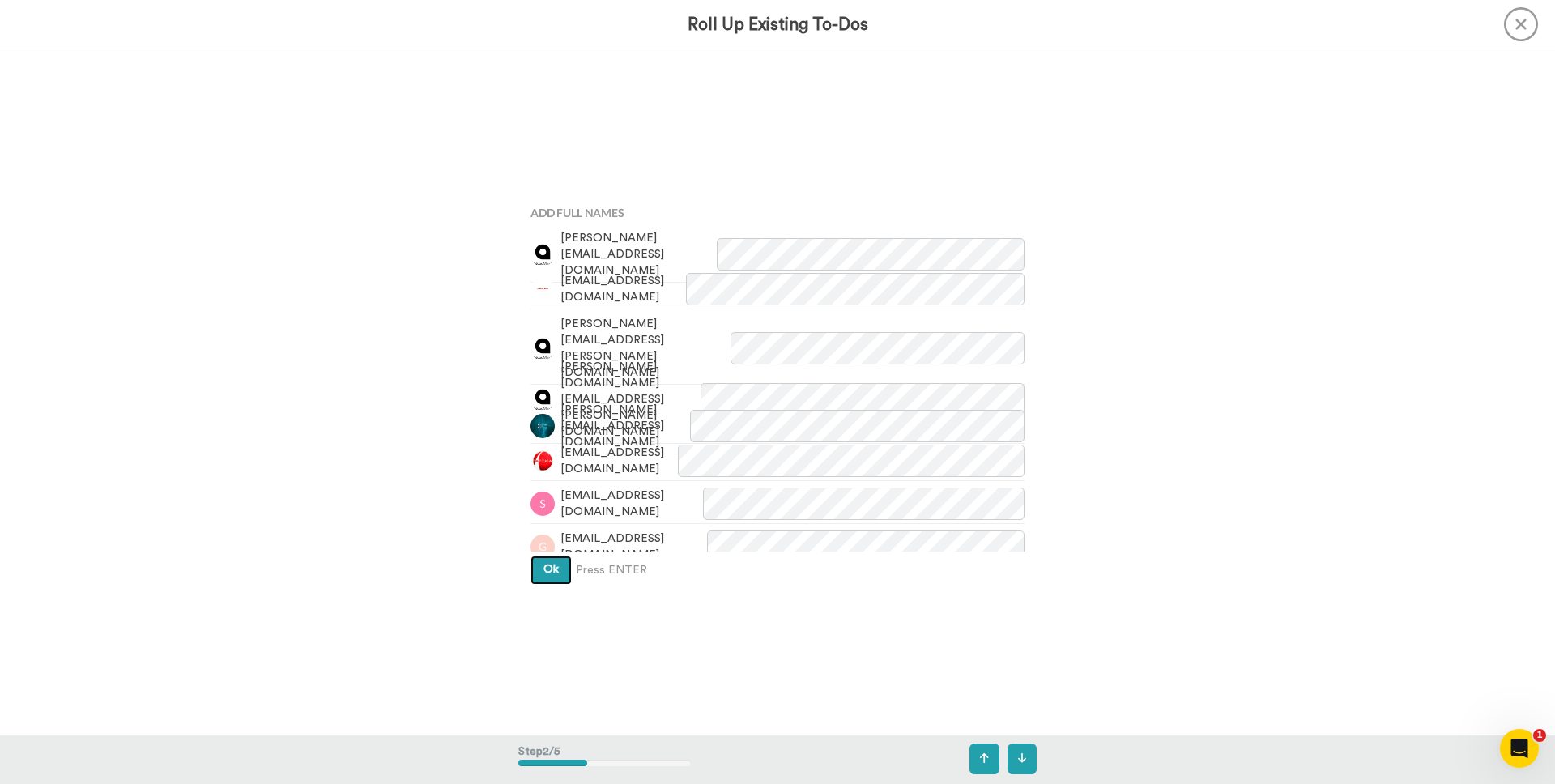
click at [557, 572] on span "Ok" at bounding box center [551, 569] width 15 height 11
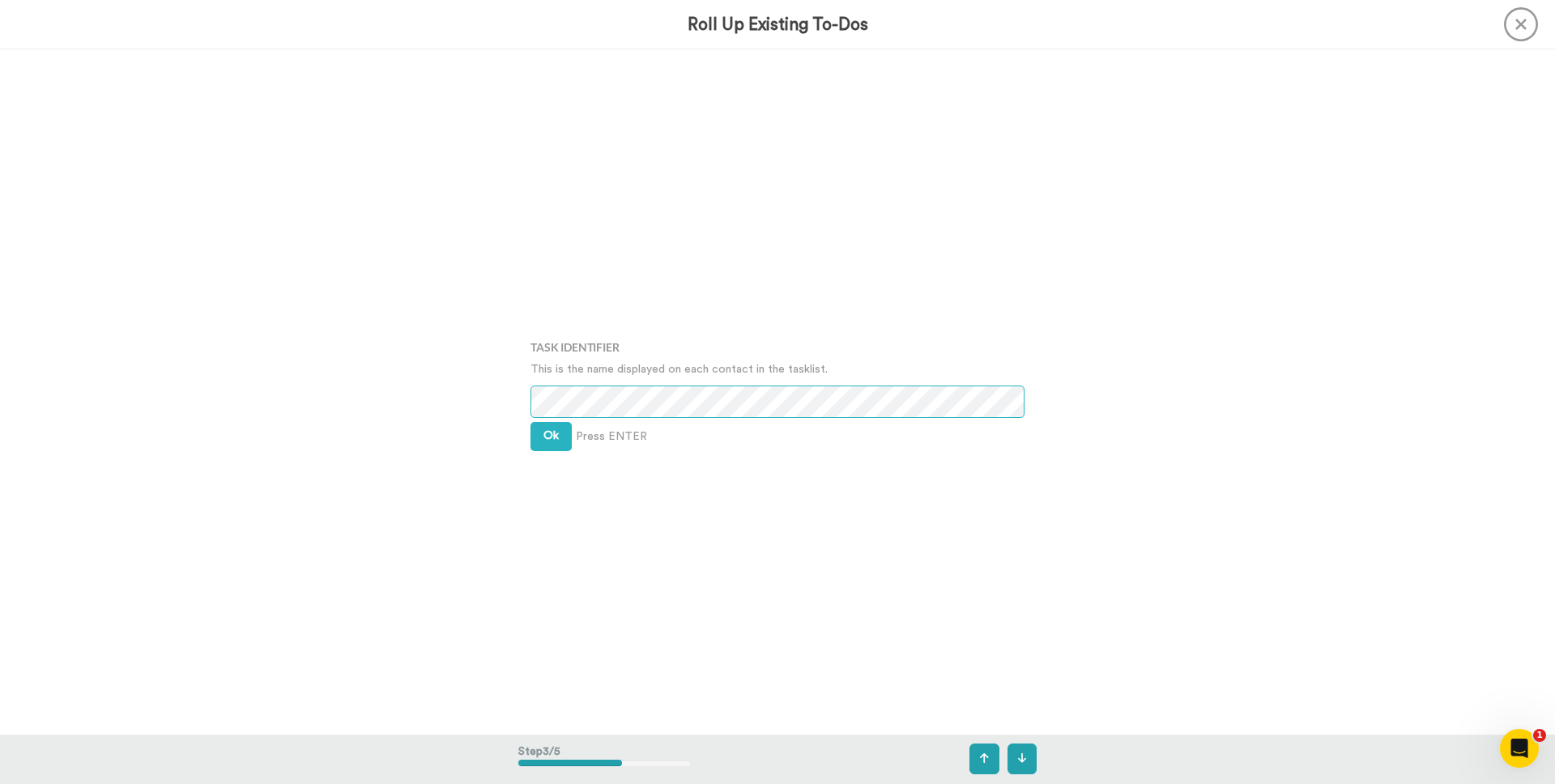
scroll to position [1370, 0]
click at [557, 442] on button "Ok" at bounding box center [551, 435] width 41 height 29
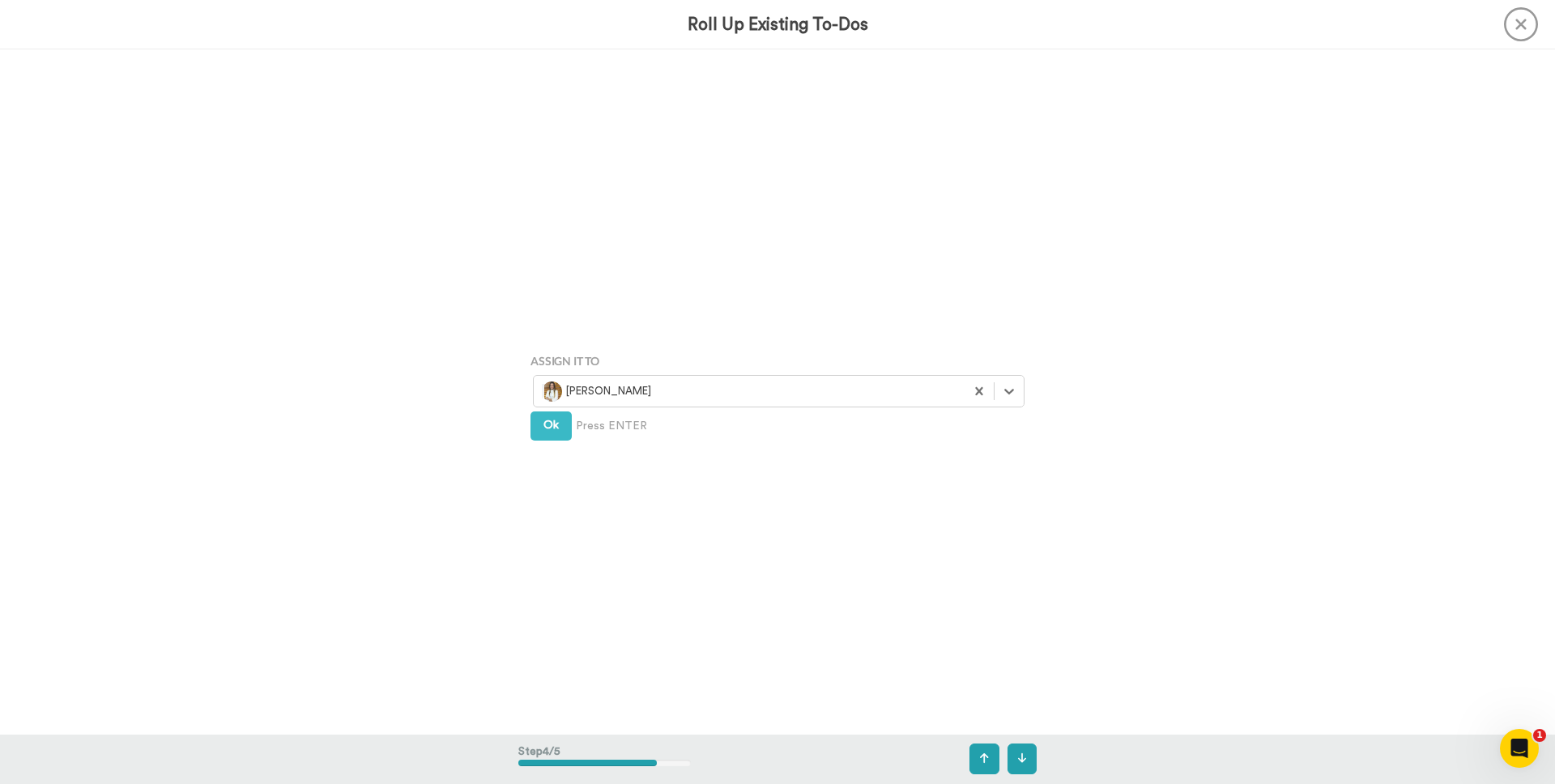
scroll to position [2054, 0]
click at [558, 432] on button "Ok" at bounding box center [551, 424] width 41 height 29
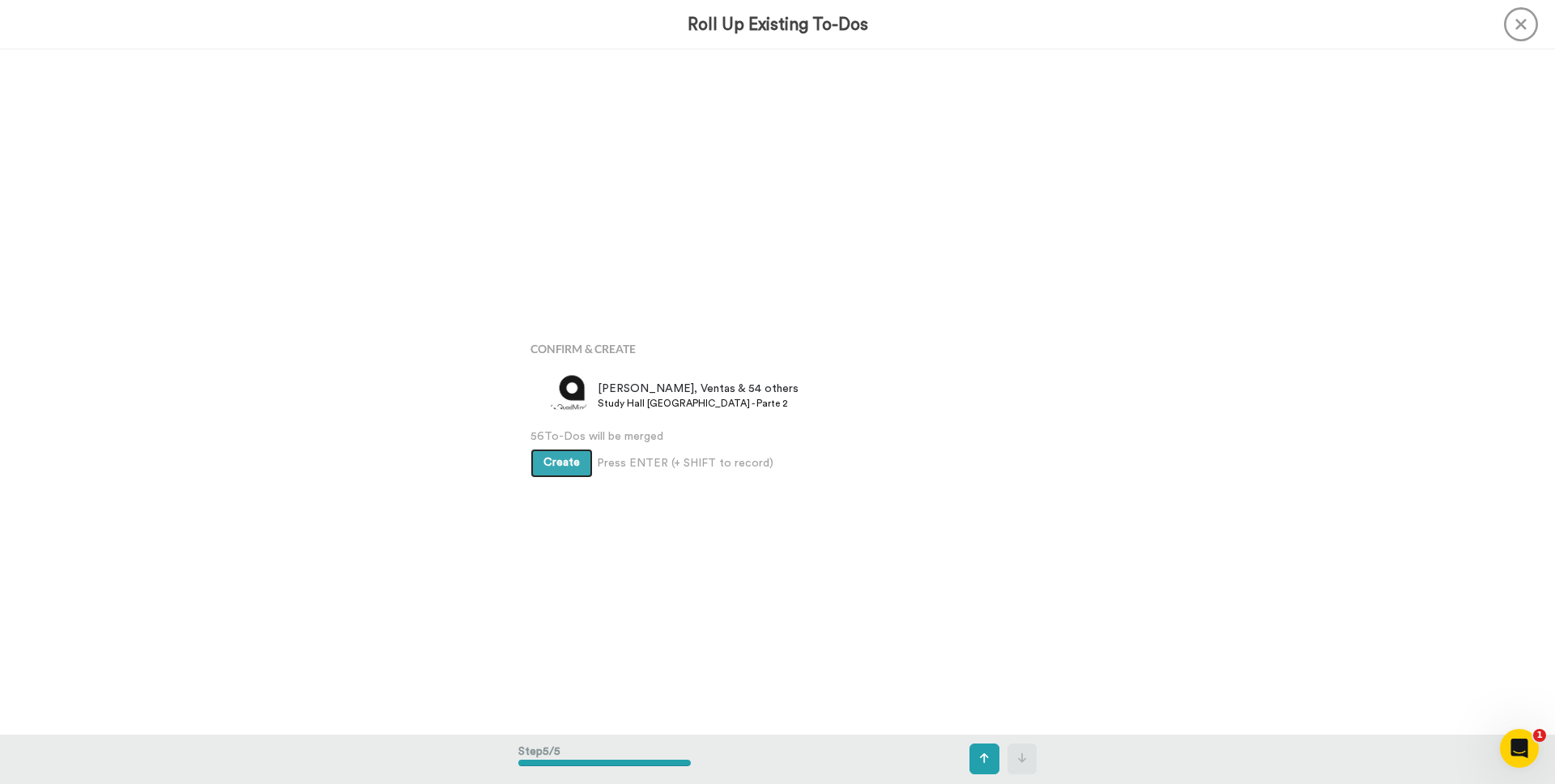
scroll to position [2738, 0]
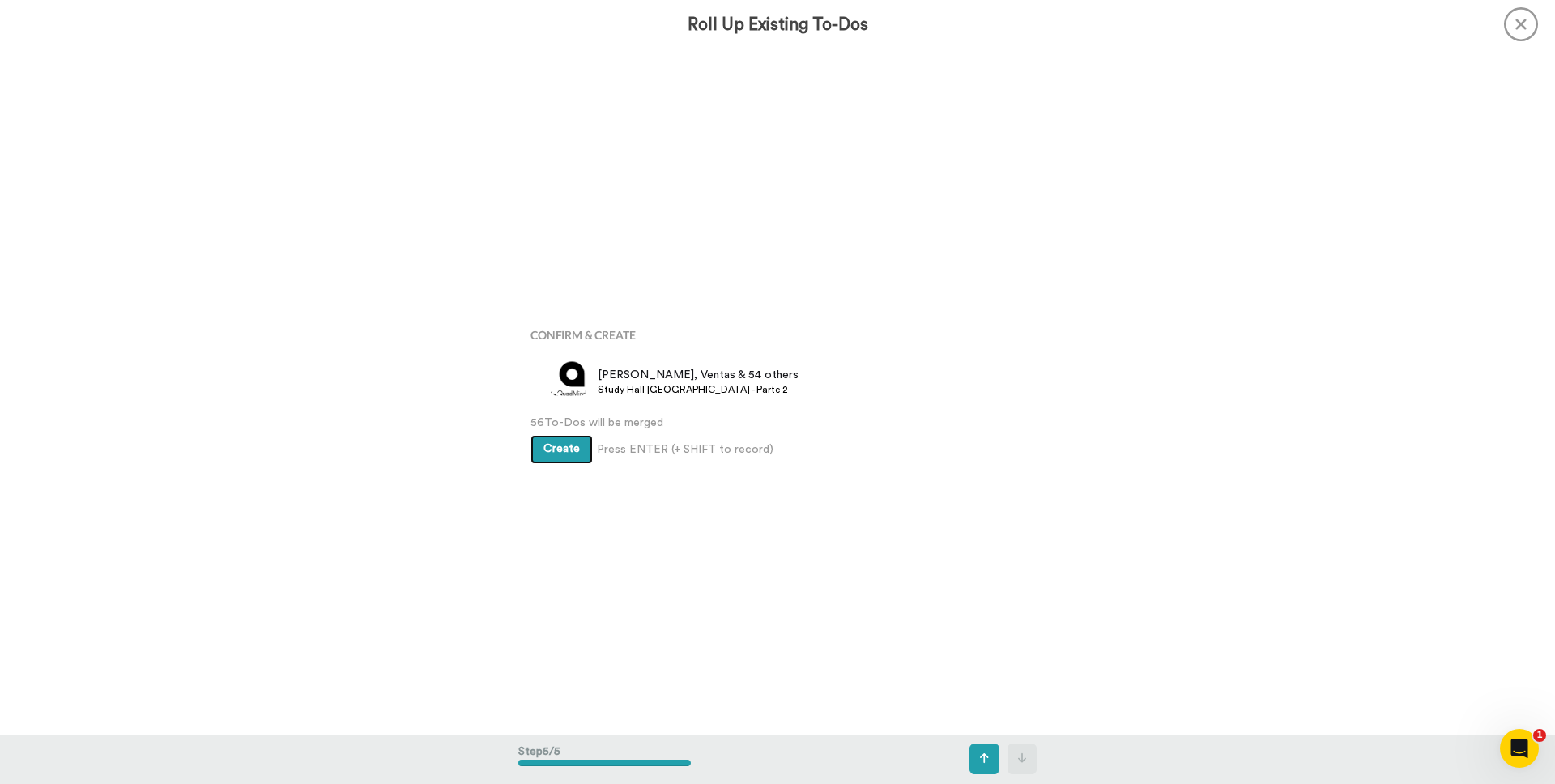
click at [559, 451] on span "Create" at bounding box center [561, 448] width 37 height 11
click at [654, 661] on div "Confirm & Create Matias Paura, Ventas & 54 others Study Hall Argentina - Parte …" at bounding box center [778, 392] width 518 height 685
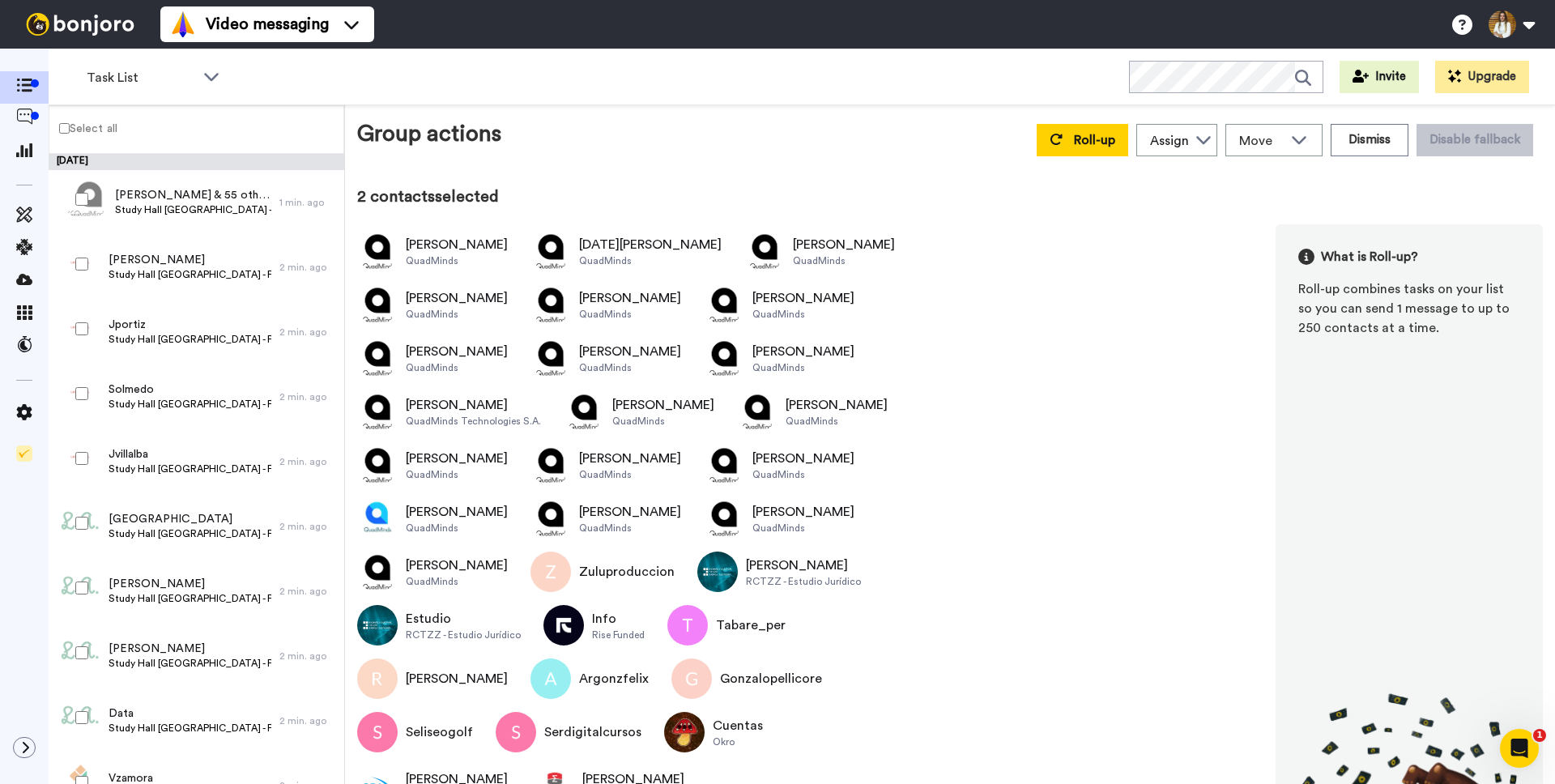
click at [82, 321] on div at bounding box center [79, 328] width 58 height 56
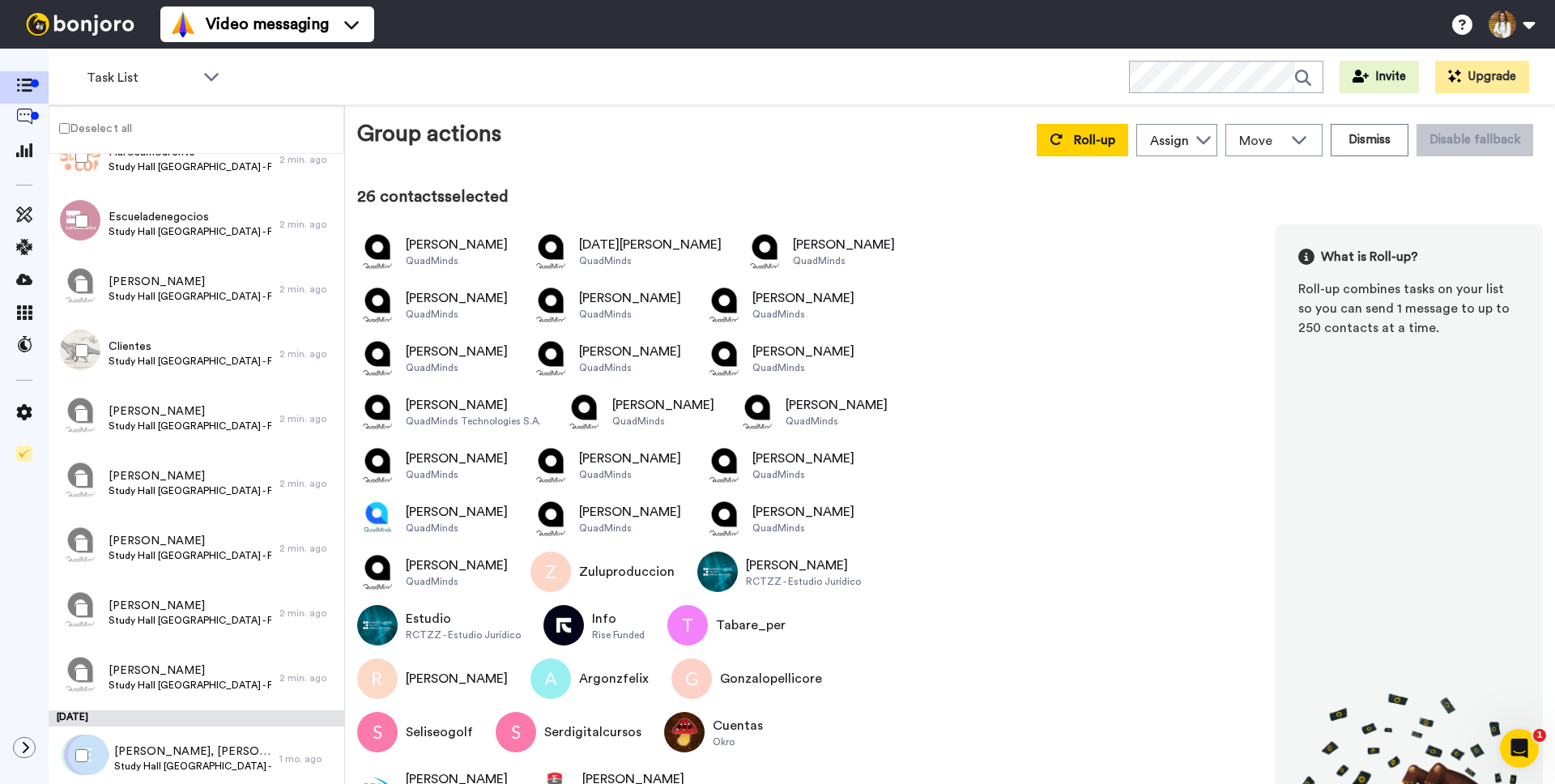
scroll to position [1131, 0]
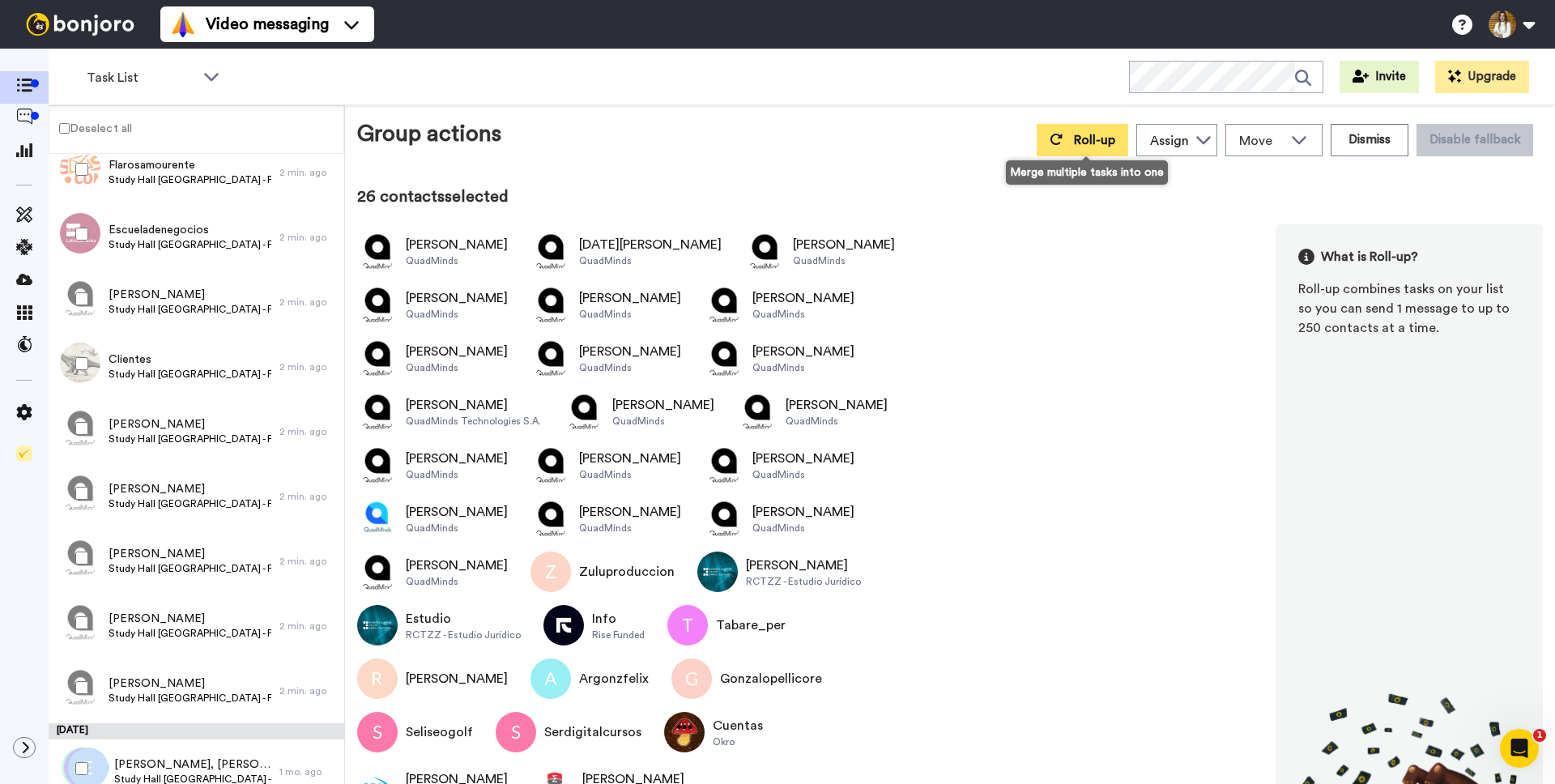
click at [1102, 146] on span "Roll-up" at bounding box center [1095, 139] width 41 height 13
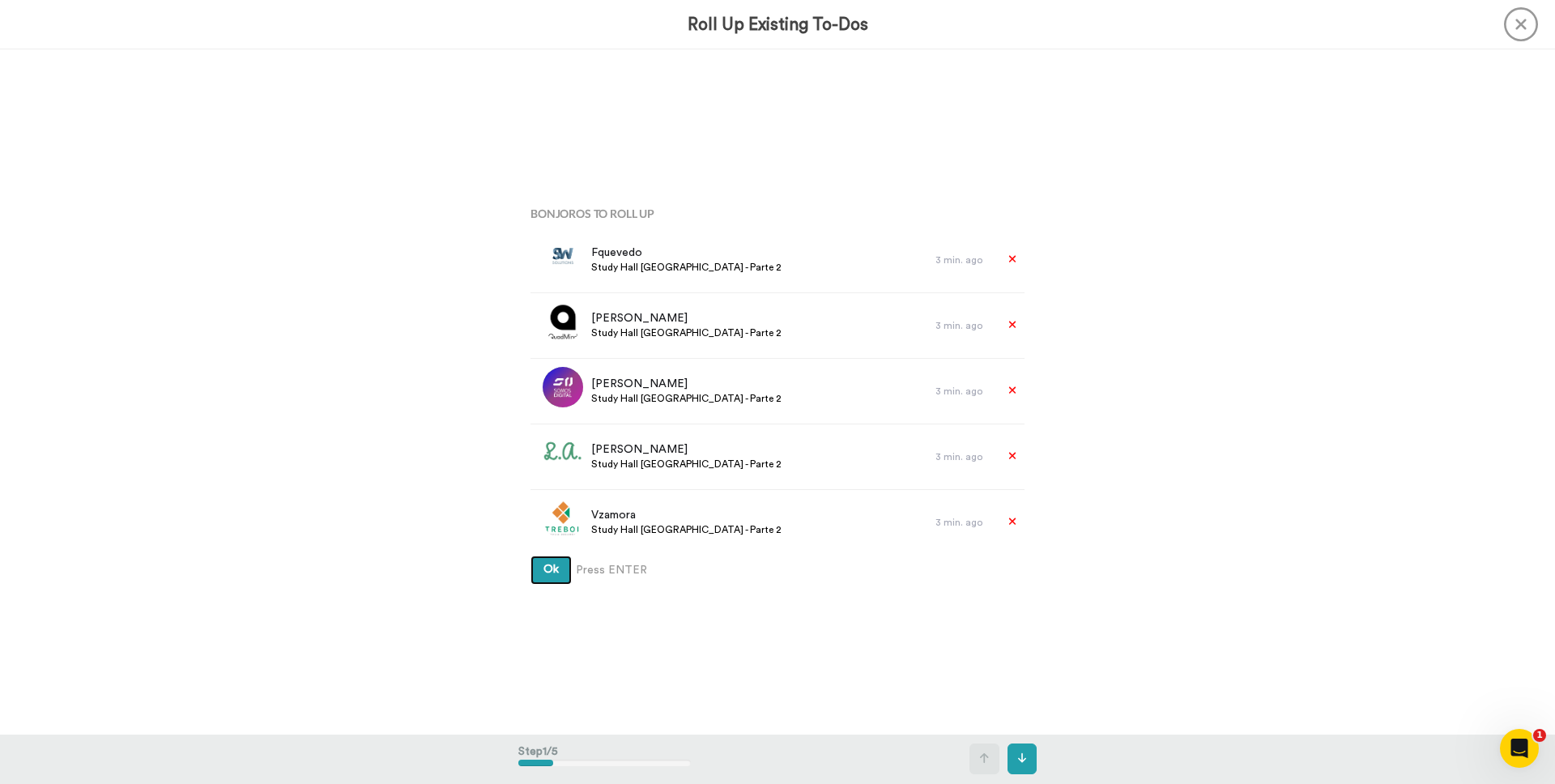
click at [543, 572] on span "Ok" at bounding box center [551, 569] width 15 height 11
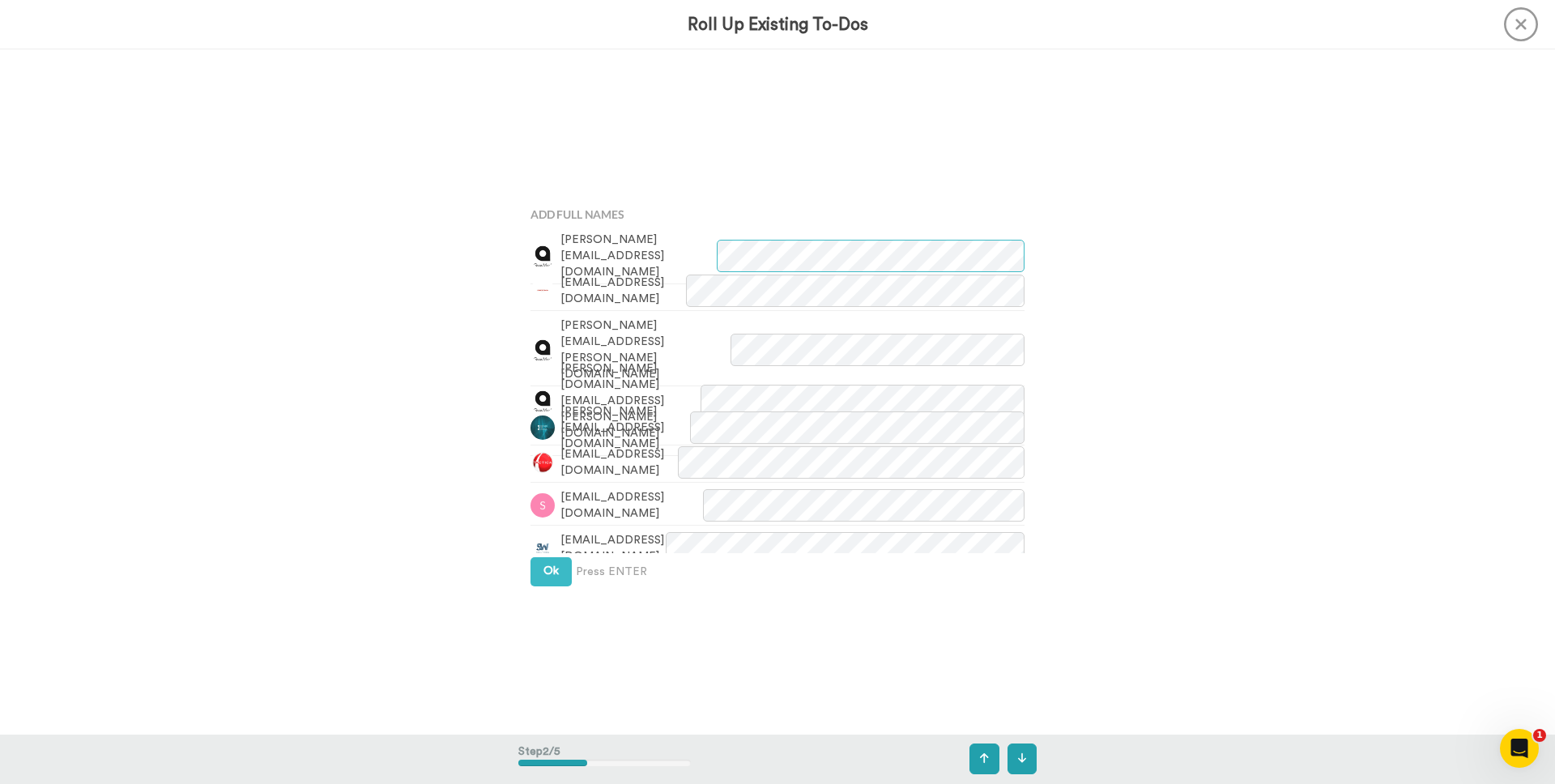
scroll to position [685, 0]
click at [537, 575] on button "Ok" at bounding box center [551, 570] width 41 height 29
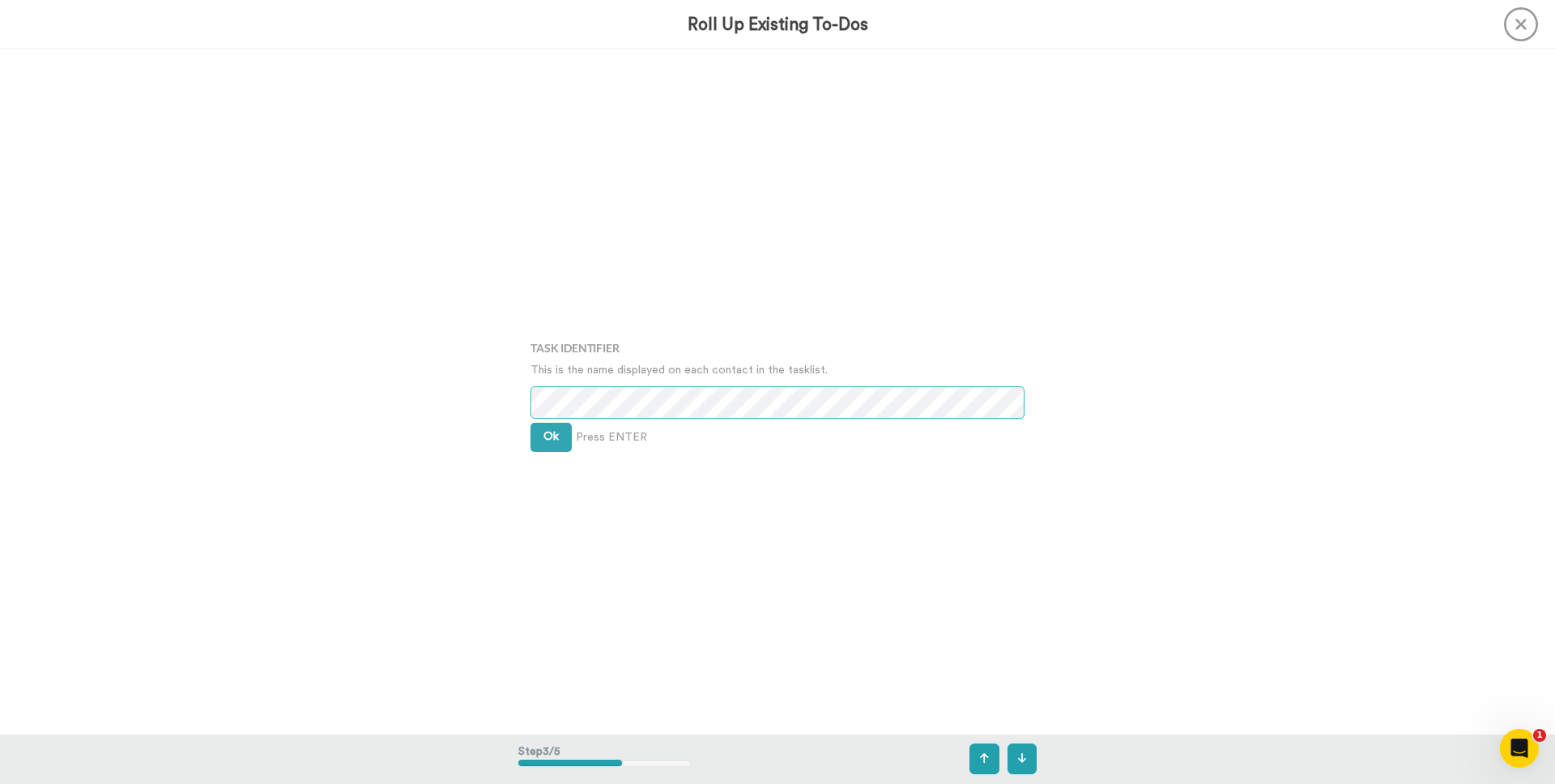
scroll to position [1370, 0]
click at [529, 439] on div "Task Identifier This is the name displayed on each contact in the tasklist. Ok …" at bounding box center [778, 391] width 518 height 392
click at [545, 439] on span "Ok" at bounding box center [551, 434] width 15 height 11
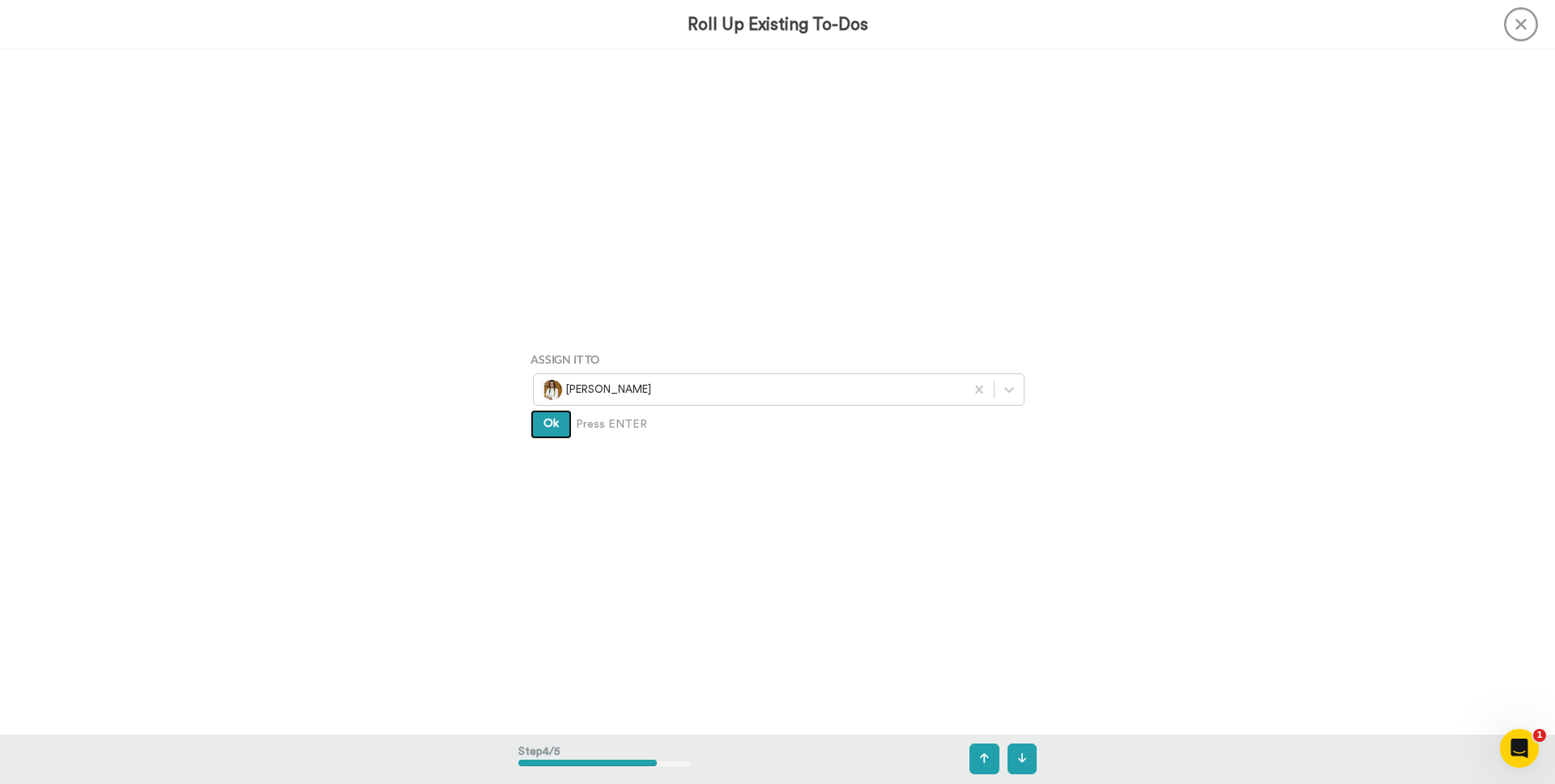
click at [550, 435] on button "Ok" at bounding box center [551, 424] width 41 height 29
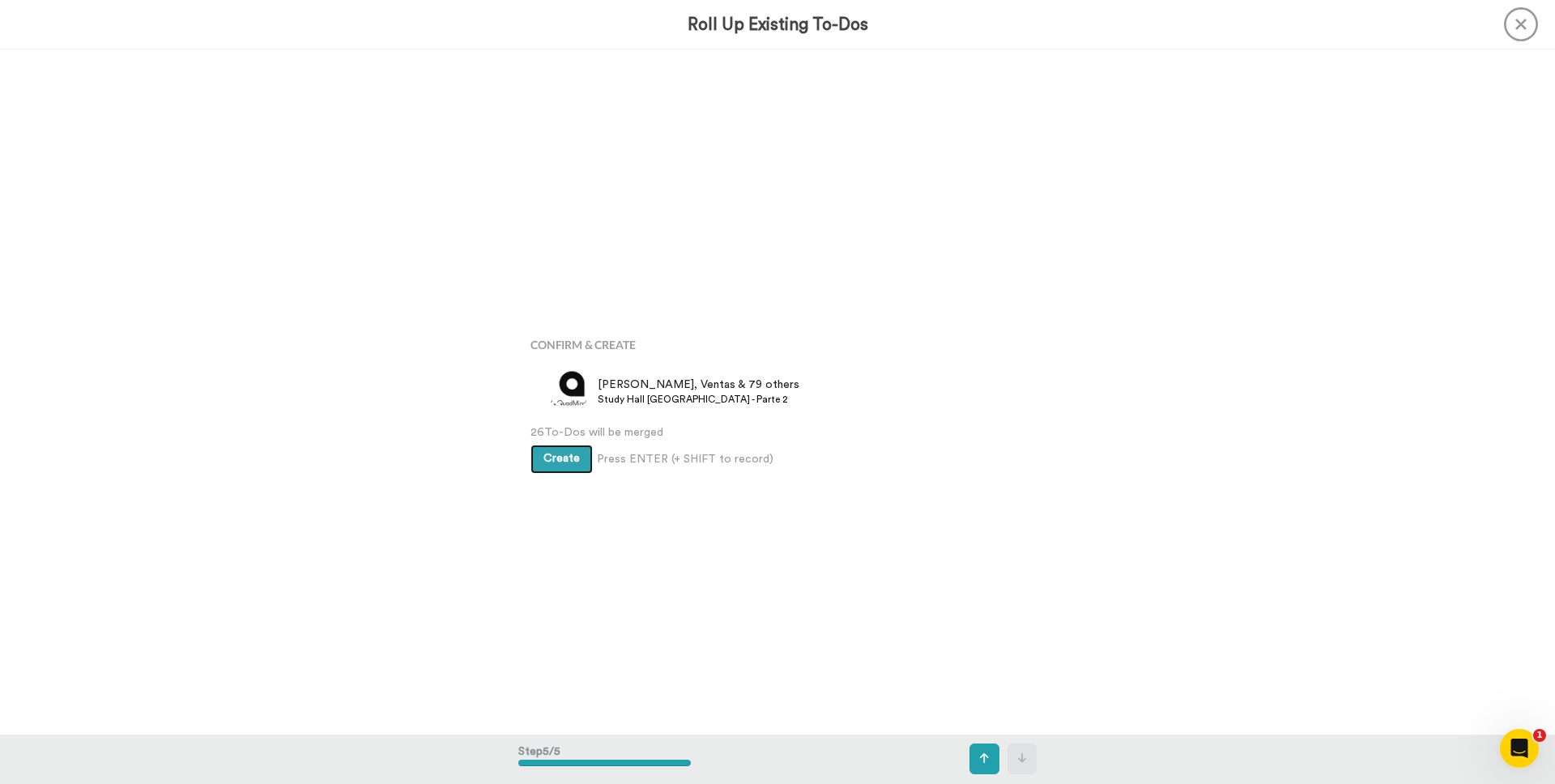
scroll to position [2738, 0]
click at [554, 447] on span "Create" at bounding box center [561, 448] width 37 height 11
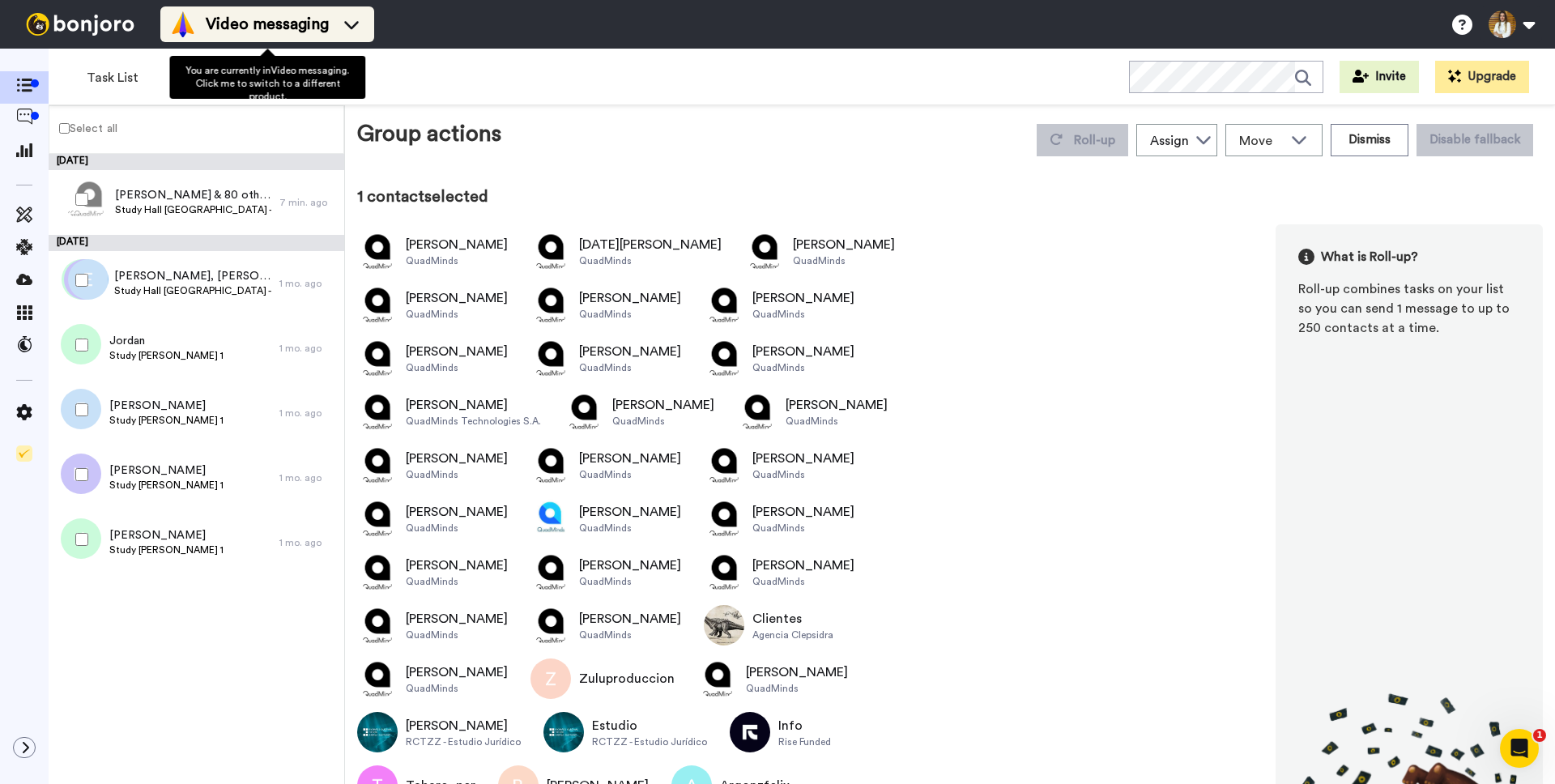
click at [287, 23] on span "Video messaging" at bounding box center [268, 24] width 123 height 23
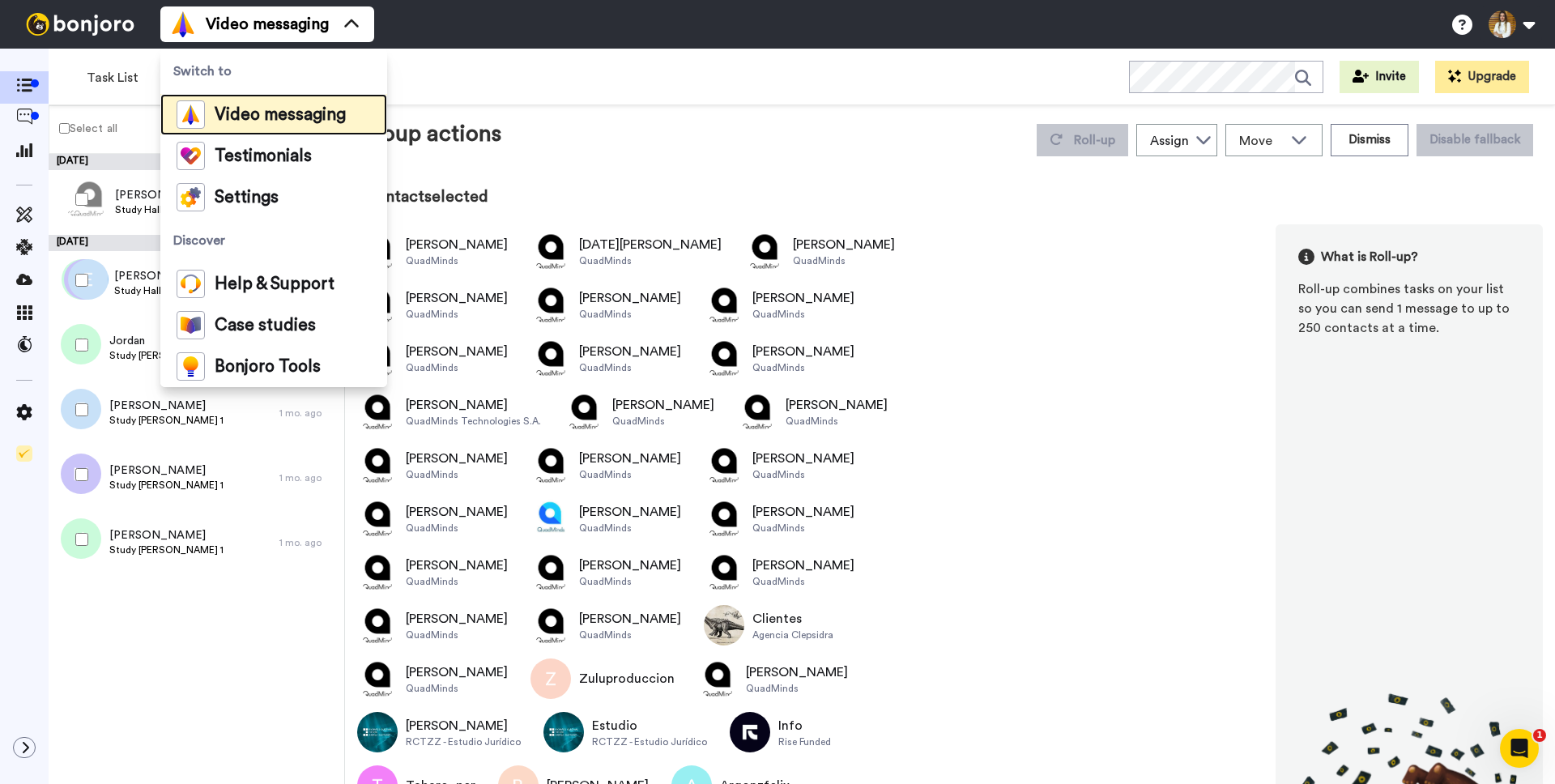
click at [251, 115] on span "Video messaging" at bounding box center [280, 115] width 131 height 16
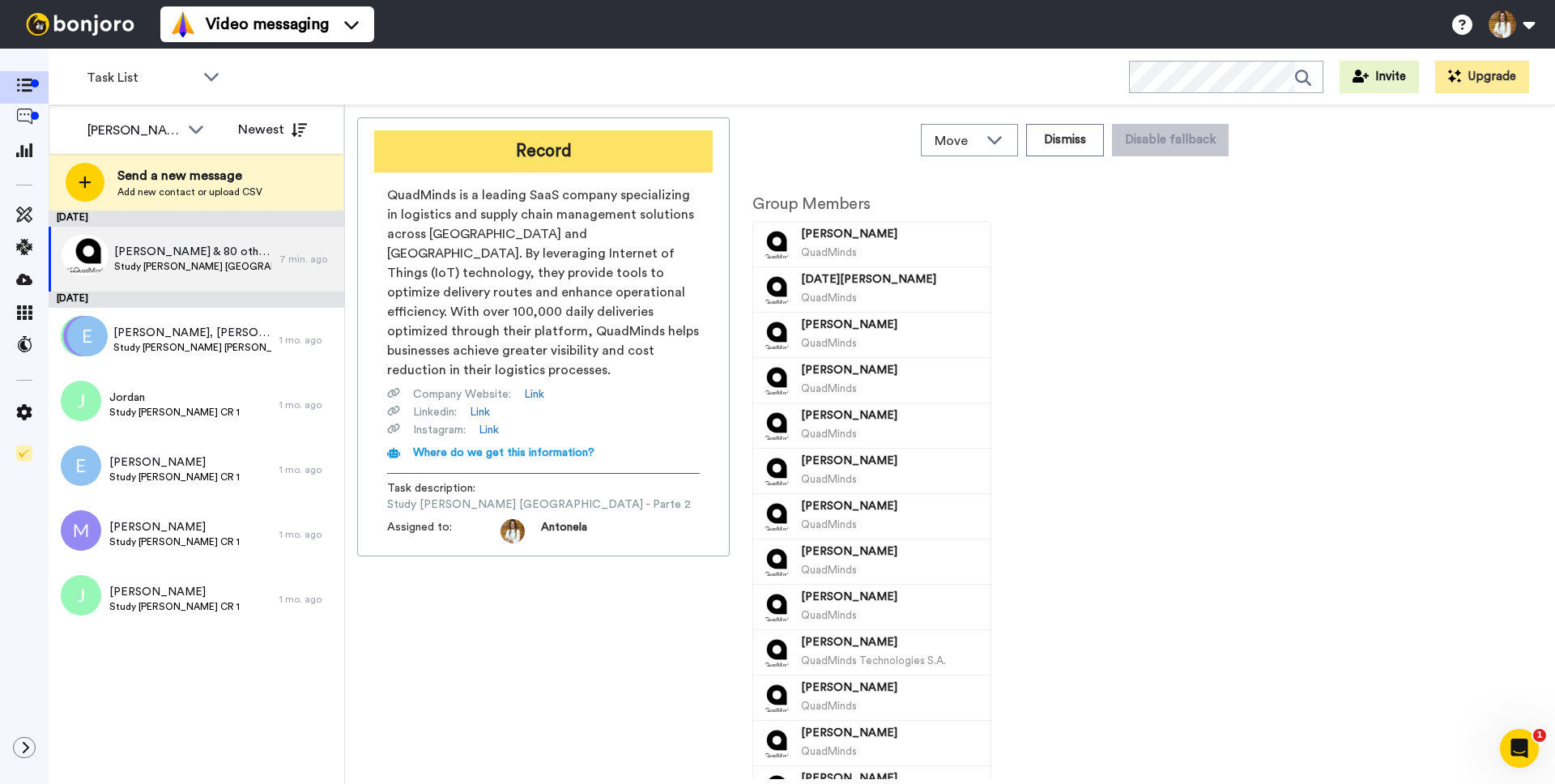
click at [622, 161] on button "Record" at bounding box center [544, 150] width 339 height 42
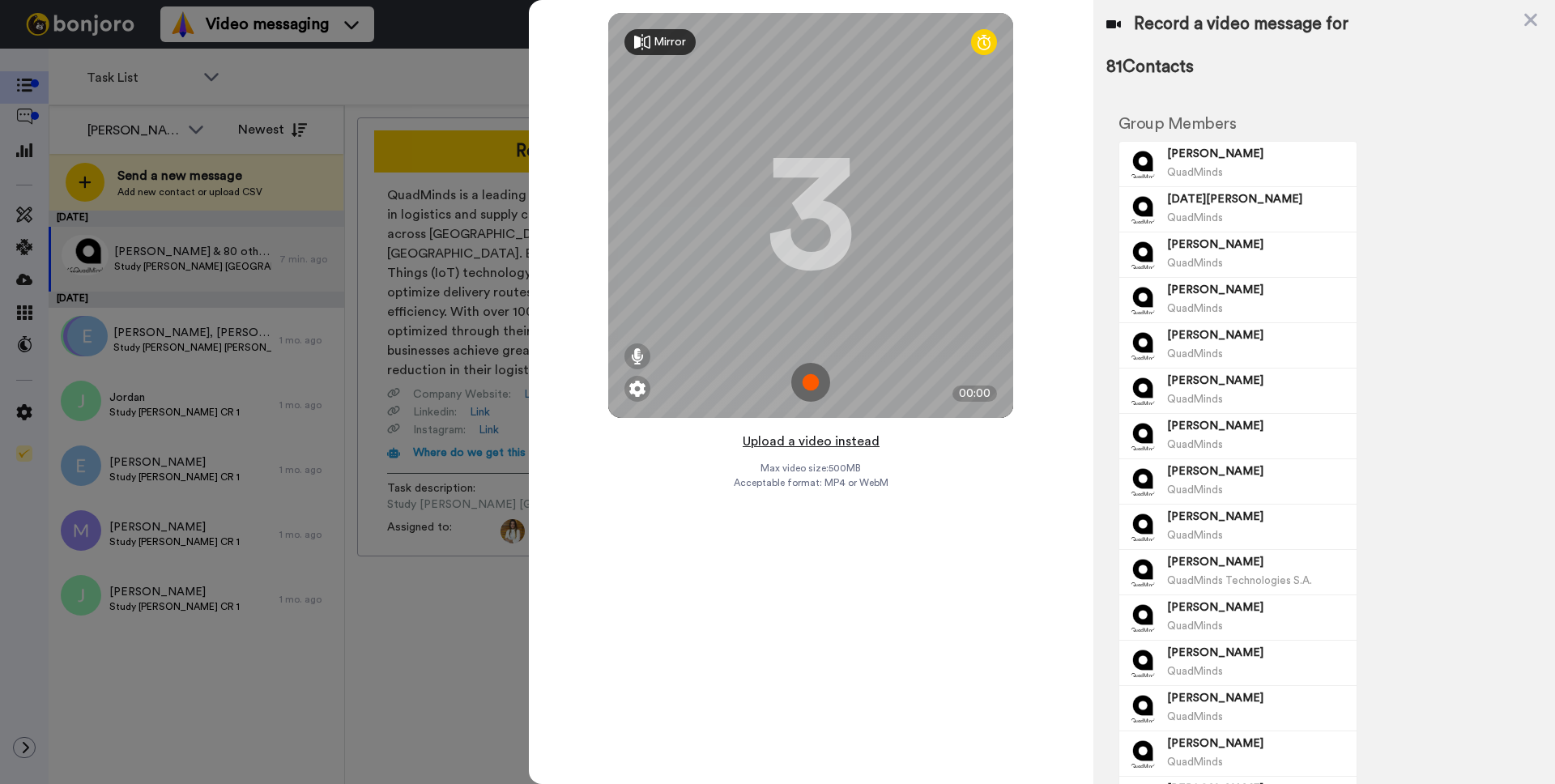
click at [830, 441] on button "Upload a video instead" at bounding box center [811, 441] width 146 height 21
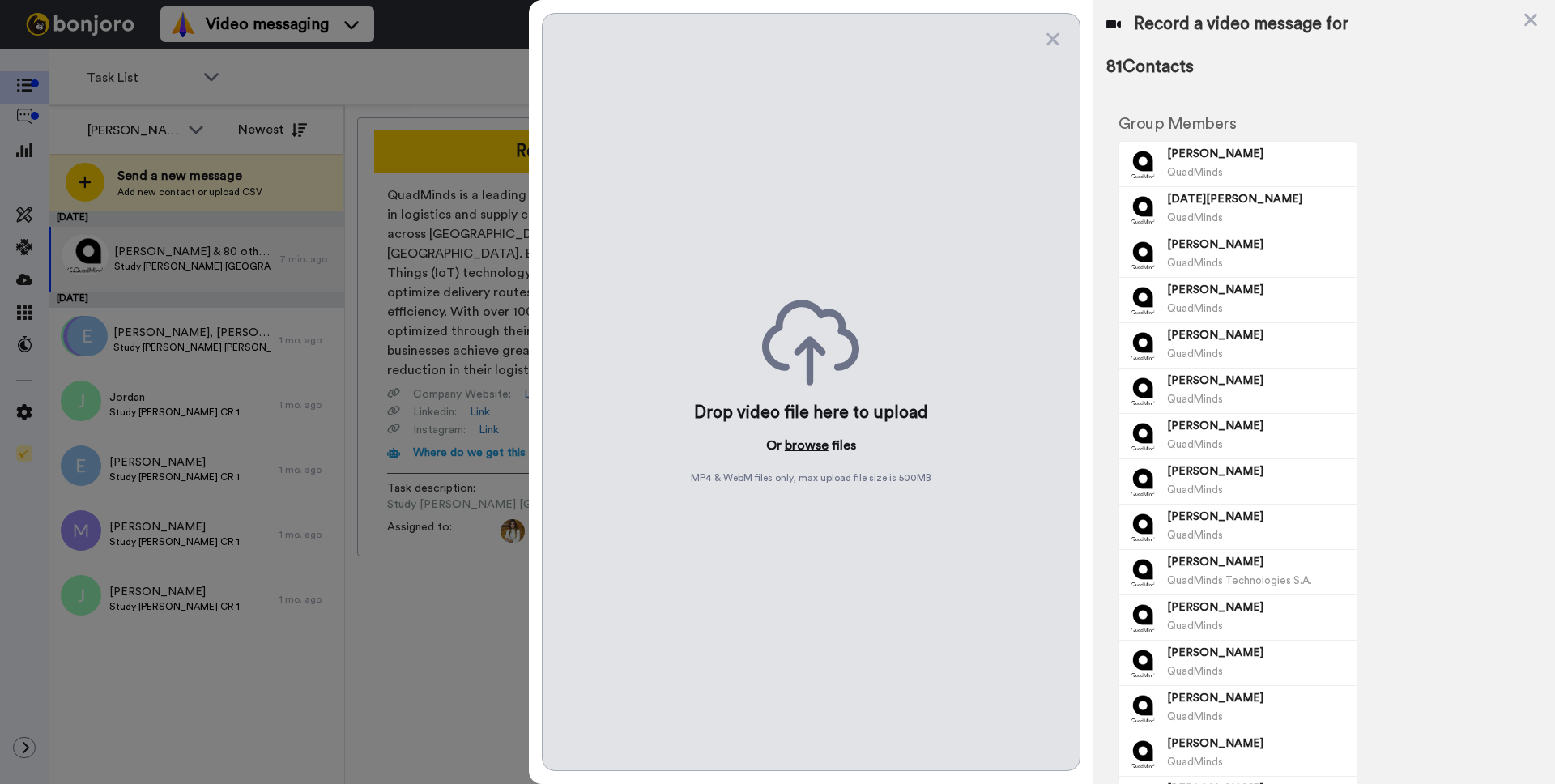
click at [804, 444] on button "browse" at bounding box center [807, 445] width 44 height 20
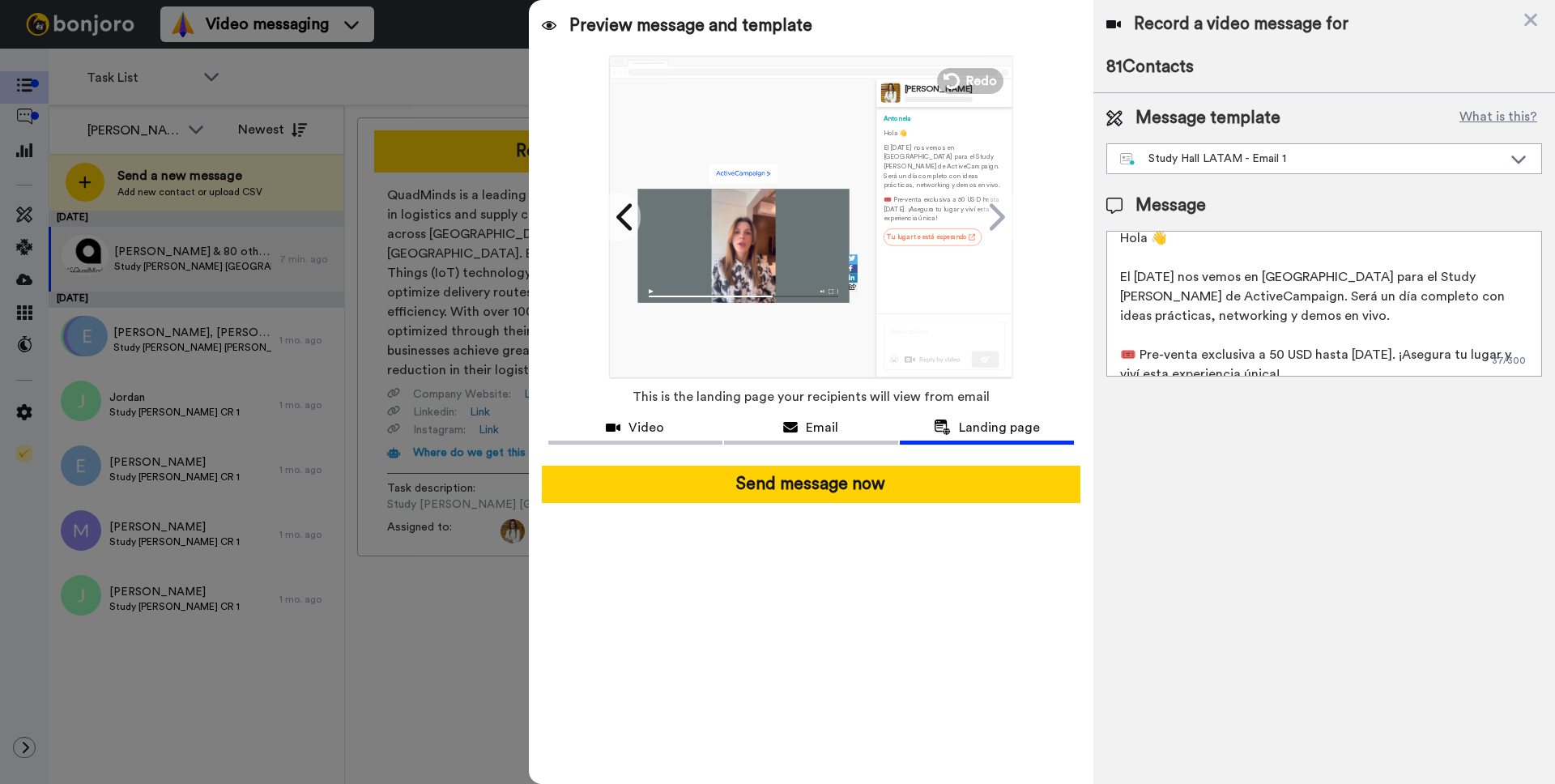
scroll to position [24, 0]
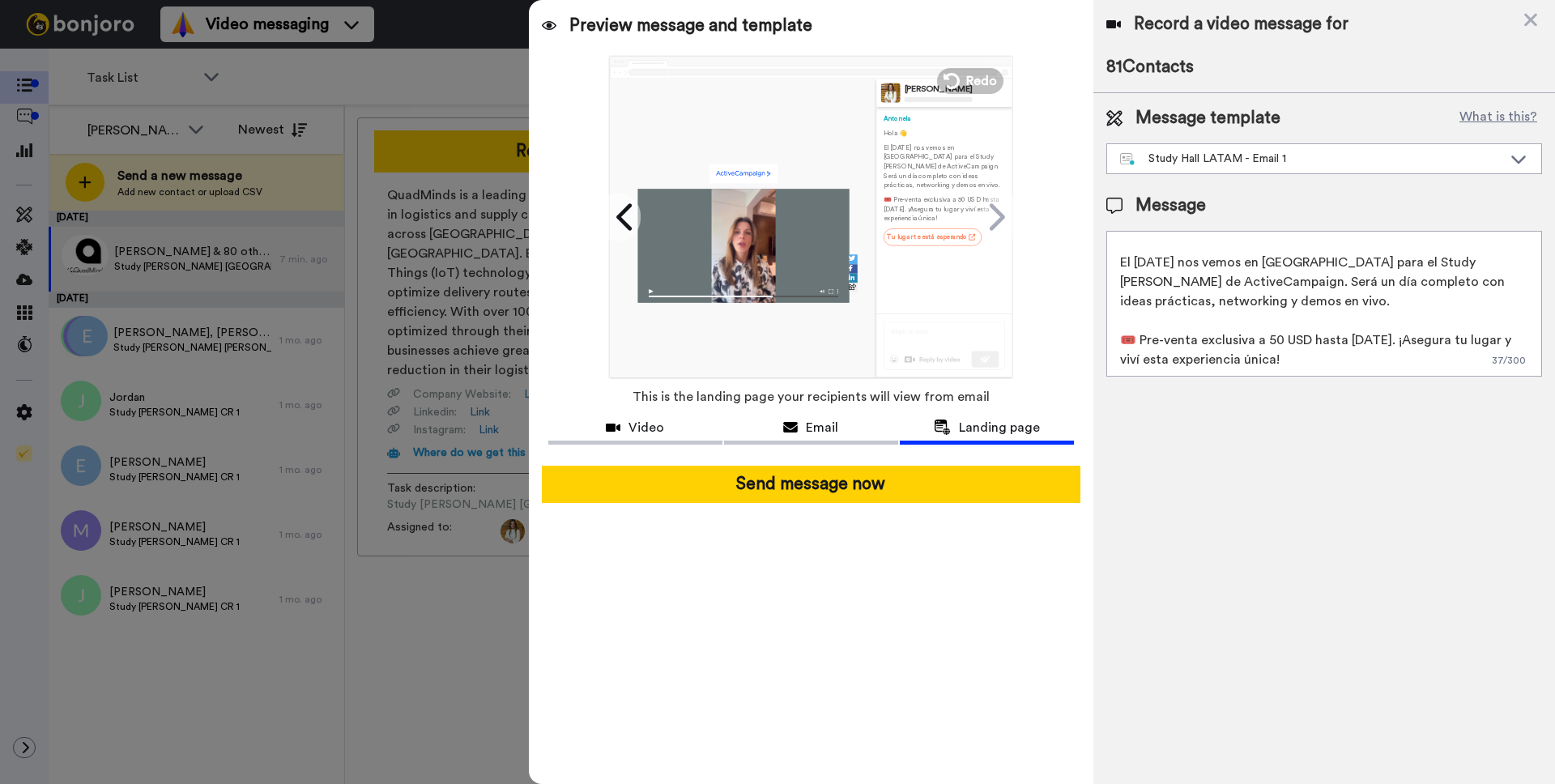
drag, startPoint x: 1184, startPoint y: 280, endPoint x: 1351, endPoint y: 310, distance: 169.7
click at [1351, 309] on textarea "Hola 👋 El 8 de octubre nos vemos en Buenos Aires para el Study Hall de ActiveCa…" at bounding box center [1324, 304] width 435 height 145
click at [1351, 310] on textarea "Hola 👋 El 8 de octubre nos vemos en Buenos Aires para el Study Hall de ActiveCa…" at bounding box center [1324, 304] width 435 height 145
drag, startPoint x: 1146, startPoint y: 343, endPoint x: 1327, endPoint y: 368, distance: 182.7
click at [1327, 368] on textarea "Hola 👋 El 8 de octubre nos vemos en Buenos Aires para el Study Hall de ActiveCa…" at bounding box center [1324, 304] width 435 height 145
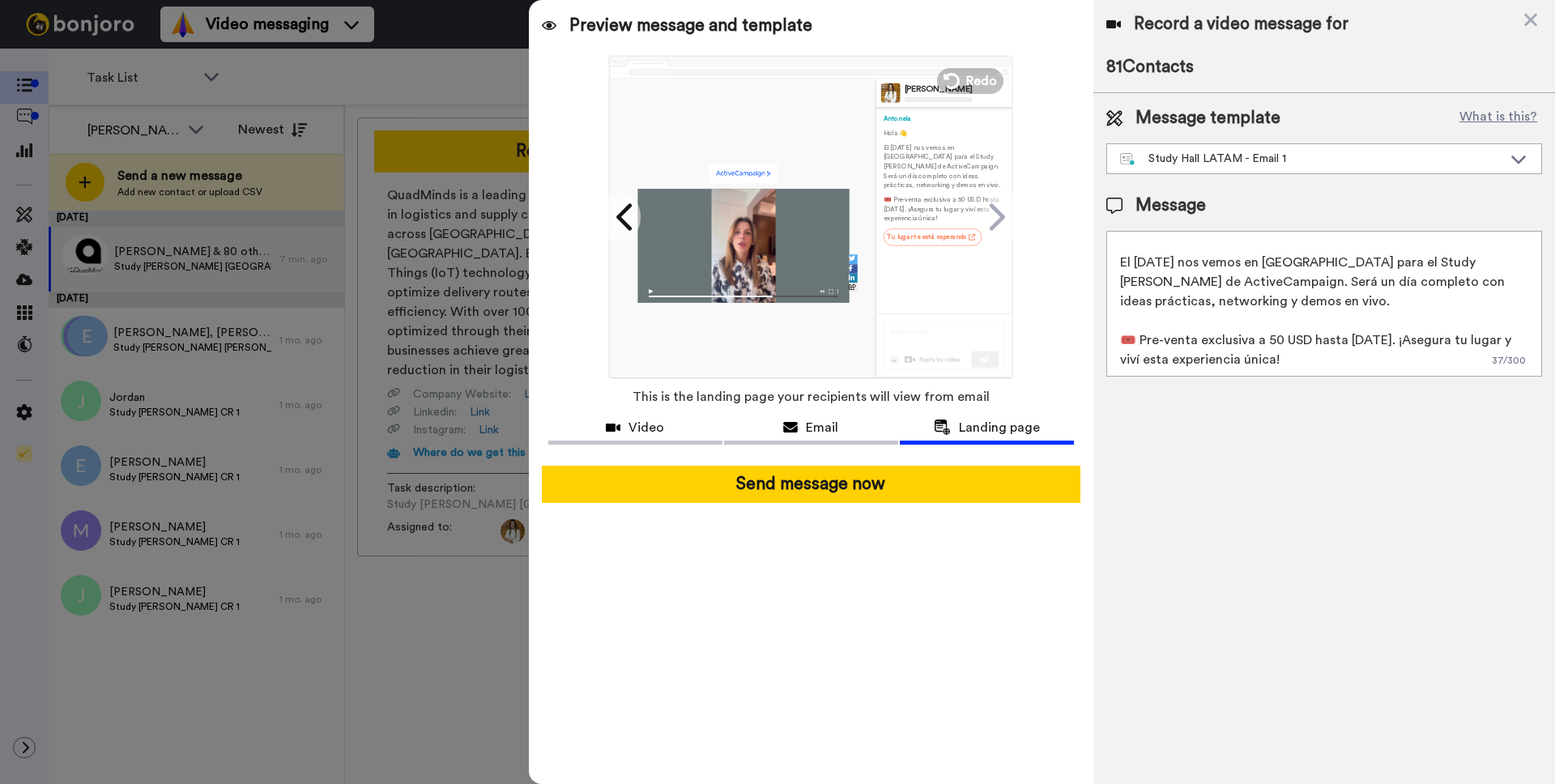
click at [1327, 368] on textarea "Hola 👋 El 8 de octubre nos vemos en Buenos Aires para el Study Hall de ActiveCa…" at bounding box center [1324, 304] width 435 height 145
click at [1406, 339] on textarea "Hola 👋 El 8 de octubre nos vemos en Buenos Aires para el Study Hall de ActiveCa…" at bounding box center [1324, 304] width 435 height 145
click at [1348, 352] on textarea "Hola 👋 El 8 de octubre nos vemos en Buenos Aires para el Study Hall de ActiveCa…" at bounding box center [1324, 304] width 435 height 145
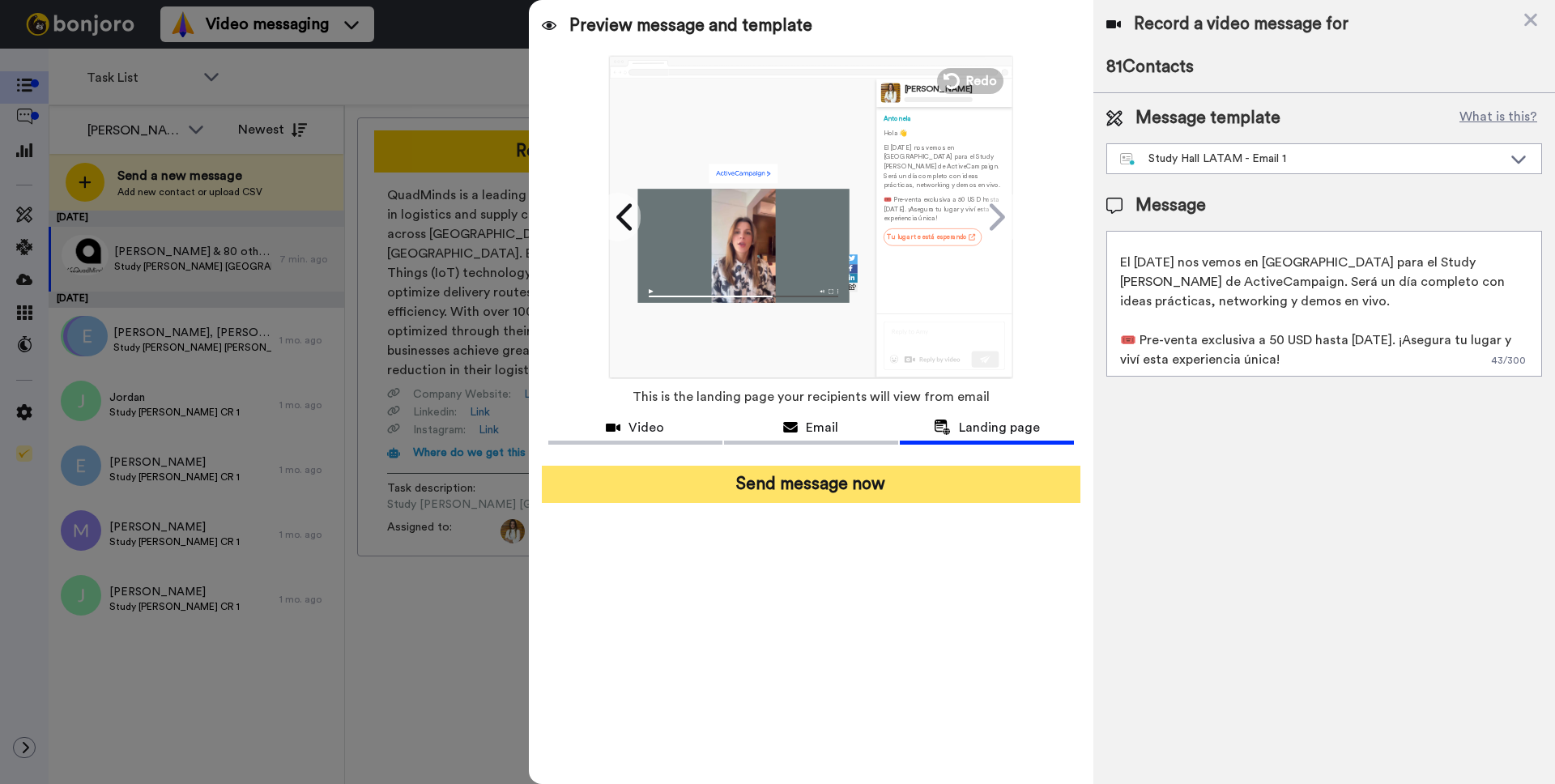
type textarea "Hola 👋 El 8 de octubre nos vemos en Buenos Aires para el Study Hall de ActiveCa…"
click at [949, 486] on button "Send message now" at bounding box center [812, 485] width 539 height 38
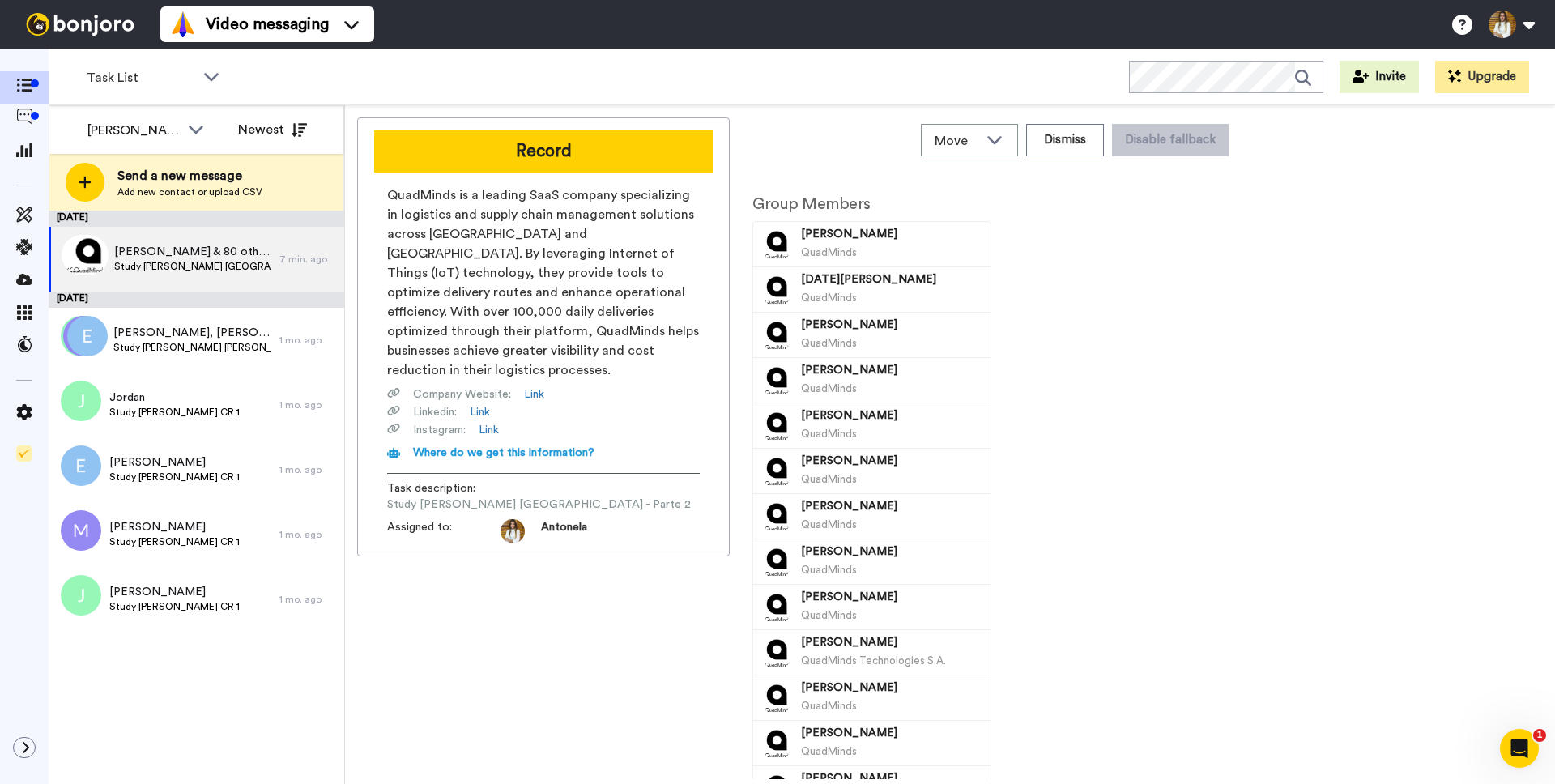
scroll to position [0, 0]
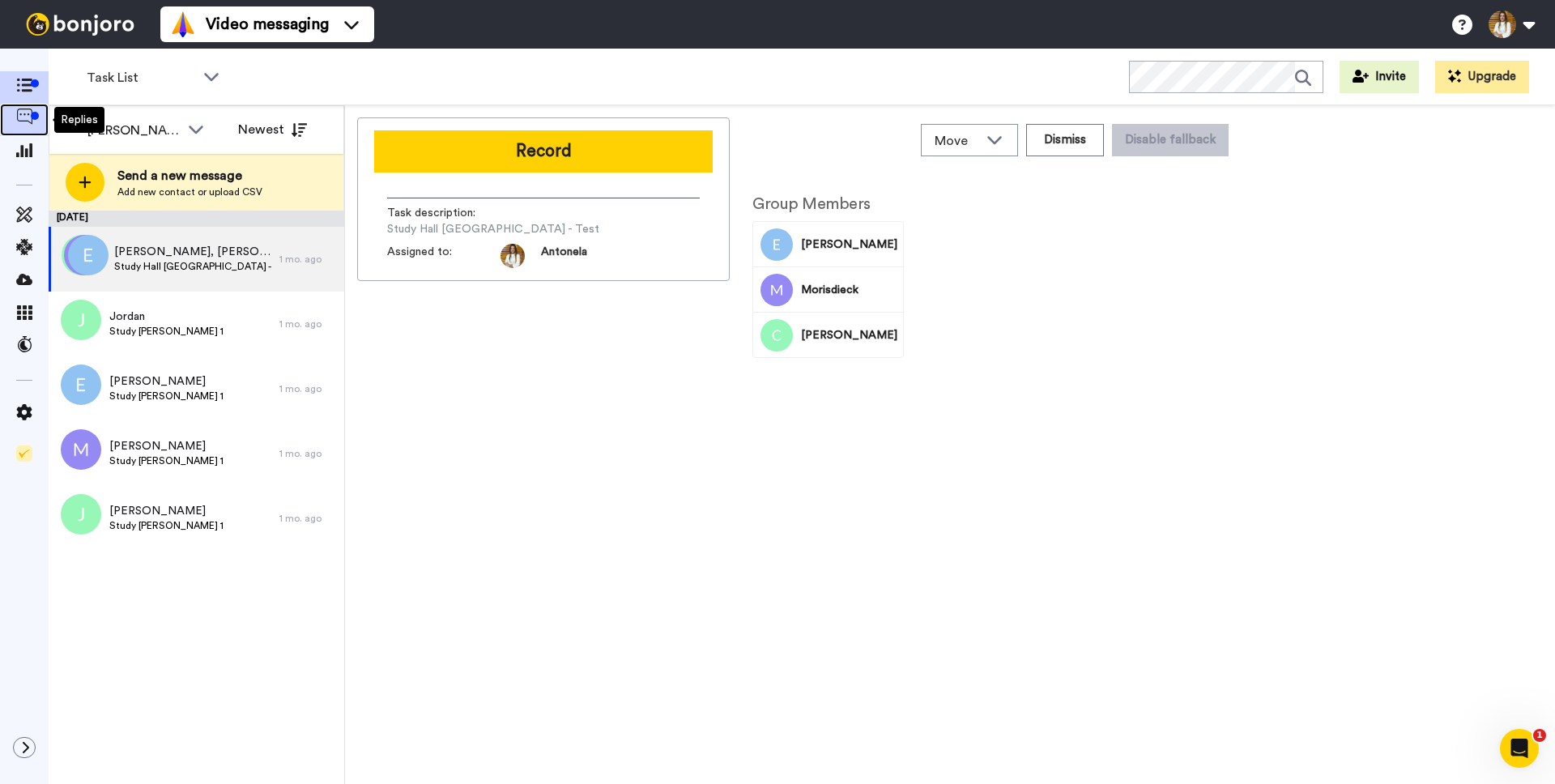
click at [27, 119] on icon at bounding box center [24, 116] width 16 height 16
click at [19, 85] on icon at bounding box center [24, 85] width 16 height 14
click at [21, 119] on icon at bounding box center [24, 116] width 16 height 16
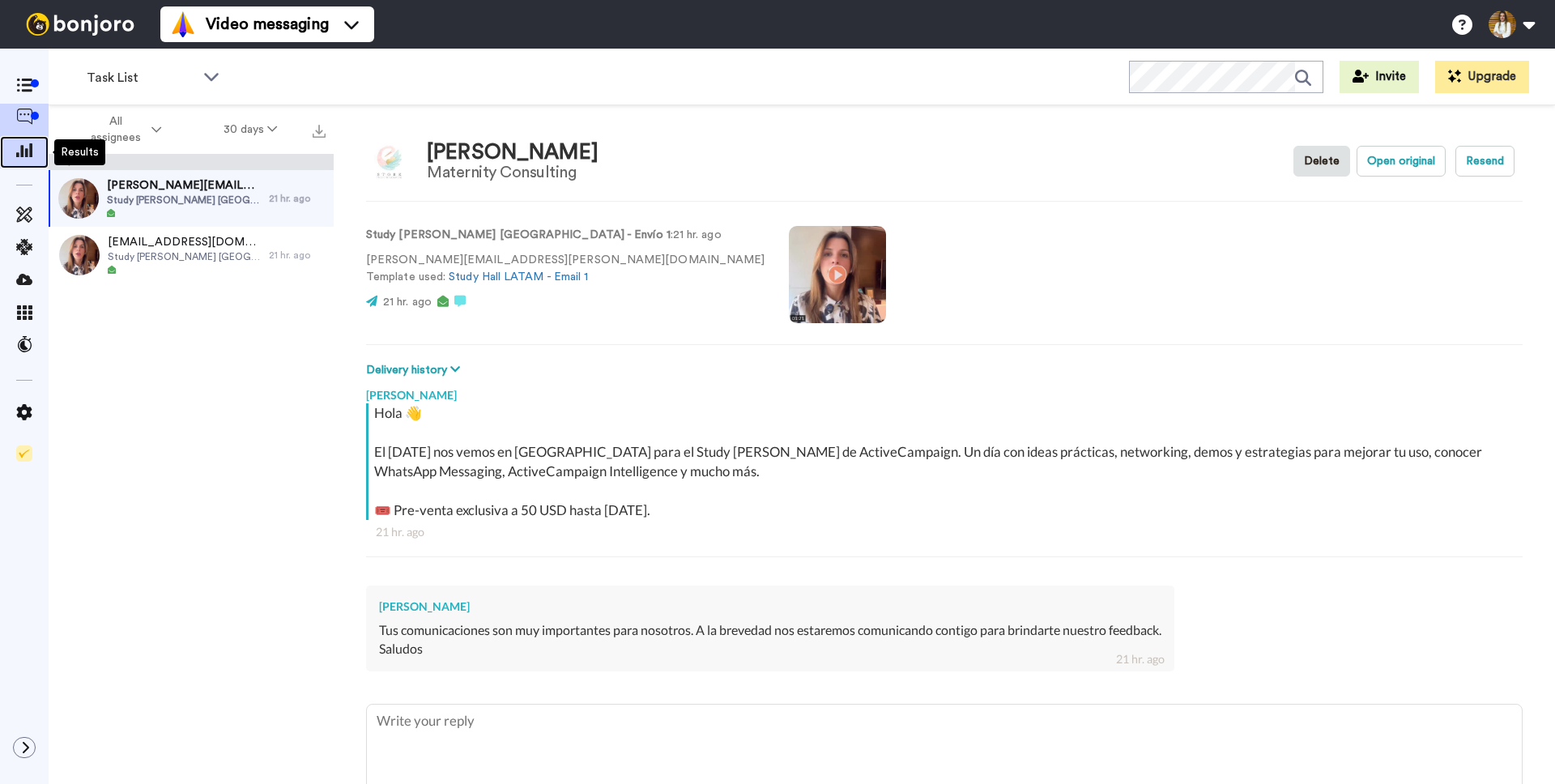
click at [22, 154] on icon at bounding box center [24, 150] width 16 height 15
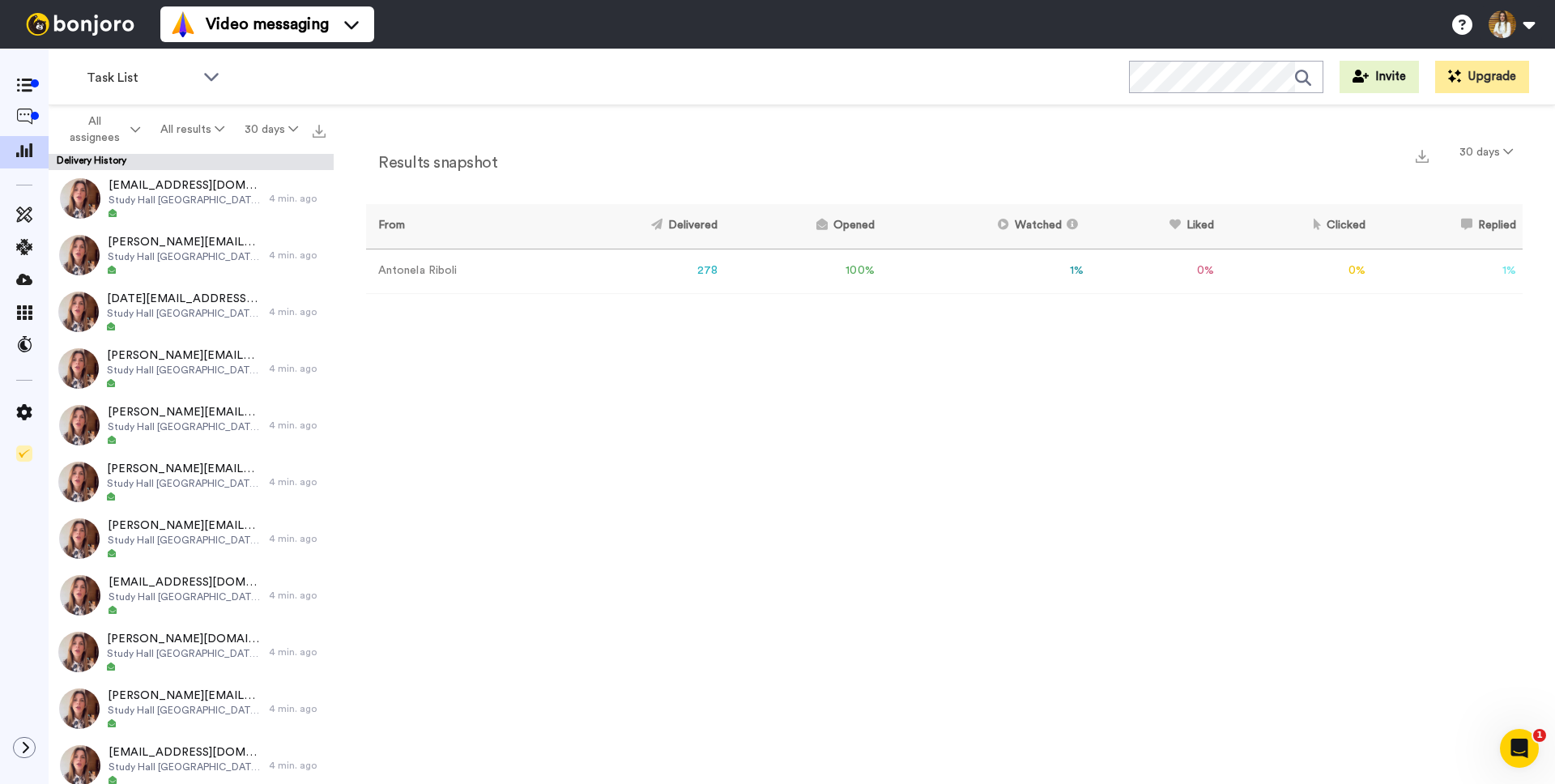
click at [710, 270] on td "278" at bounding box center [638, 271] width 172 height 44
click at [28, 124] on icon at bounding box center [24, 116] width 16 height 16
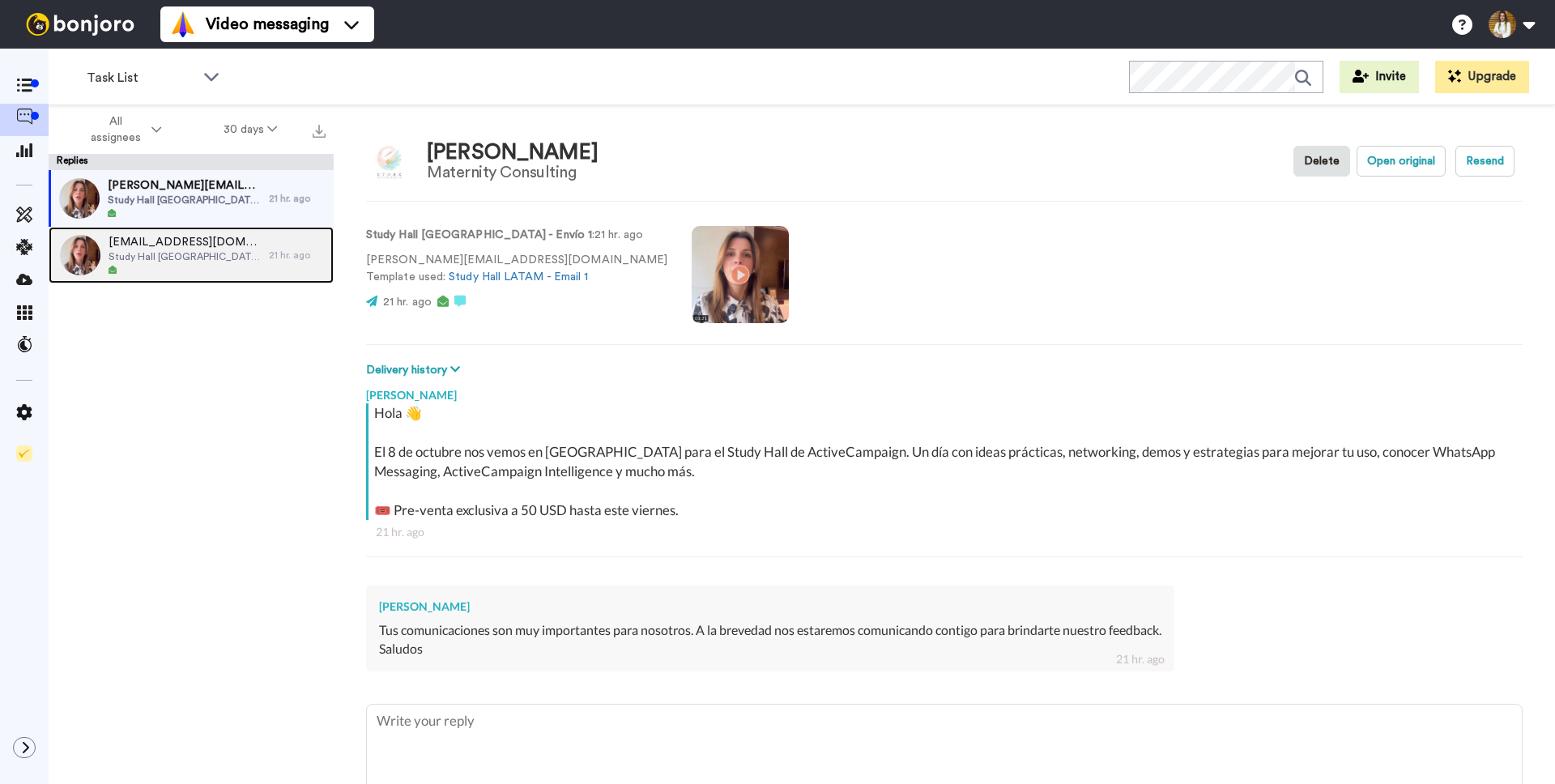
click at [154, 263] on div "hola@marinaescribe.com Study Hall Argentina - Envío 1" at bounding box center [185, 255] width 152 height 42
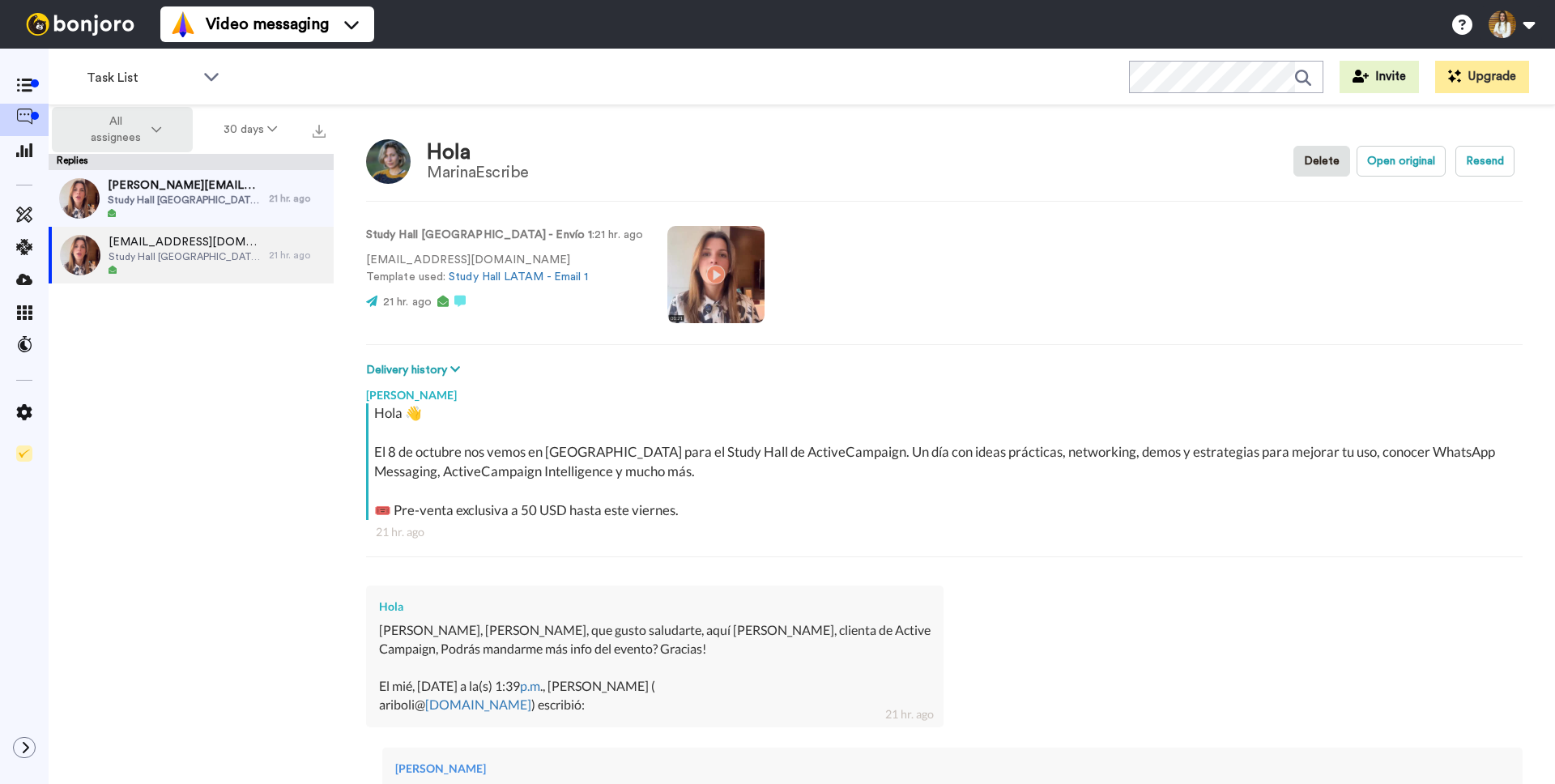
click at [136, 137] on span "All assignees" at bounding box center [115, 130] width 66 height 32
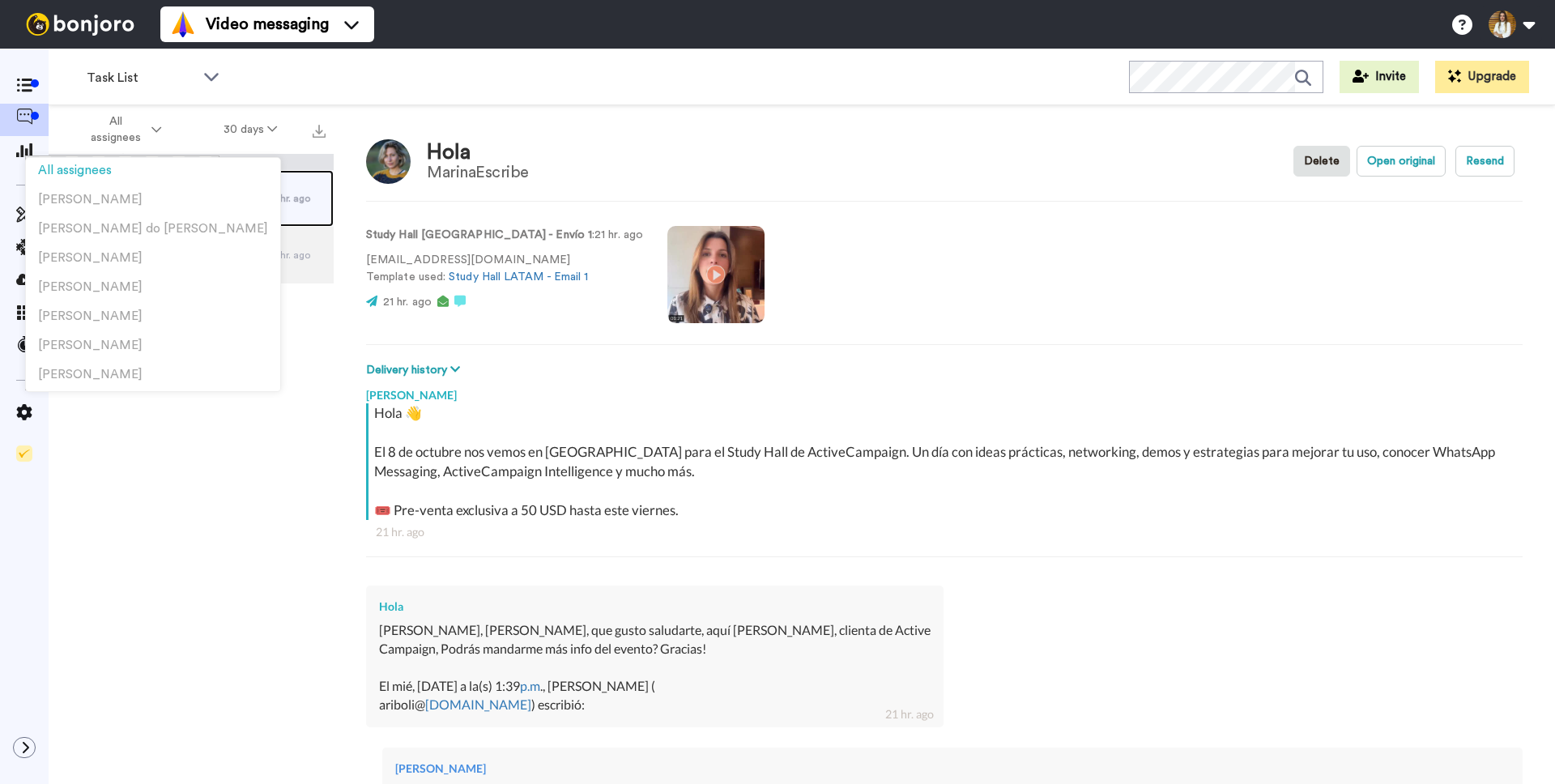
click at [285, 212] on div "irene.brusatin@maternityconsulting.com.pe Study Hall Argentina - Envío 1 21 hr.…" at bounding box center [191, 198] width 285 height 56
type textarea "x"
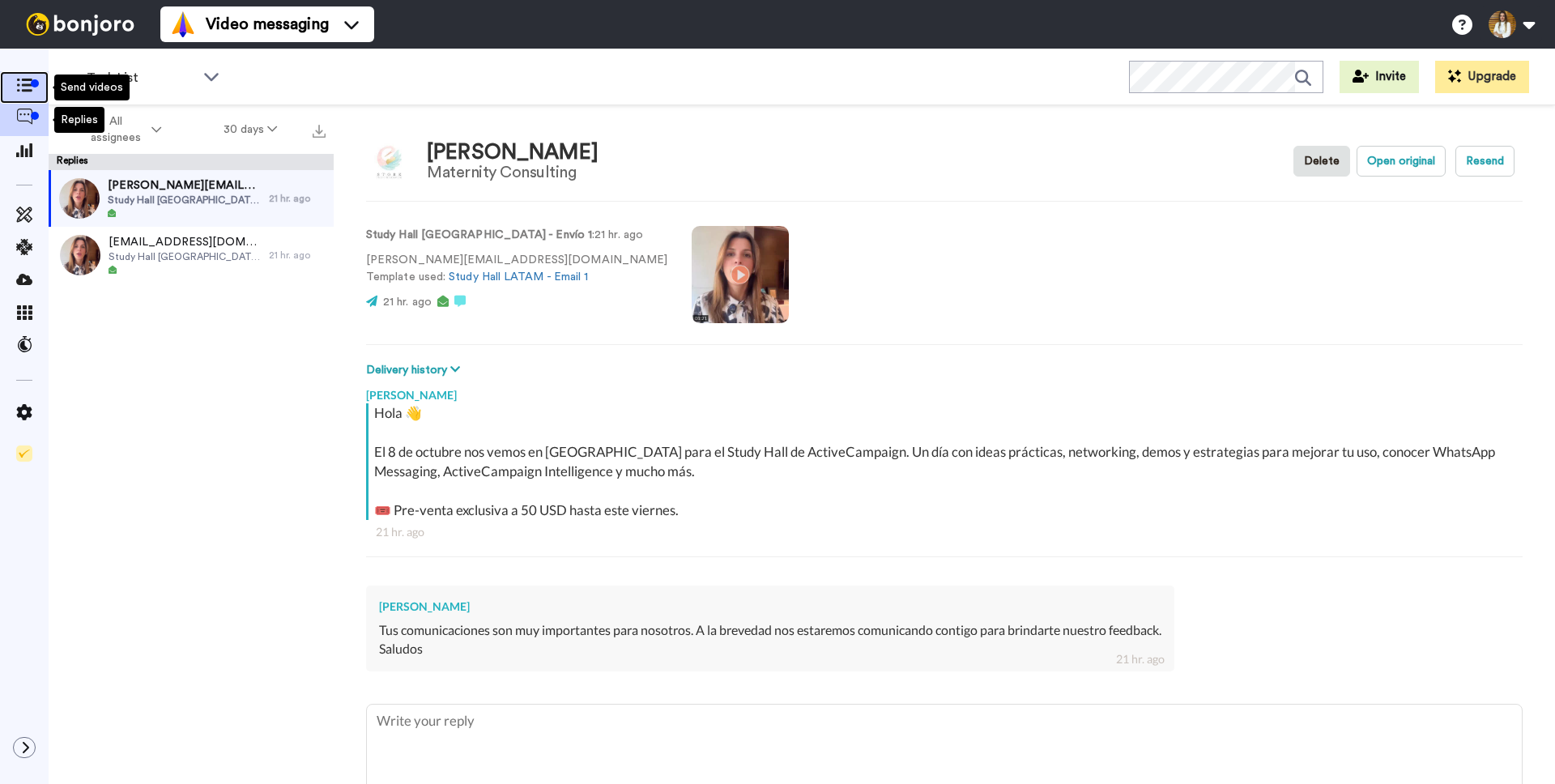
click at [19, 86] on icon at bounding box center [24, 85] width 16 height 14
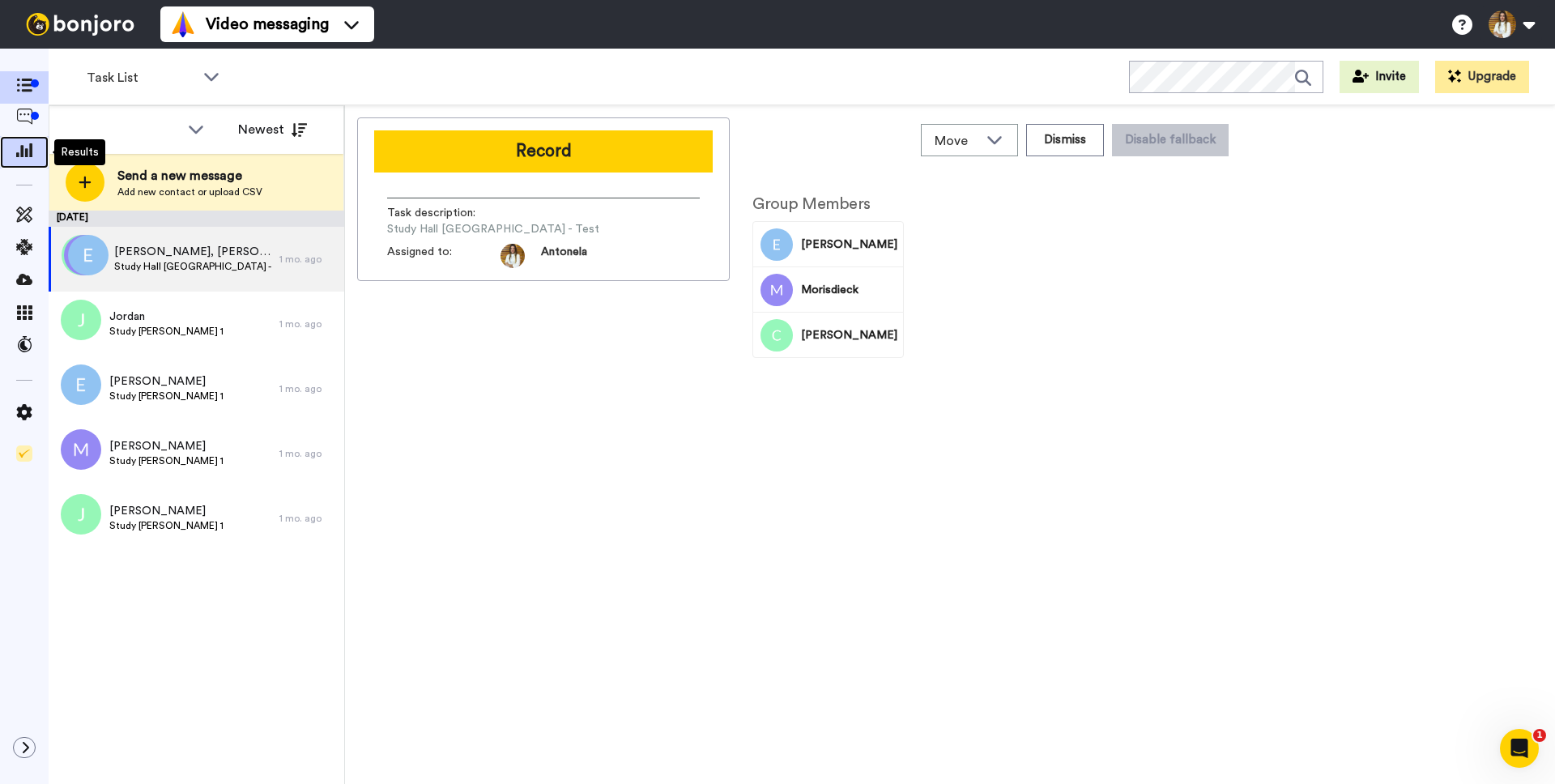
click at [27, 161] on span at bounding box center [24, 152] width 49 height 16
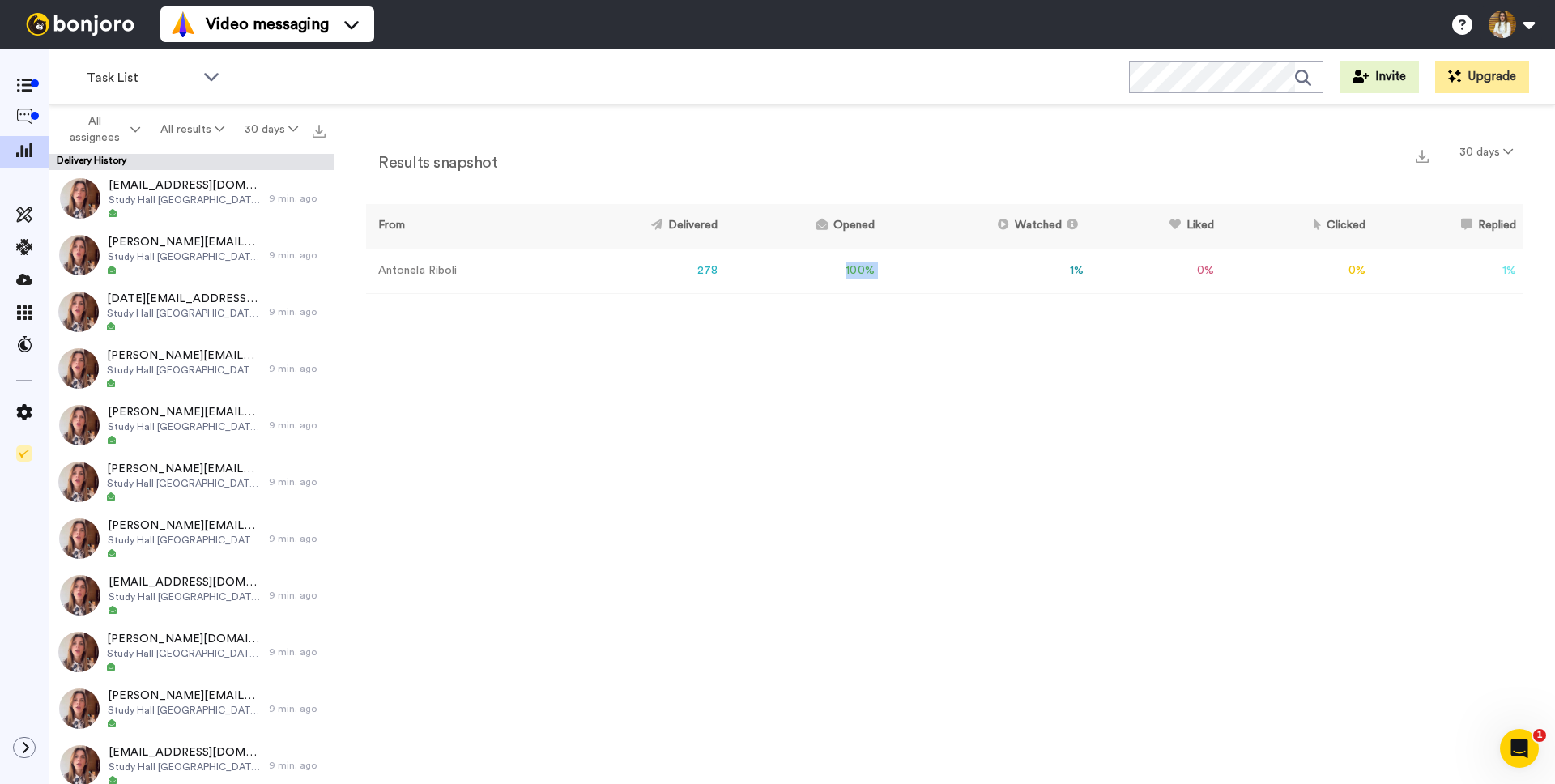
drag, startPoint x: 843, startPoint y: 274, endPoint x: 1114, endPoint y: 271, distance: 271.0
click at [1010, 271] on tr "Antonela Riboli 278 100 % 1 % 0 % 0 % 1 % 0" at bounding box center [944, 271] width 1156 height 44
drag, startPoint x: 1252, startPoint y: 274, endPoint x: 1520, endPoint y: 271, distance: 268.0
click at [1520, 271] on tr "Antonela Riboli 278 100 % 1 % 0 % 0 % 1 % 0" at bounding box center [944, 271] width 1156 height 44
click at [1520, 271] on td "1 %" at bounding box center [1447, 271] width 151 height 44
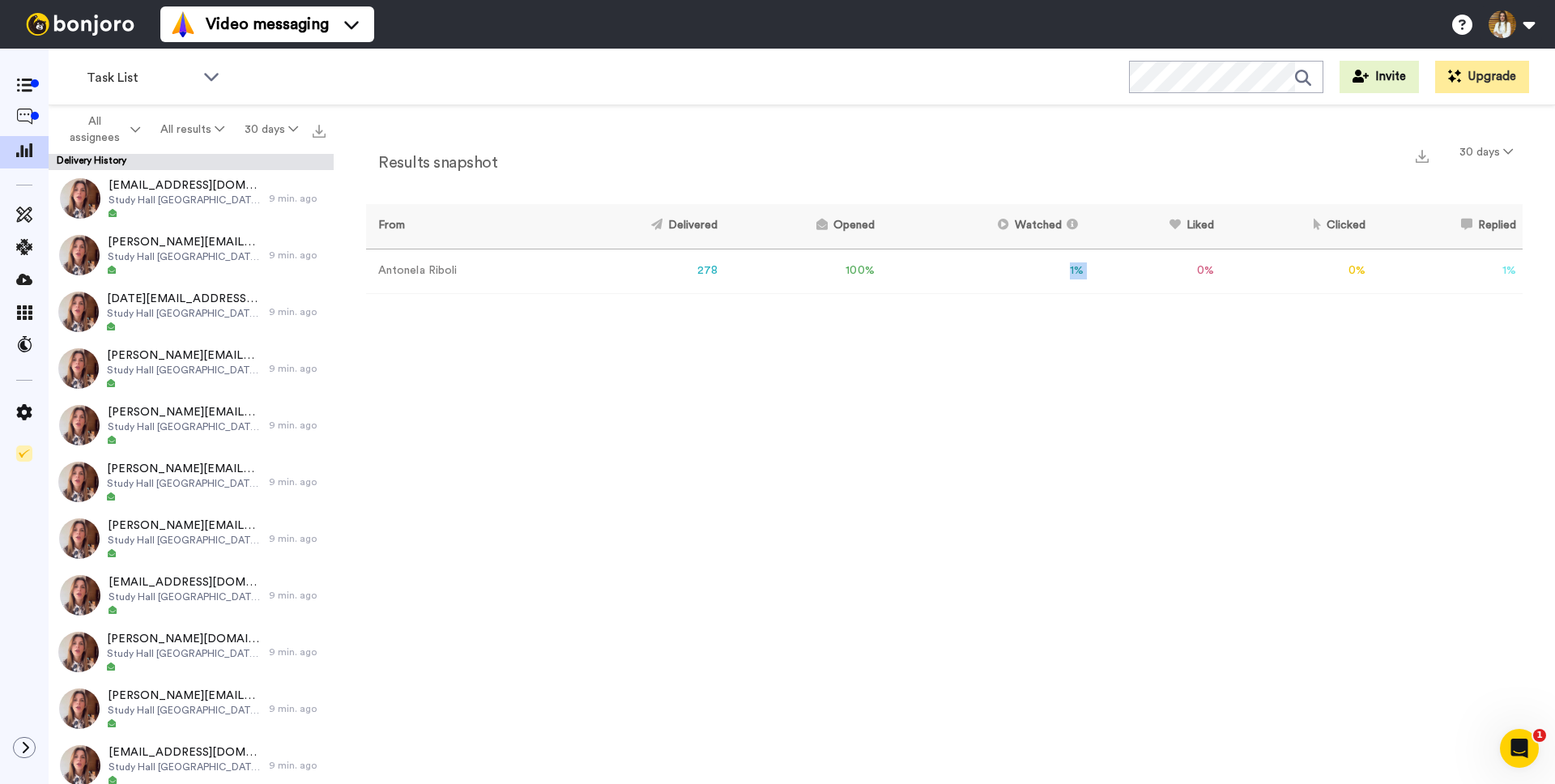
drag, startPoint x: 1071, startPoint y: 276, endPoint x: 1180, endPoint y: 274, distance: 109.0
click at [1180, 274] on tr "Antonela Riboli 278 100 % 1 % 0 % 0 % 1 % 0" at bounding box center [944, 271] width 1156 height 44
click at [1180, 274] on td "0 %" at bounding box center [1156, 271] width 130 height 44
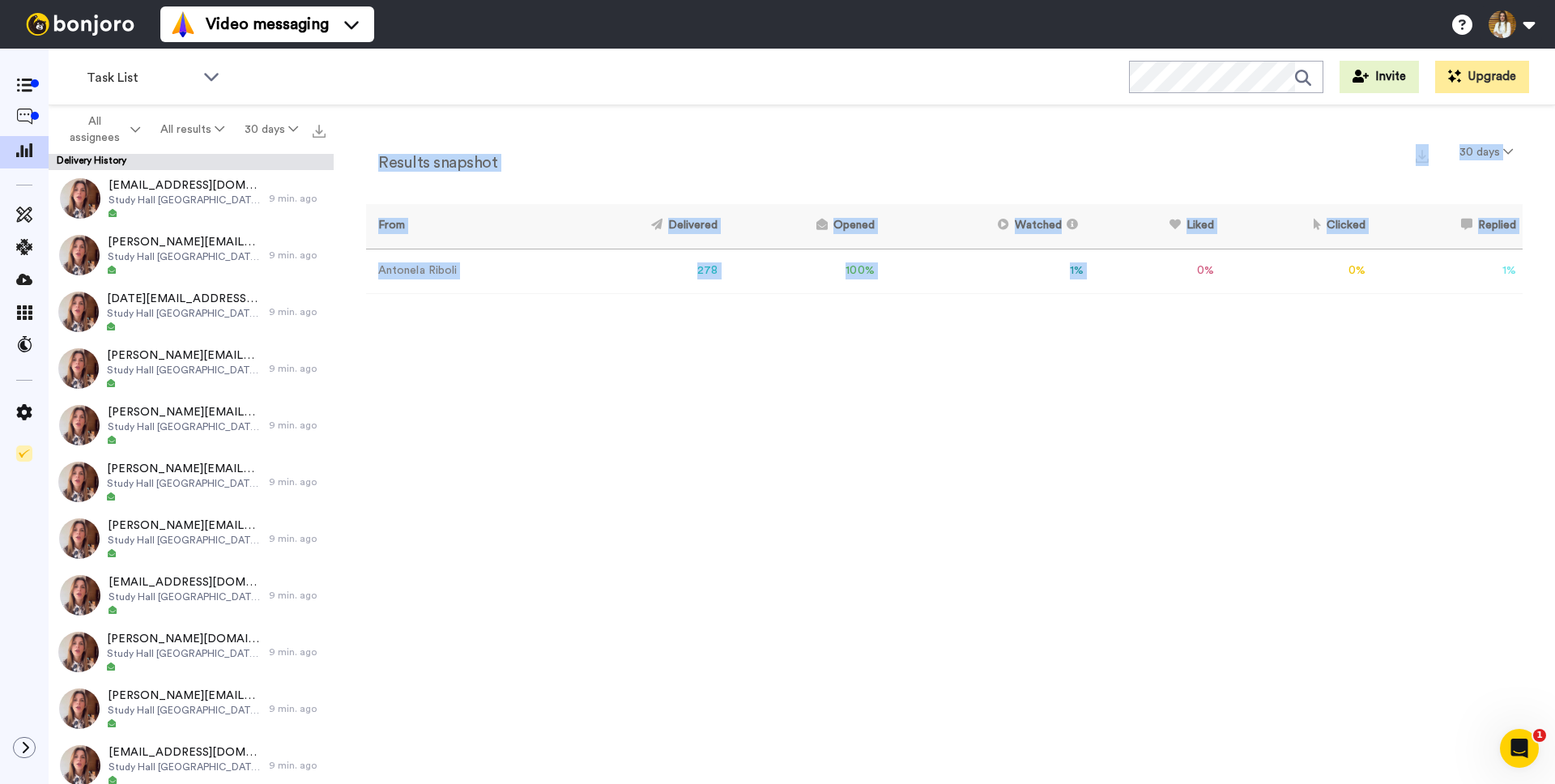
drag, startPoint x: 1201, startPoint y: 271, endPoint x: 1535, endPoint y: 275, distance: 334.0
click at [1535, 275] on div "Results snapshot 30 days From Delivered Opened Watched Liked Clicked Replied Fa…" at bounding box center [944, 448] width 1221 height 687
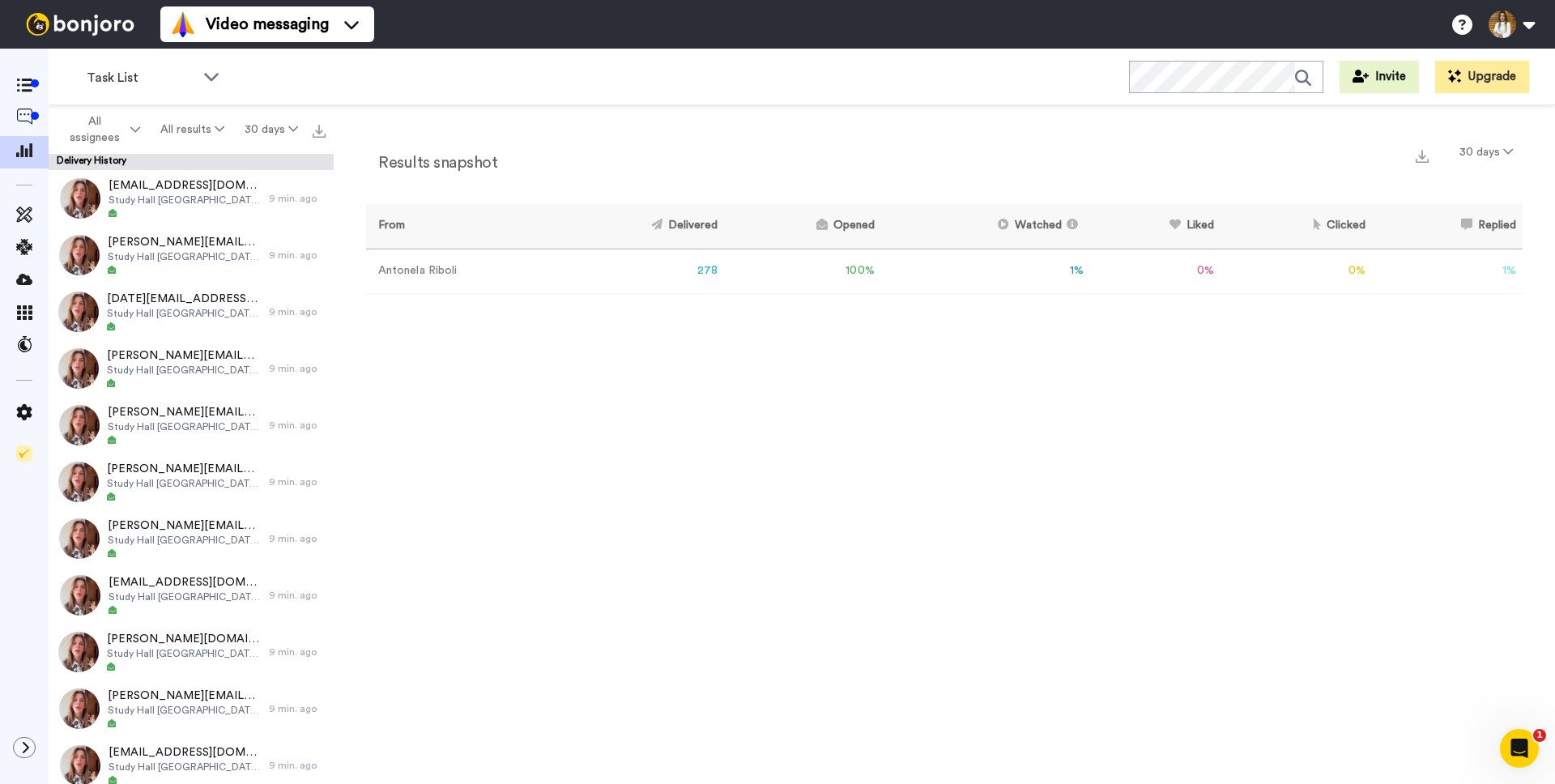
drag, startPoint x: 1268, startPoint y: 287, endPoint x: 1028, endPoint y: 274, distance: 240.4
click at [1268, 287] on td "0 %" at bounding box center [1297, 271] width 152 height 44
click at [740, 366] on div "Results snapshot 30 days From Delivered Opened Watched Liked Clicked Replied Fa…" at bounding box center [944, 448] width 1221 height 687
click at [185, 309] on span "Study Hall [GEOGRAPHIC_DATA] - Parte 2" at bounding box center [184, 313] width 154 height 13
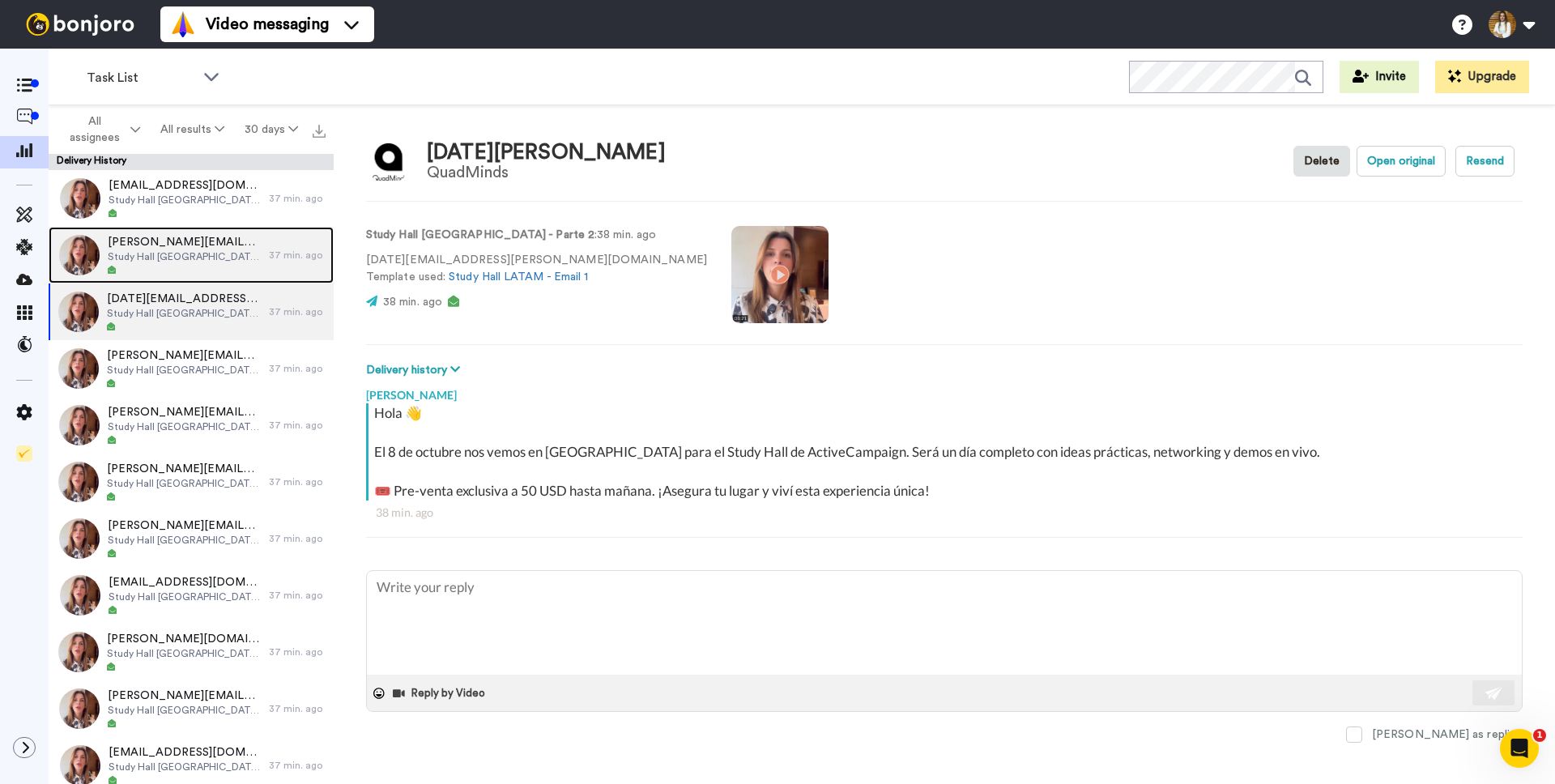
click at [198, 248] on span "matias.paura@quadminds.com" at bounding box center [184, 242] width 153 height 16
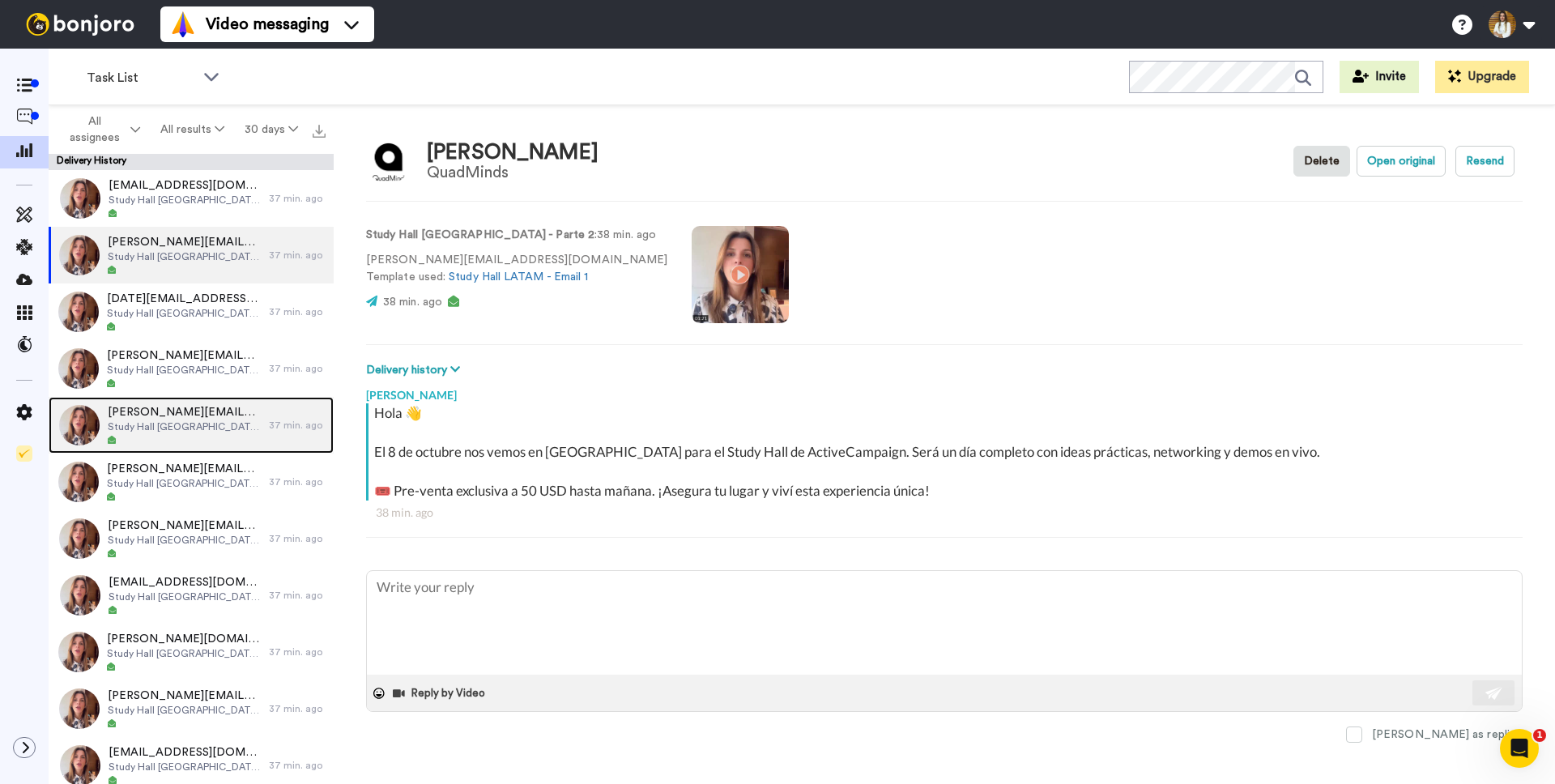
click at [200, 444] on div at bounding box center [184, 440] width 153 height 11
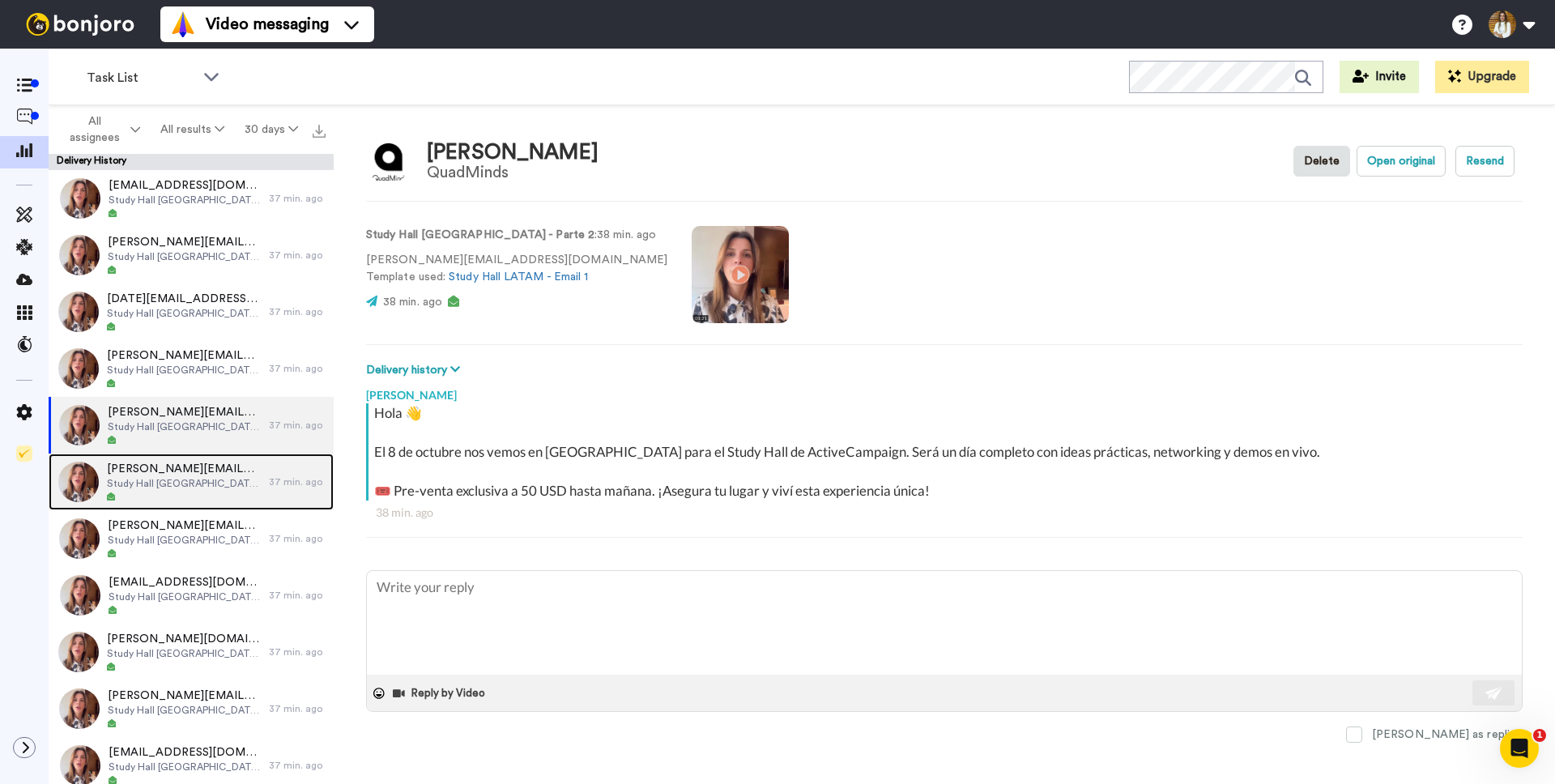
click at [187, 473] on span "angelo.zamorano@quadminds.com" at bounding box center [184, 469] width 154 height 16
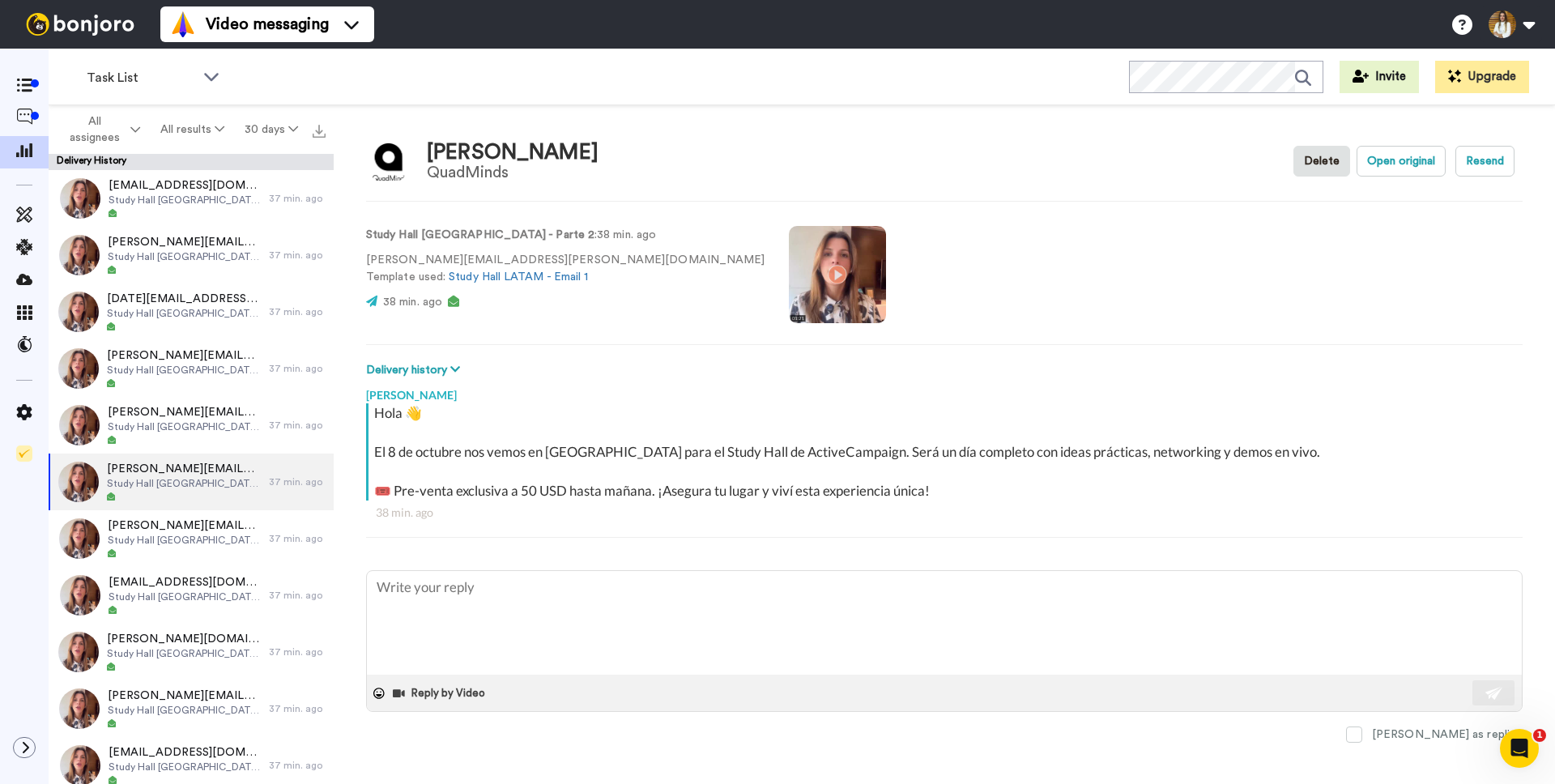
type textarea "x"
click at [21, 118] on icon at bounding box center [24, 116] width 16 height 16
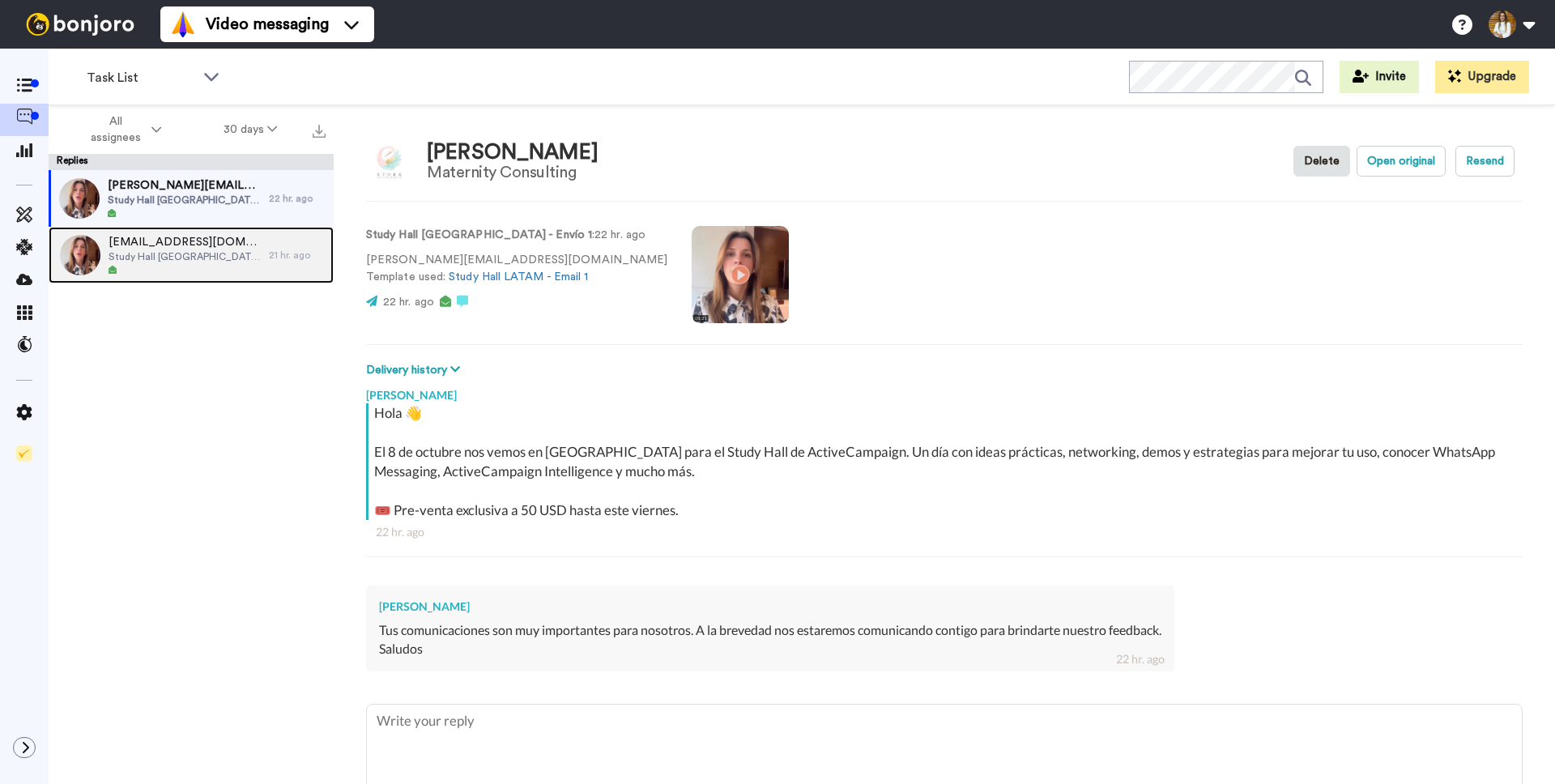
click at [191, 248] on span "[EMAIL_ADDRESS][DOMAIN_NAME]" at bounding box center [185, 242] width 152 height 16
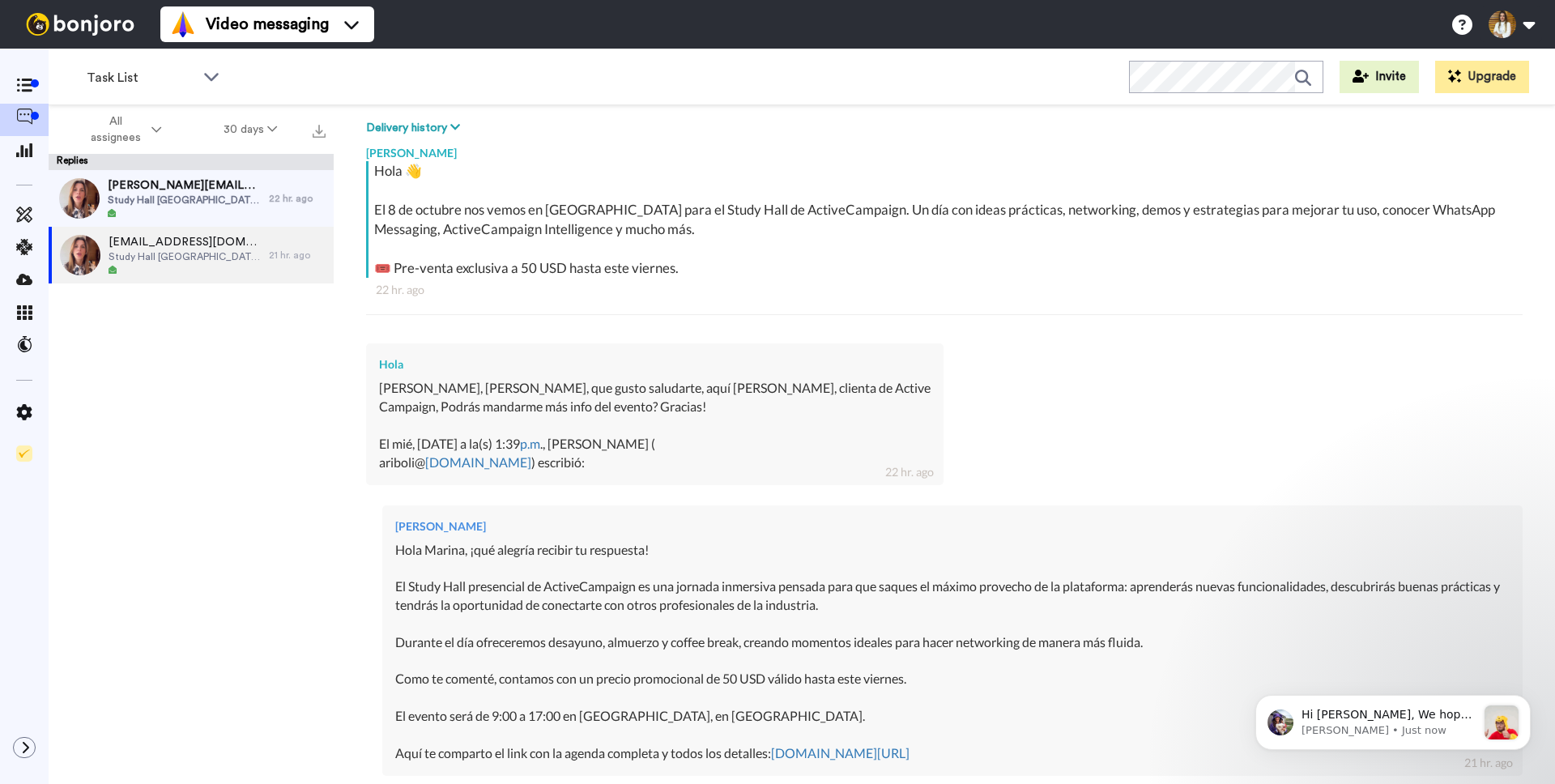
scroll to position [438, 0]
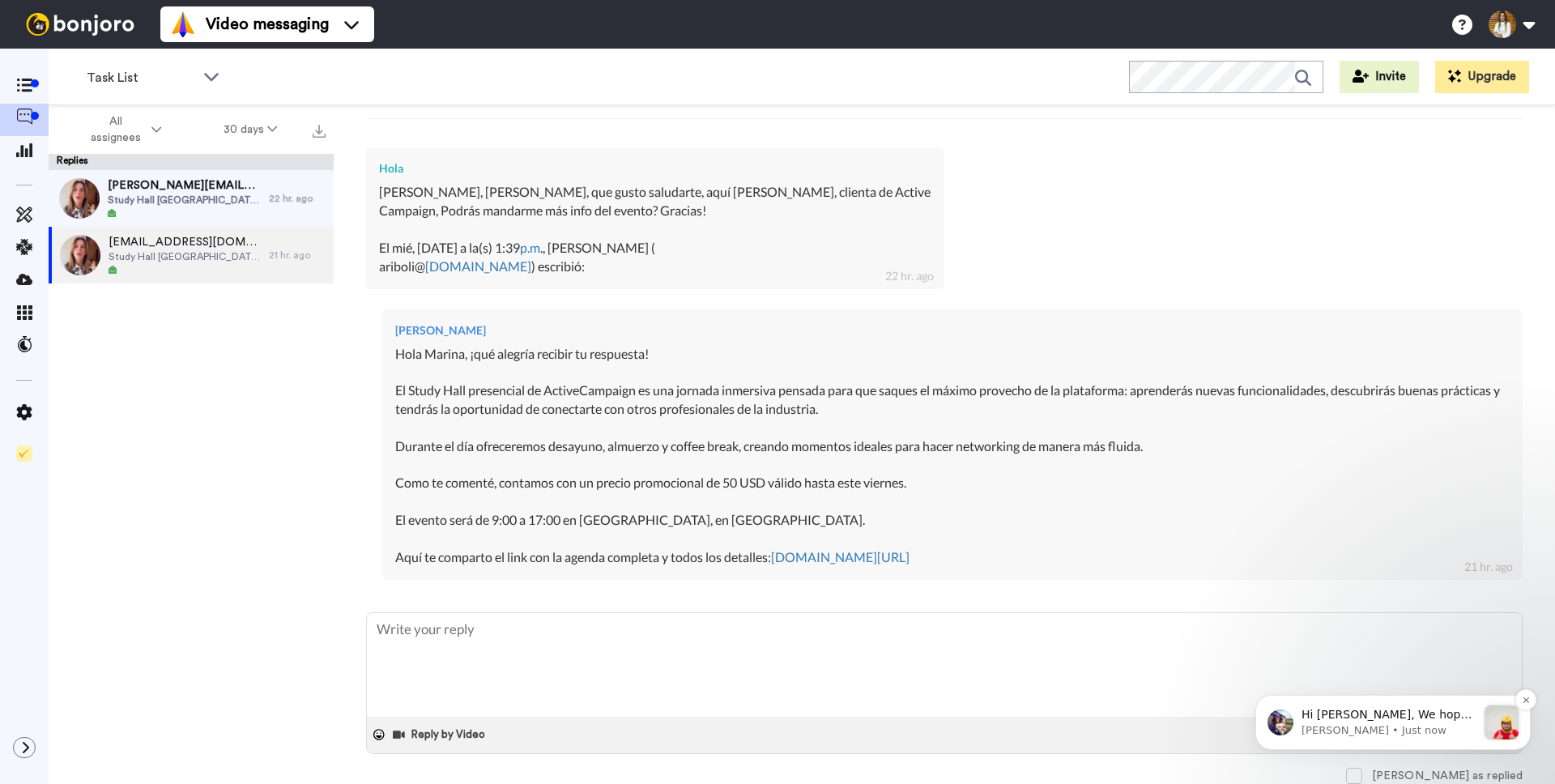
click at [1371, 724] on p "[PERSON_NAME] • Just now" at bounding box center [1389, 730] width 175 height 15
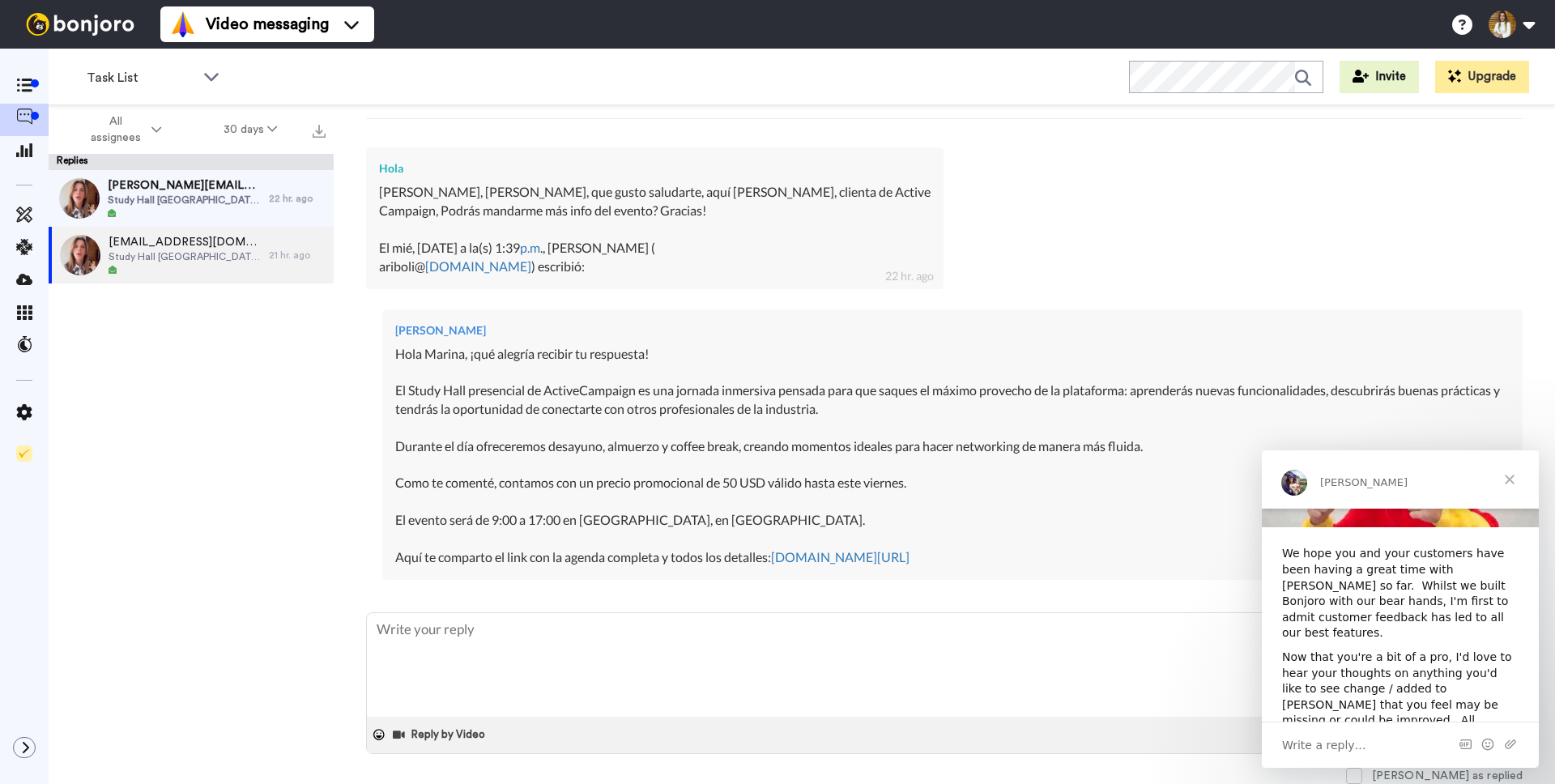
scroll to position [197, 0]
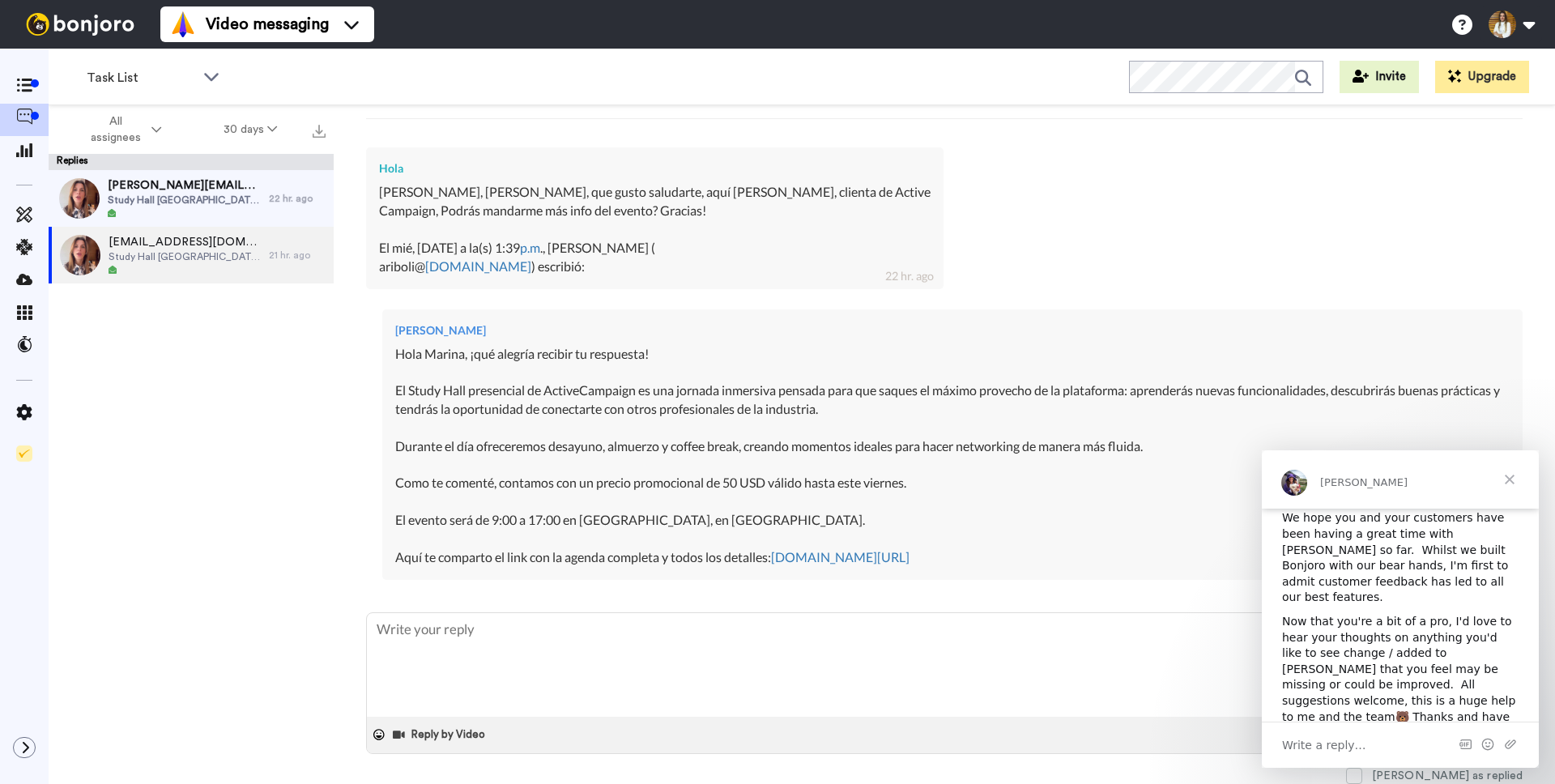
click at [1514, 477] on span "Close" at bounding box center [1510, 480] width 58 height 58
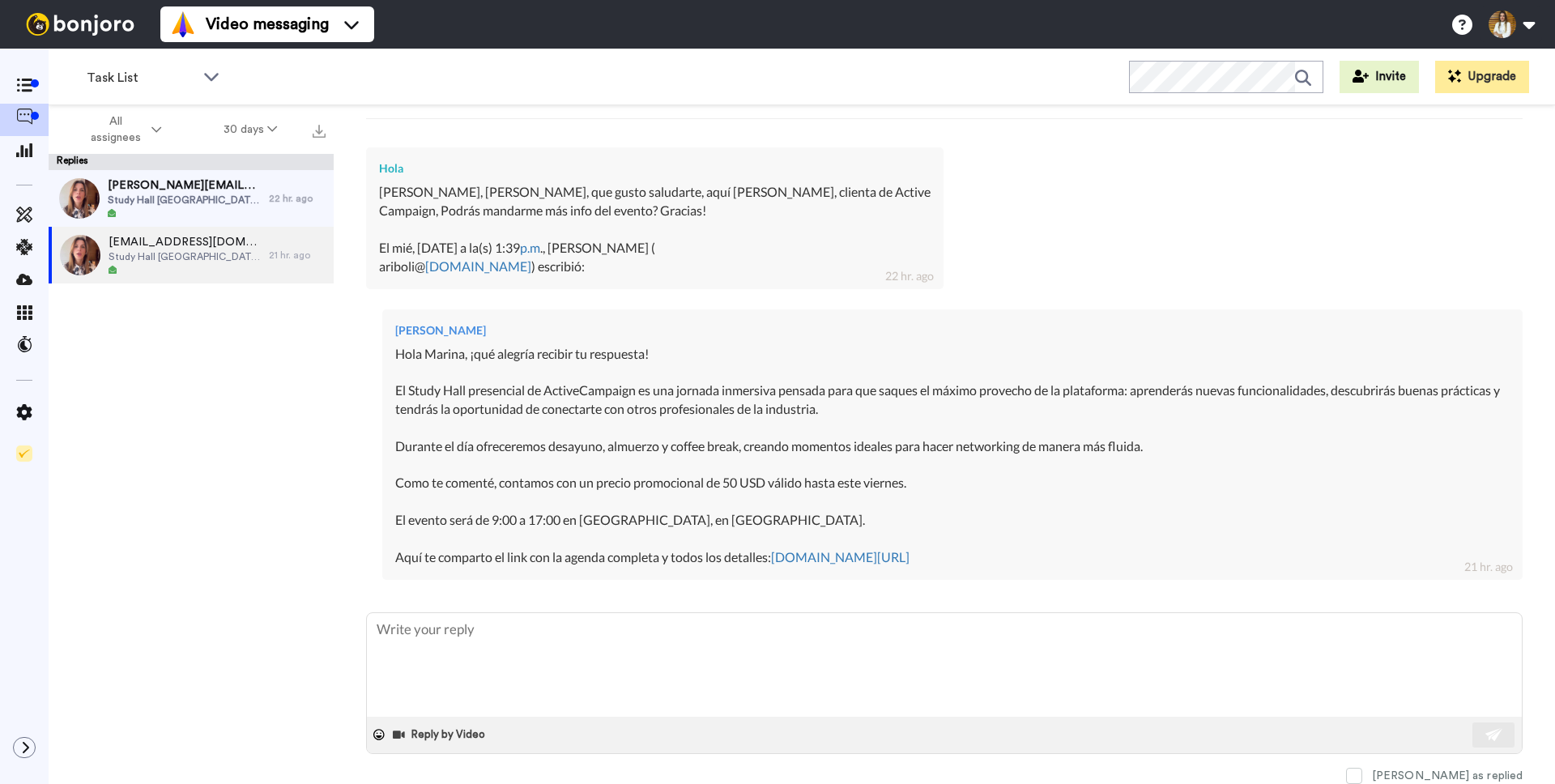
type textarea "x"
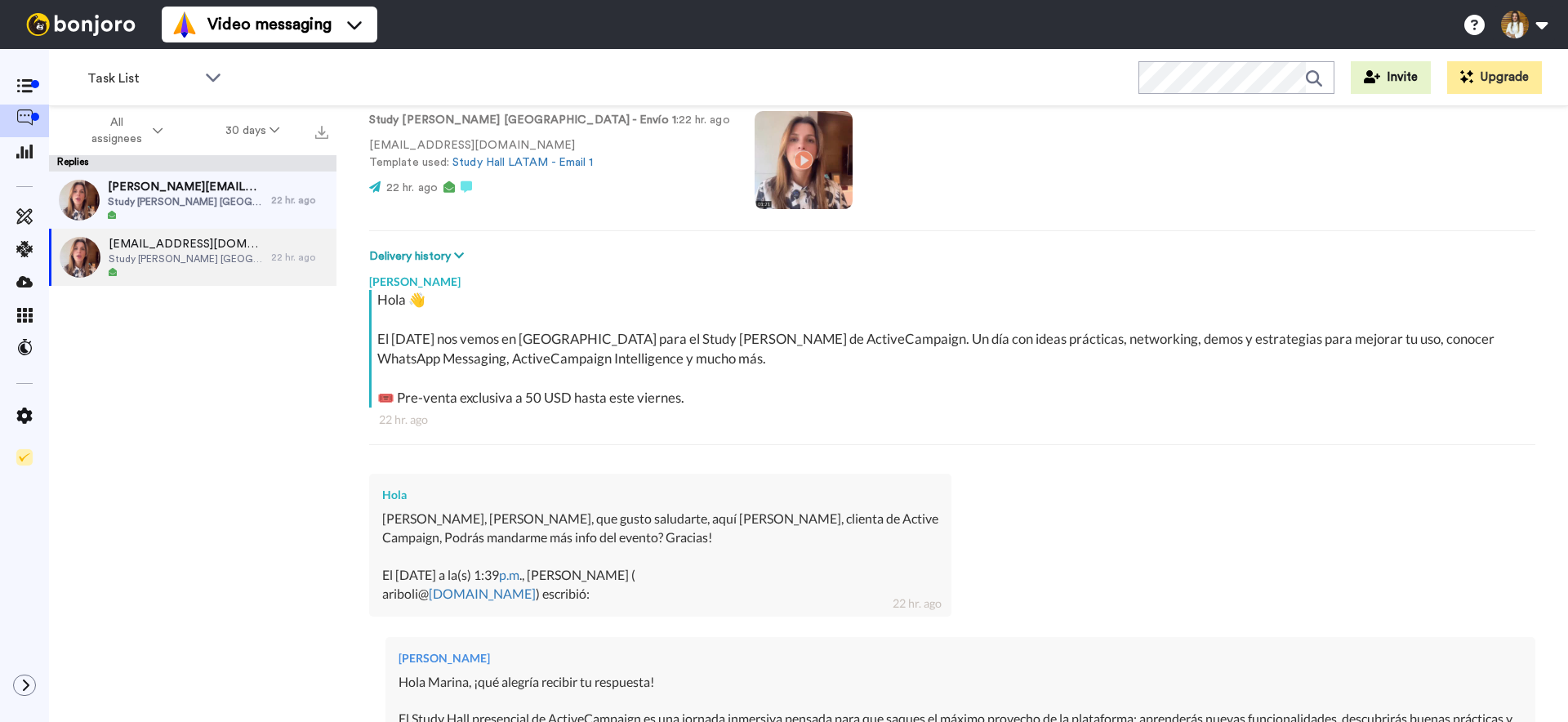
scroll to position [132, 0]
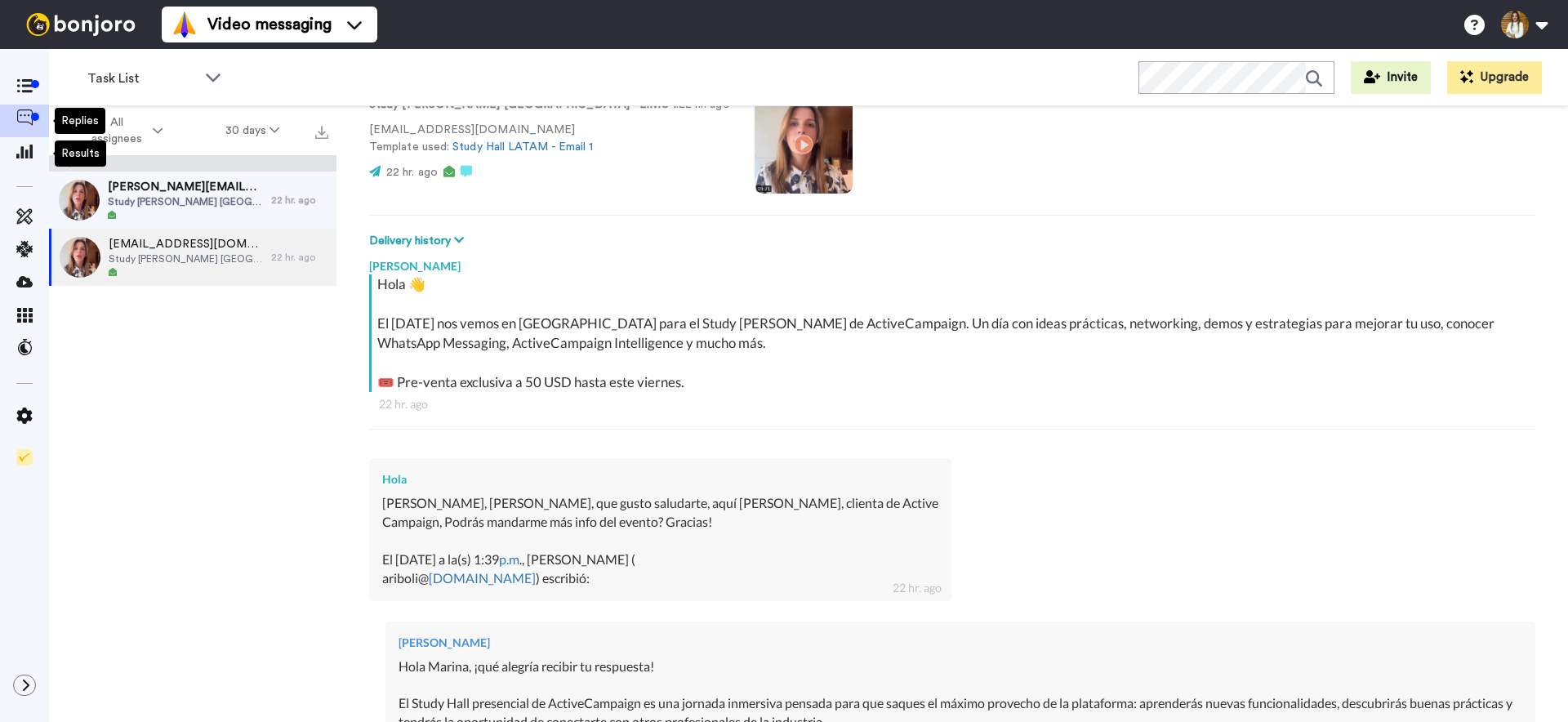
type textarea "x"
click at [28, 96] on span at bounding box center [24, 88] width 49 height 16
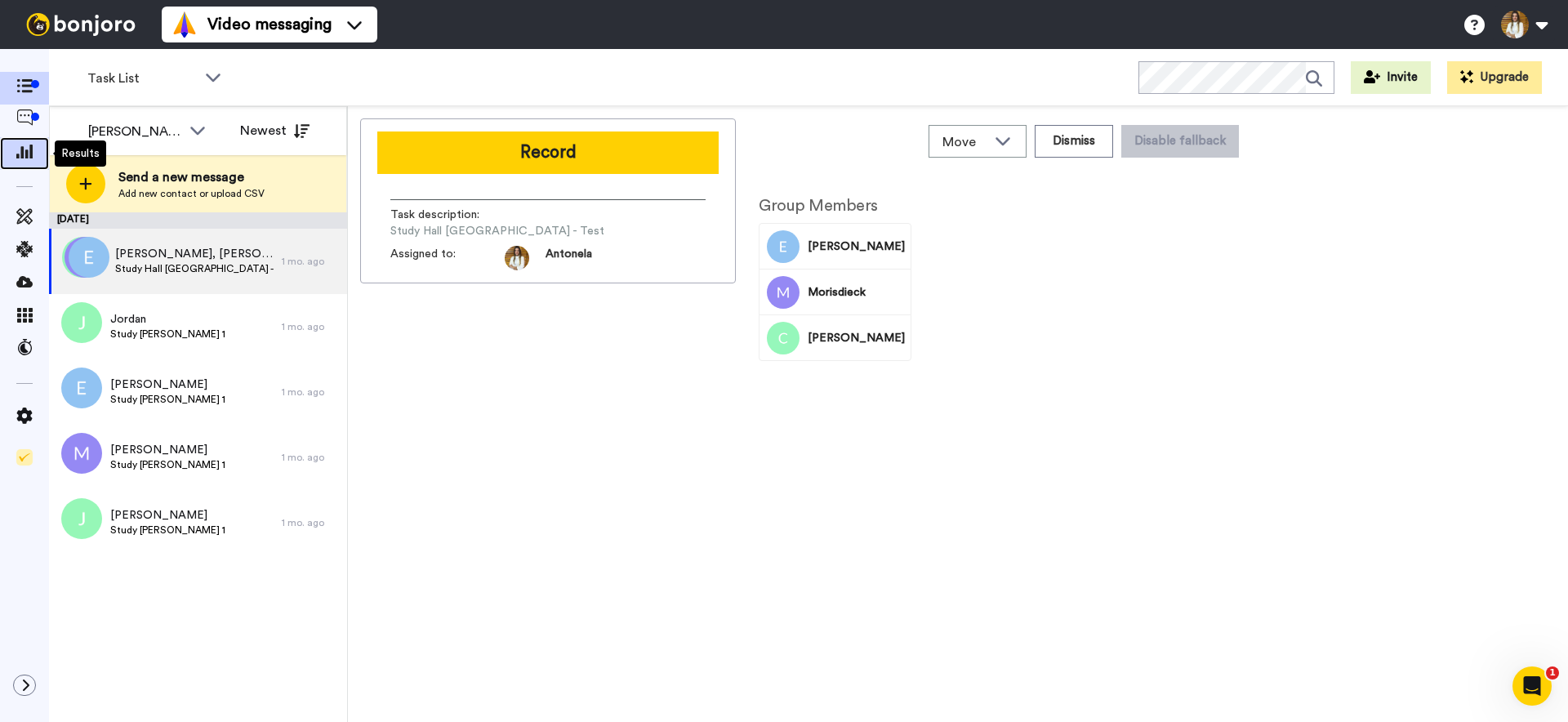
click at [17, 144] on icon at bounding box center [24, 151] width 16 height 15
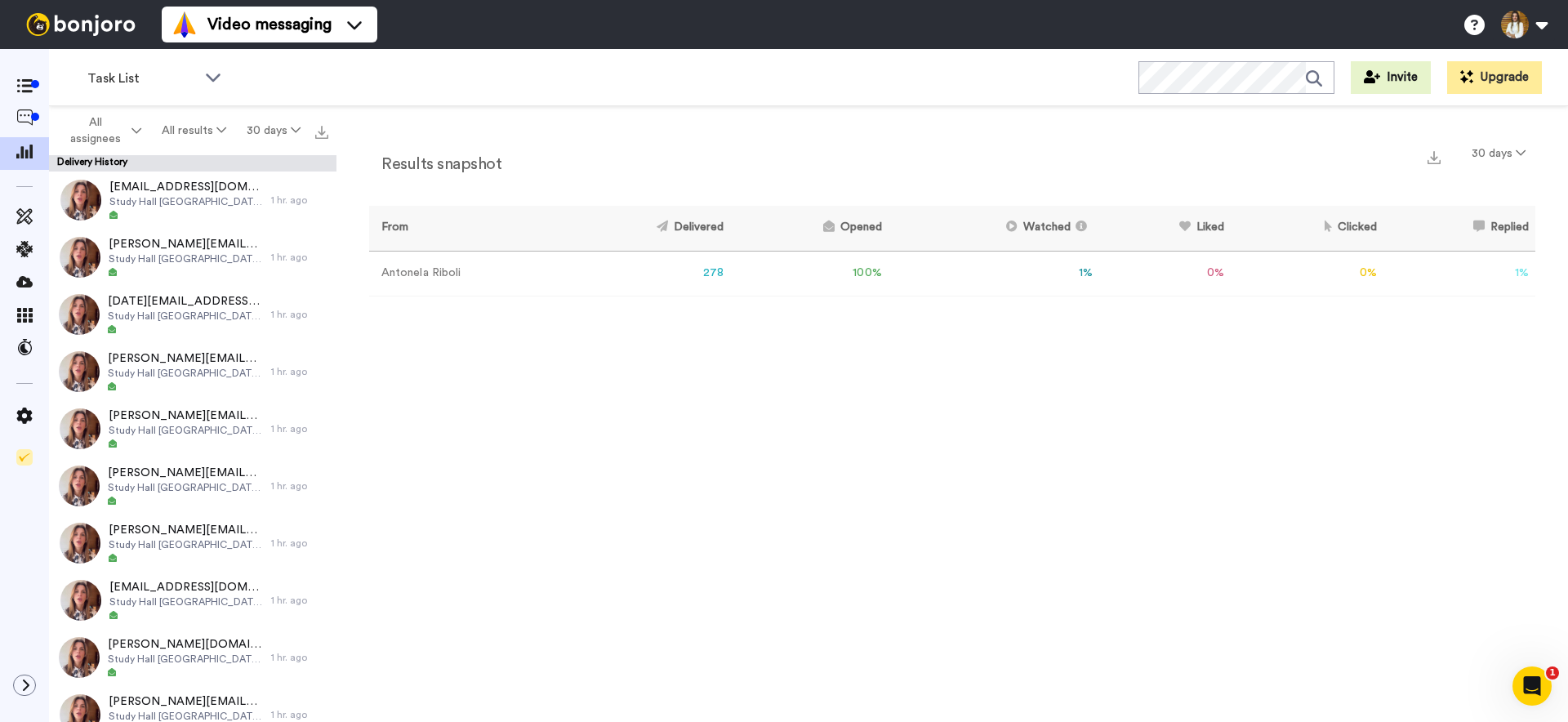
click at [586, 357] on div "Results snapshot 30 days From Delivered Opened Watched Liked Clicked Replied Fa…" at bounding box center [952, 418] width 1232 height 624
click at [800, 396] on div "Results snapshot 30 days From Delivered Opened Watched Liked Clicked Replied Fa…" at bounding box center [952, 418] width 1232 height 624
drag, startPoint x: 988, startPoint y: 279, endPoint x: 886, endPoint y: 286, distance: 102.2
click at [881, 286] on tr "Antonela Riboli 278 100 % 1 % 0 % 0 % 1 % 0" at bounding box center [952, 273] width 1166 height 45
click at [24, 122] on icon at bounding box center [24, 117] width 16 height 16
